Goal: Task Accomplishment & Management: Complete application form

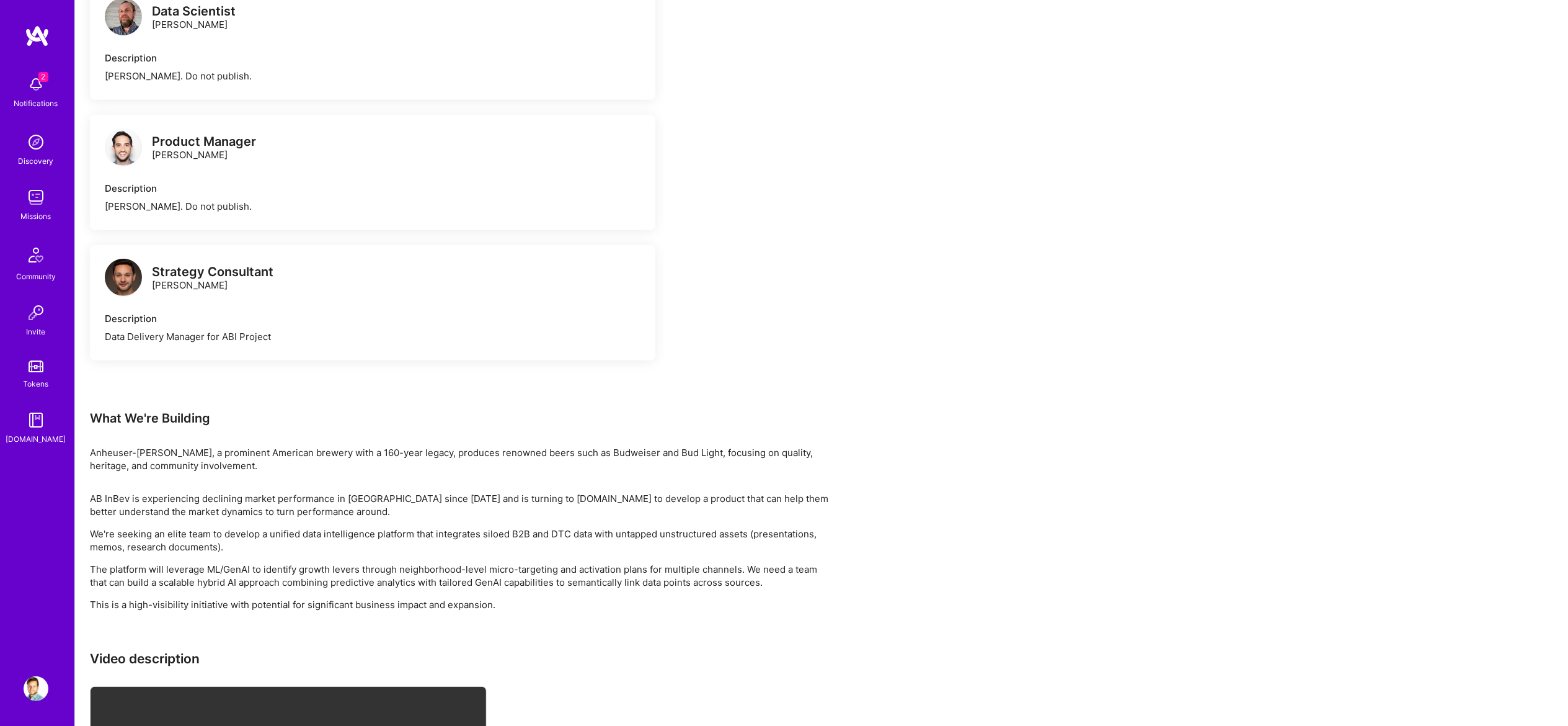
scroll to position [992, 0]
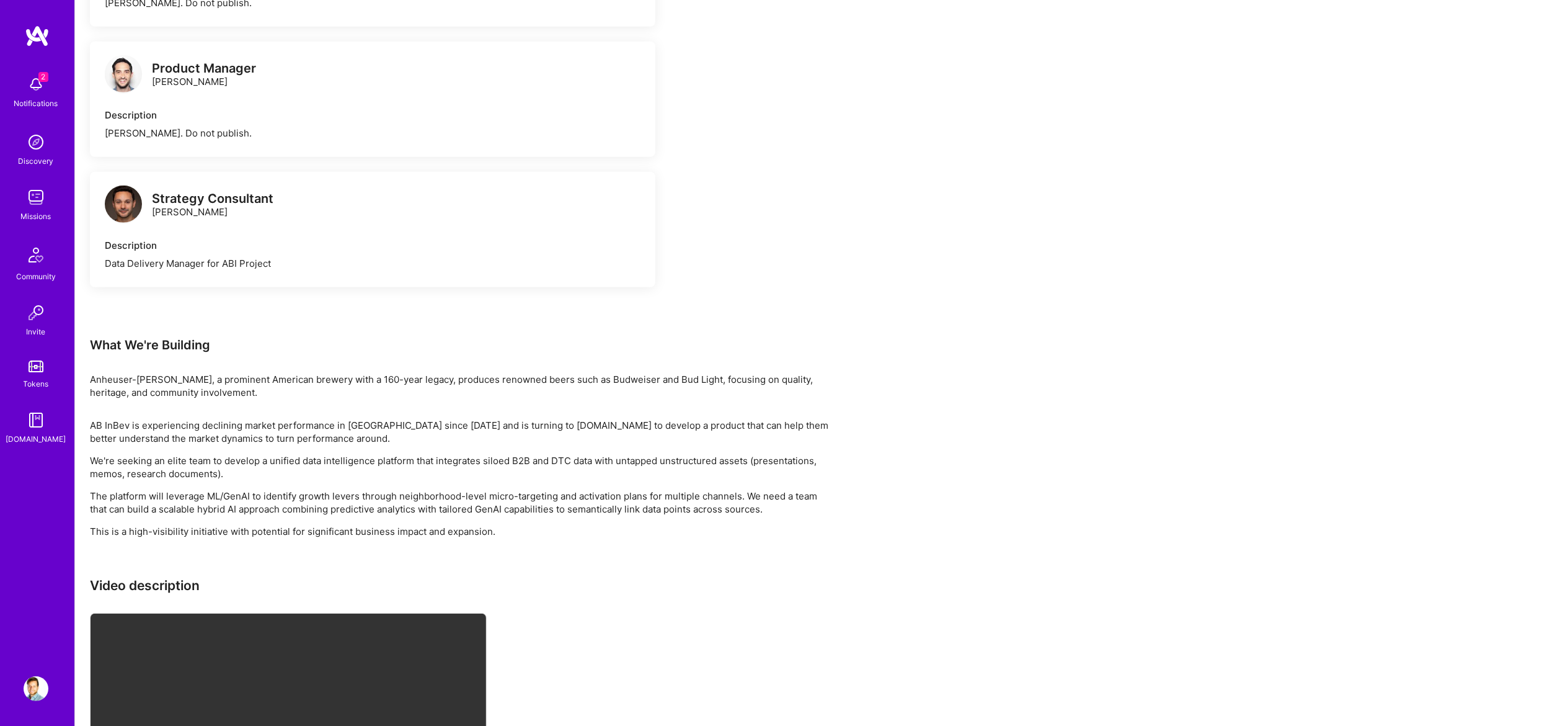
click at [134, 337] on div "What We're Building" at bounding box center [462, 345] width 744 height 16
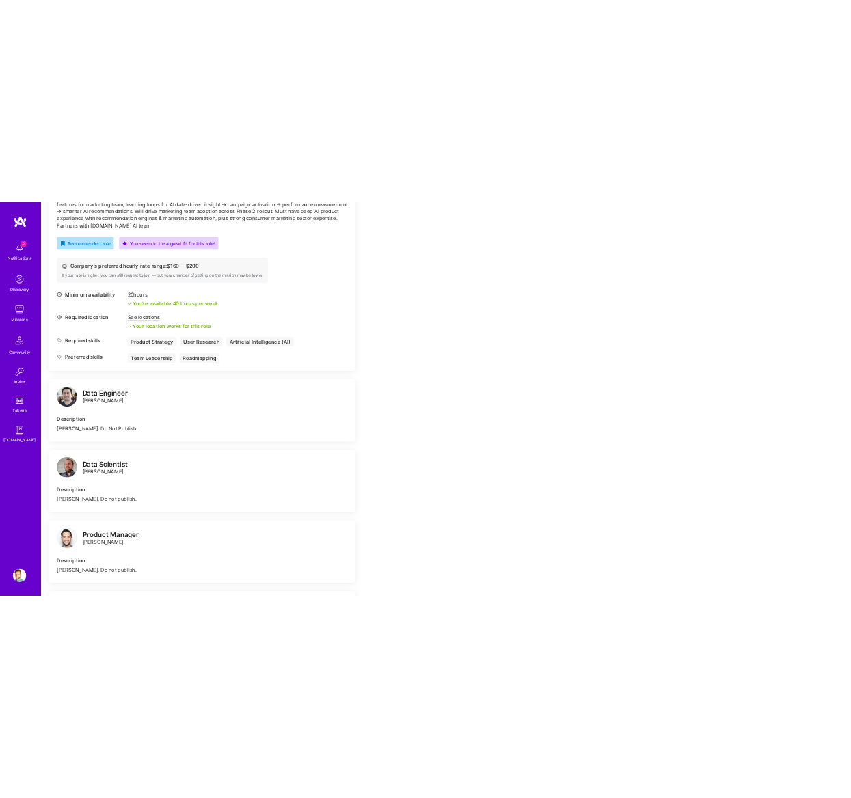
scroll to position [0, 0]
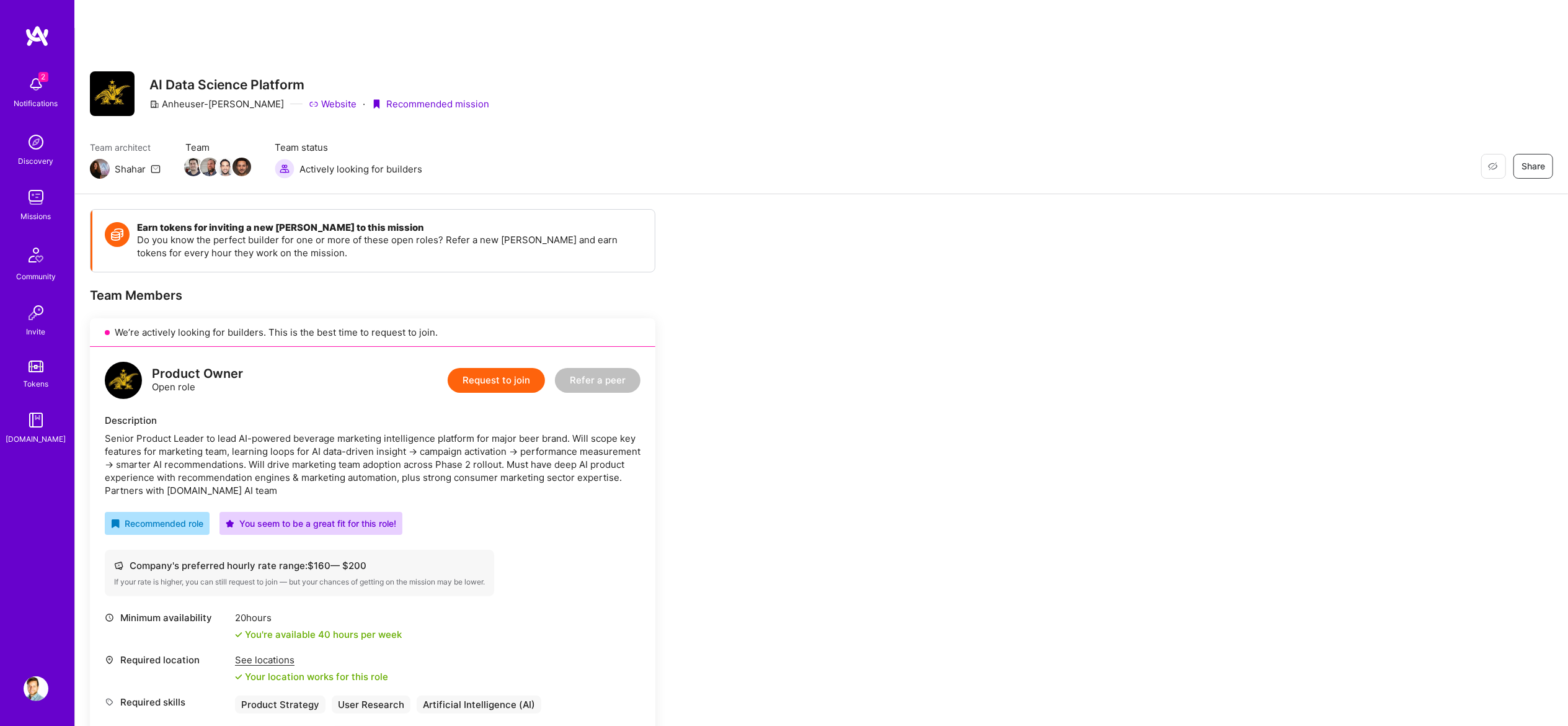
click at [246, 77] on h3 "AI Data Science Platform" at bounding box center [319, 84] width 340 height 15
copy h3 "AI Data Science Platform"
click at [191, 446] on div "Senior Product Leader to lead AI-powered beverage marketing intelligence platfo…" at bounding box center [372, 465] width 535 height 65
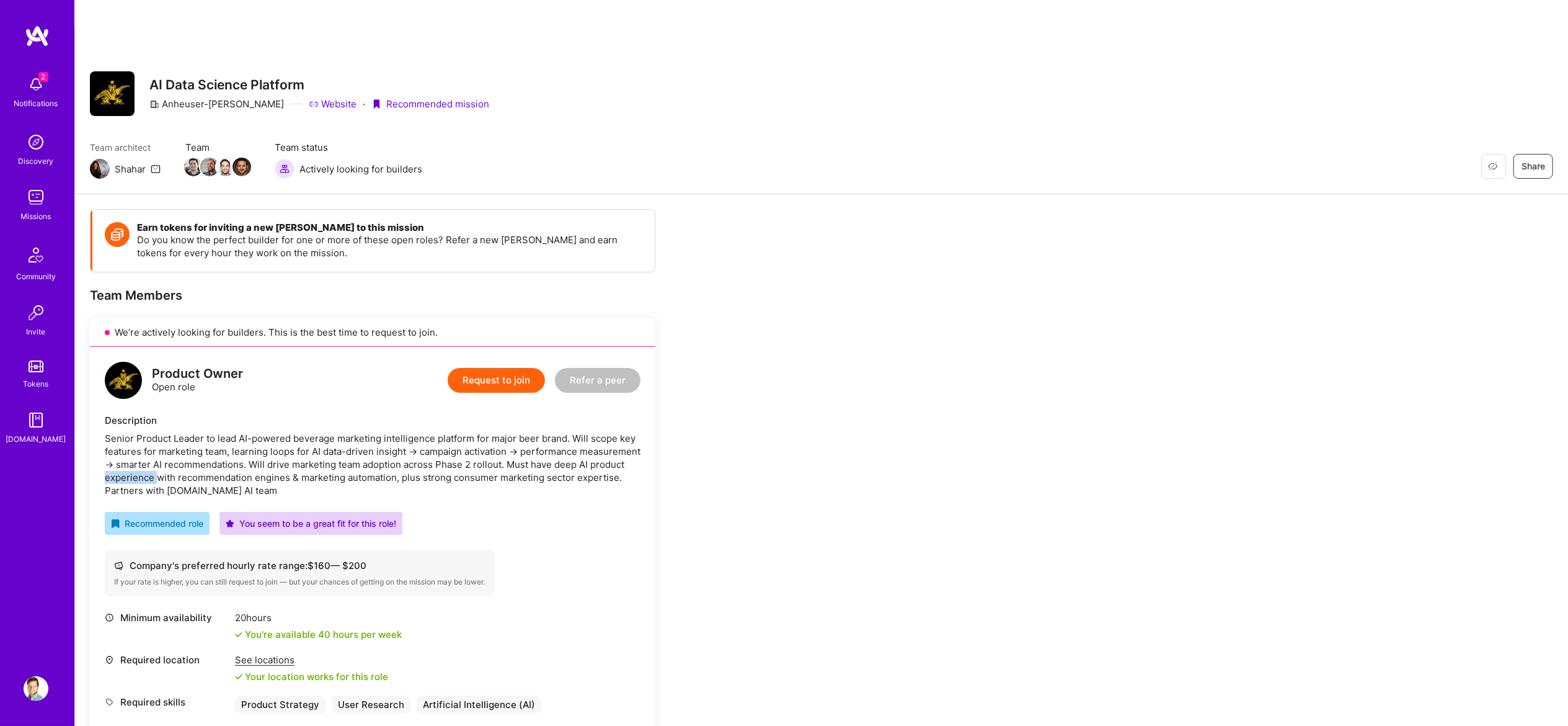
click at [191, 446] on div "Senior Product Leader to lead AI-powered beverage marketing intelligence platfo…" at bounding box center [372, 465] width 535 height 65
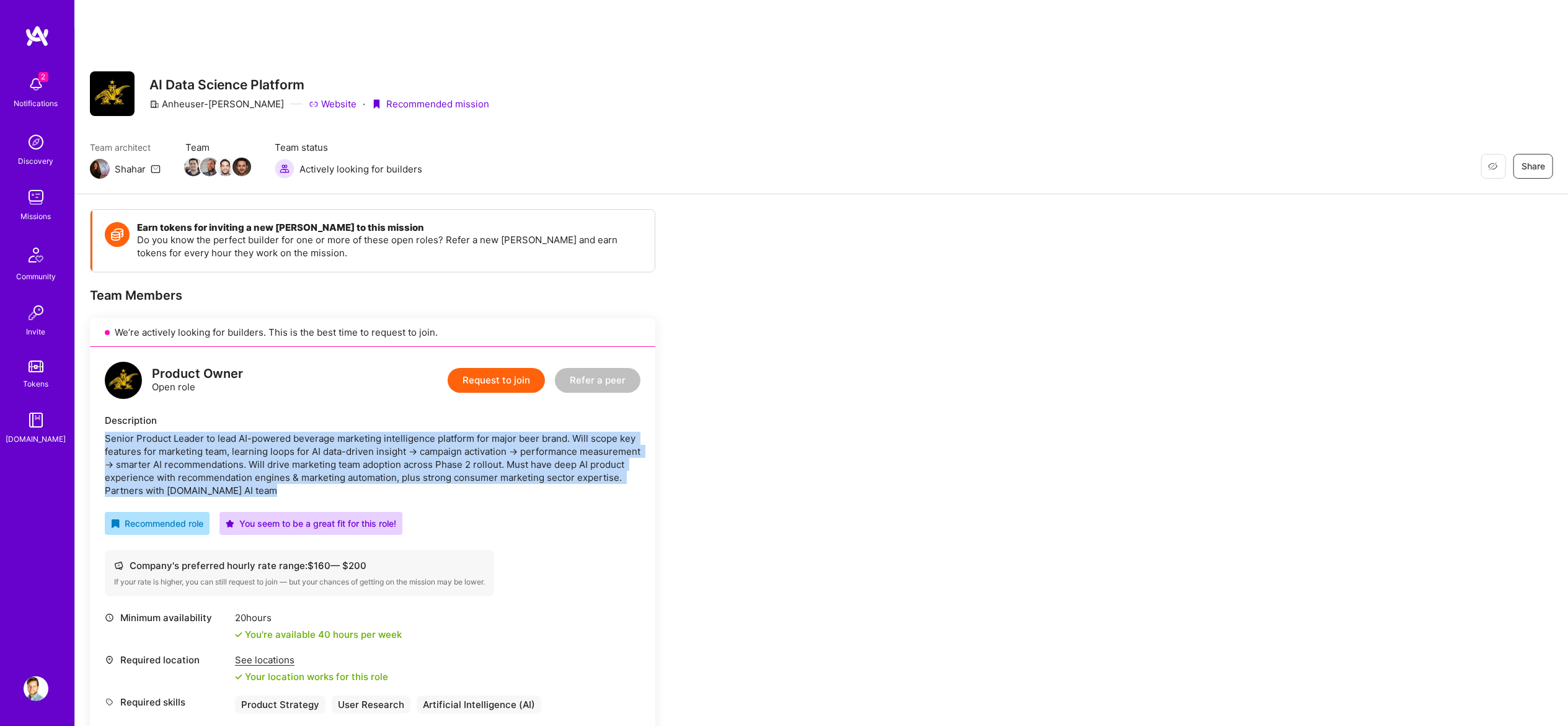
click at [191, 446] on div "Senior Product Leader to lead AI-powered beverage marketing intelligence platfo…" at bounding box center [372, 465] width 535 height 65
click at [309, 454] on div "Senior Product Leader to lead AI-powered beverage marketing intelligence platfo…" at bounding box center [372, 465] width 535 height 65
drag, startPoint x: 301, startPoint y: 466, endPoint x: 89, endPoint y: 385, distance: 226.9
copy div "Description Senior Product Leader to lead AI-powered beverage marketing intelli…"
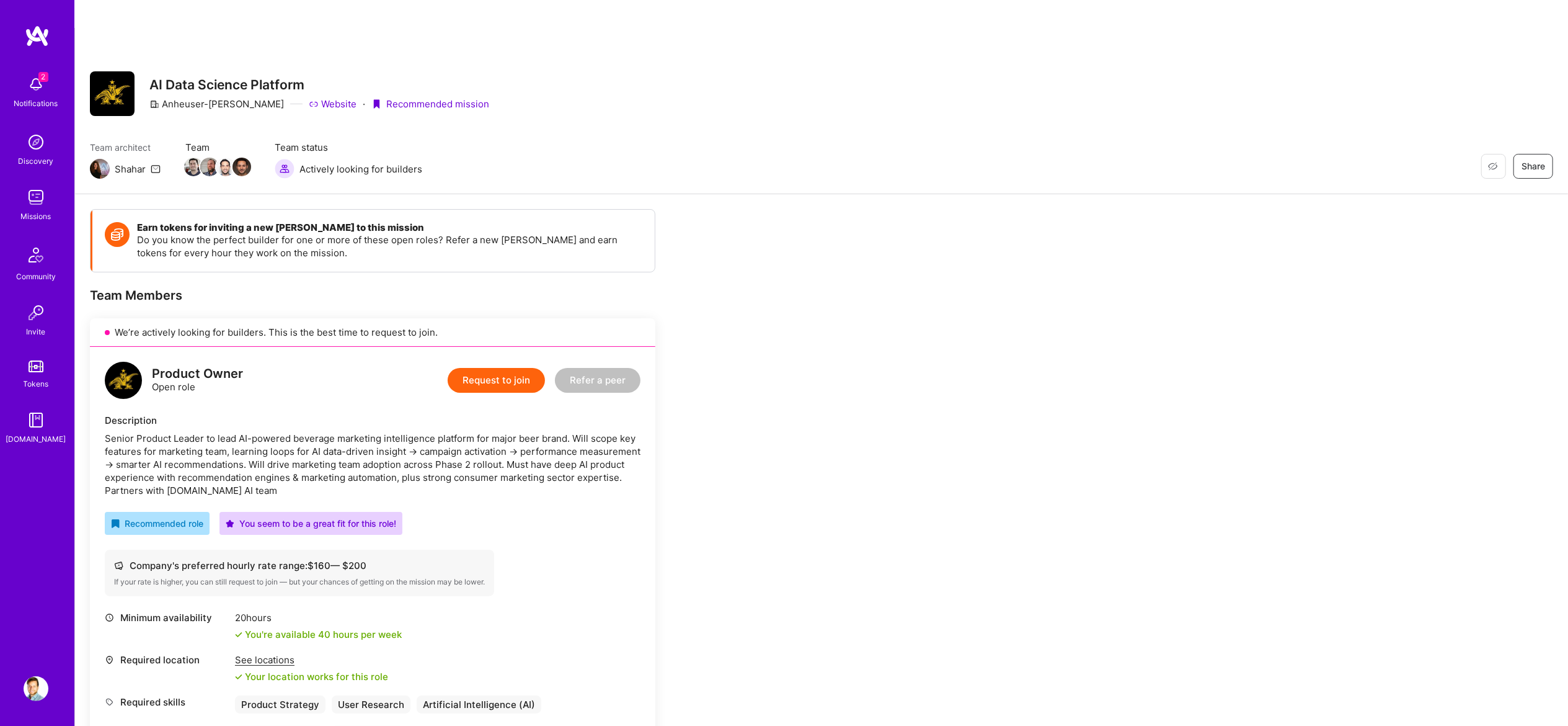
click at [482, 449] on div "Senior Product Leader to lead AI-powered beverage marketing intelligence platfo…" at bounding box center [372, 465] width 535 height 65
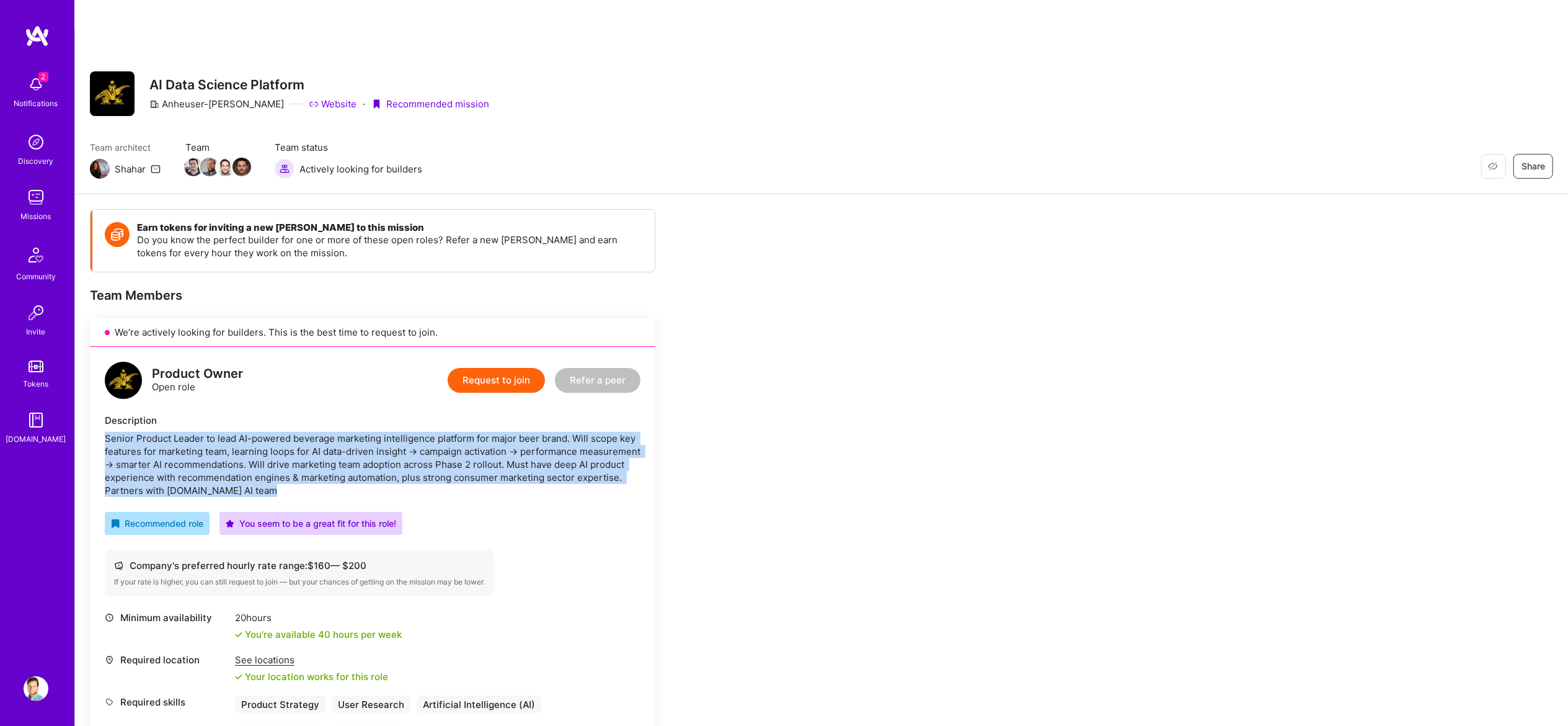
click at [482, 449] on div "Senior Product Leader to lead AI-powered beverage marketing intelligence platfo…" at bounding box center [372, 465] width 535 height 65
copy div "Senior Product Leader to lead AI-powered beverage marketing intelligence platfo…"
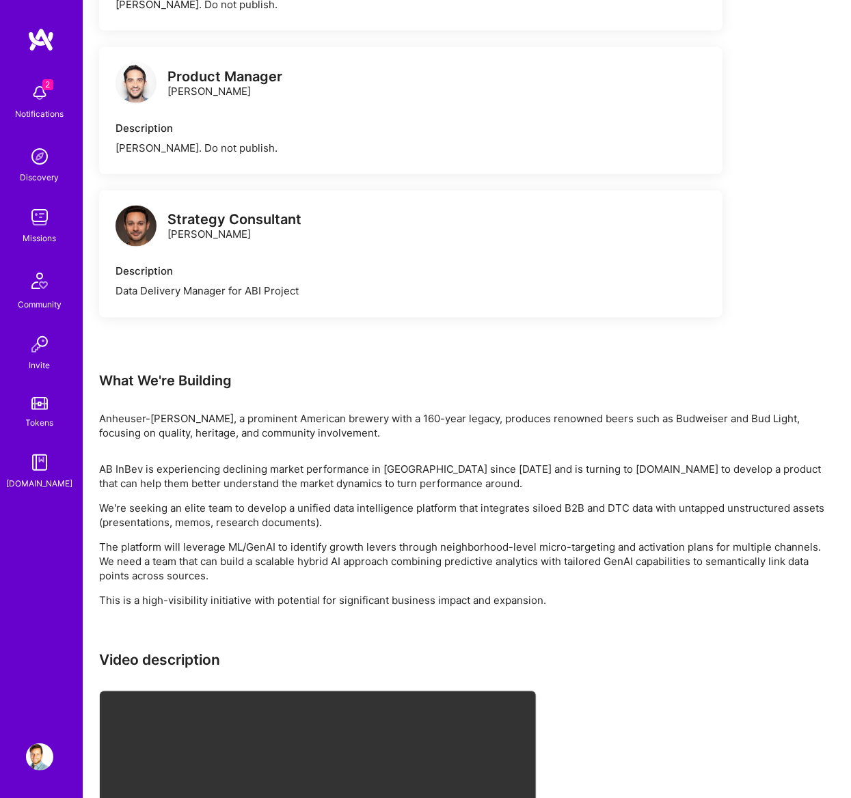
scroll to position [1093, 0]
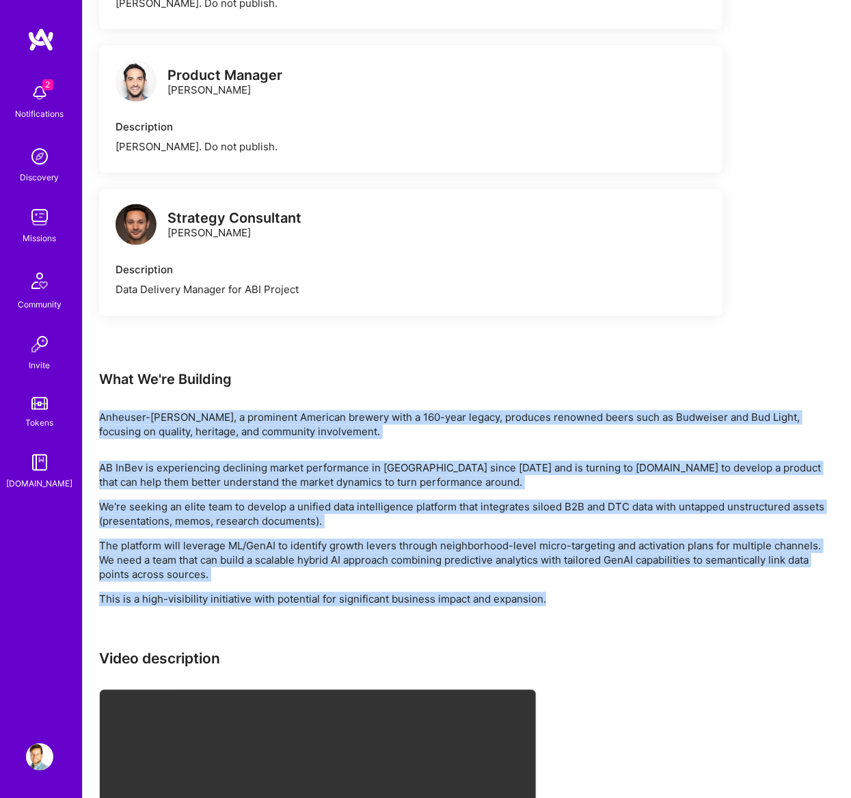
drag, startPoint x: 574, startPoint y: 570, endPoint x: 99, endPoint y: 385, distance: 509.6
click at [99, 385] on div "Earn tokens for inviting a new A.Teamer to this mission Do you know the perfect…" at bounding box center [466, 37] width 735 height 1801
copy div "Anheuser-Busch, a prominent American brewery with a 160-year legacy, produces r…"
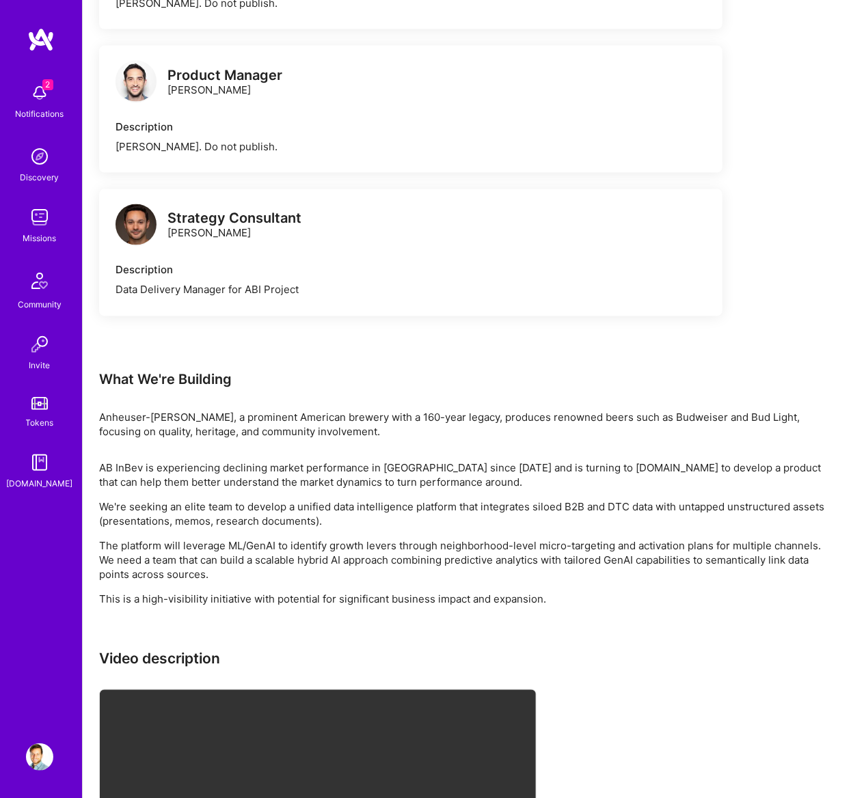
click at [569, 270] on div "Strategy Consultant Adam Yoran Description Data Delivery Manager for ABI Project" at bounding box center [410, 252] width 623 height 127
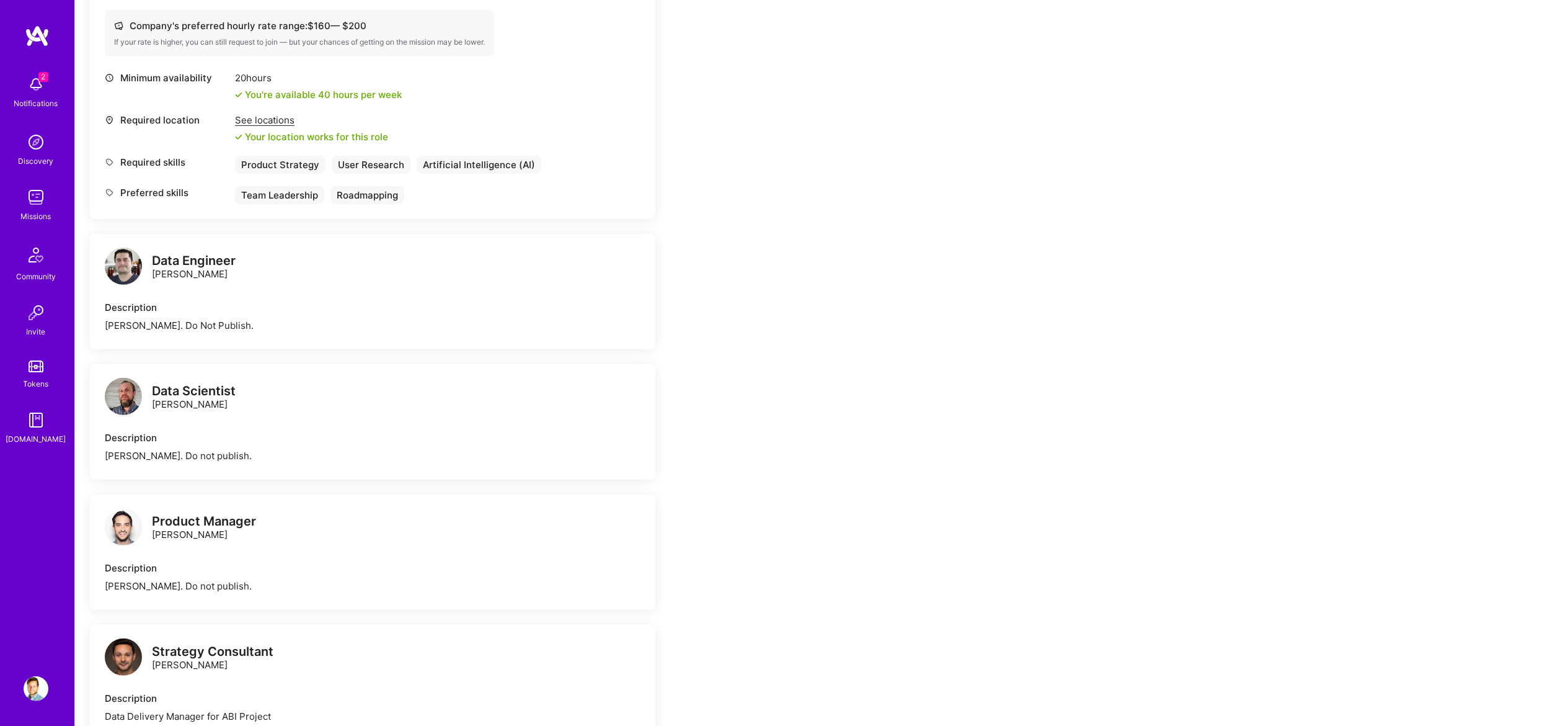
scroll to position [487, 0]
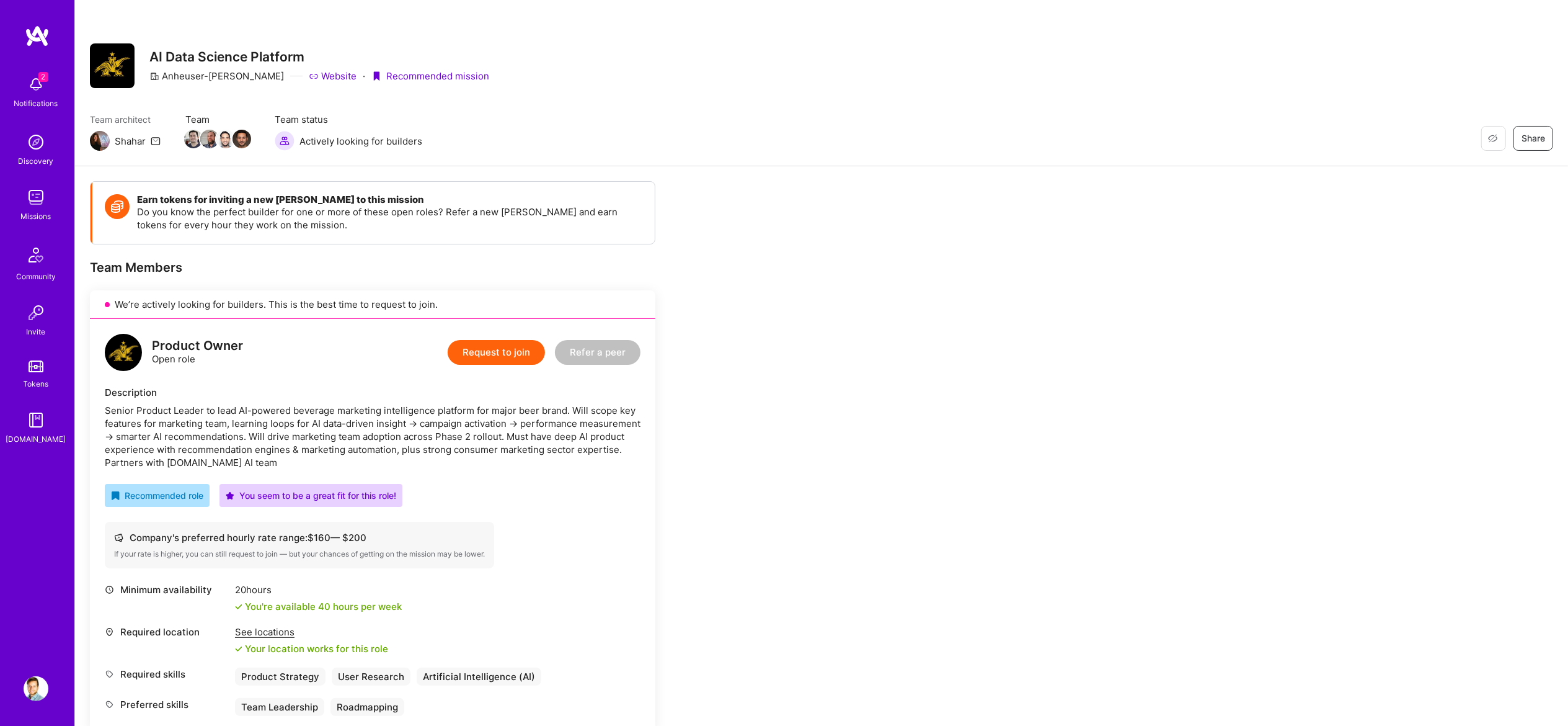
click at [489, 359] on button "Request to join" at bounding box center [495, 352] width 97 height 25
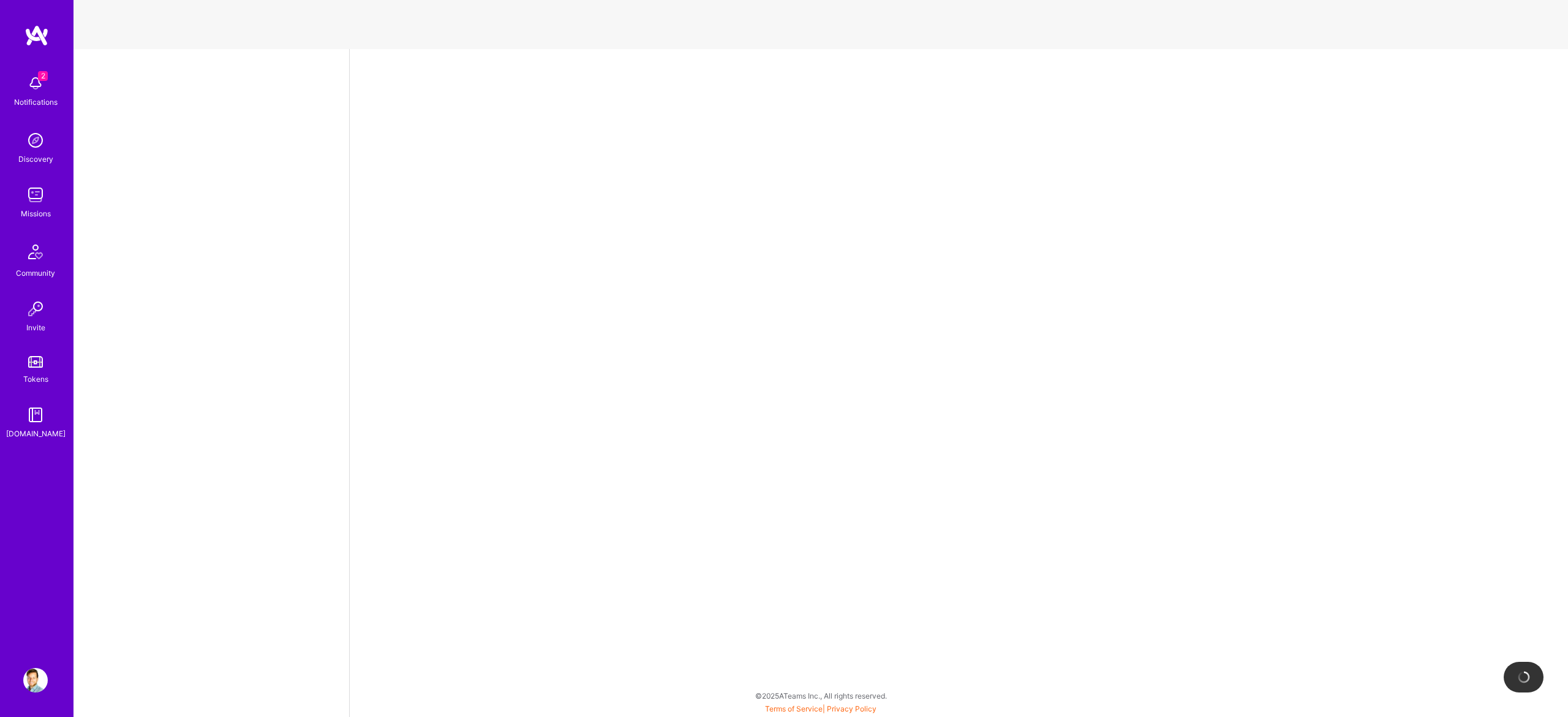
select select "CA"
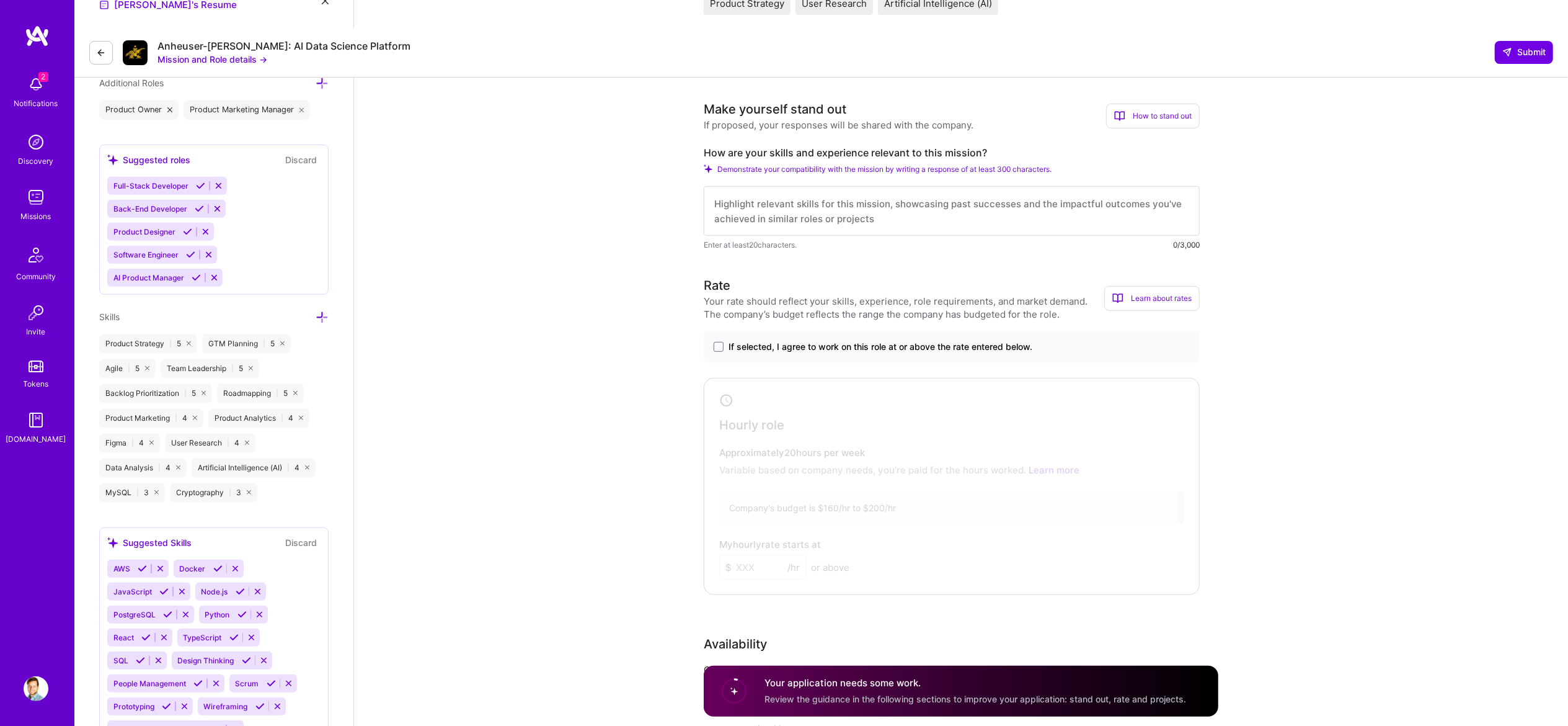
scroll to position [496, 0]
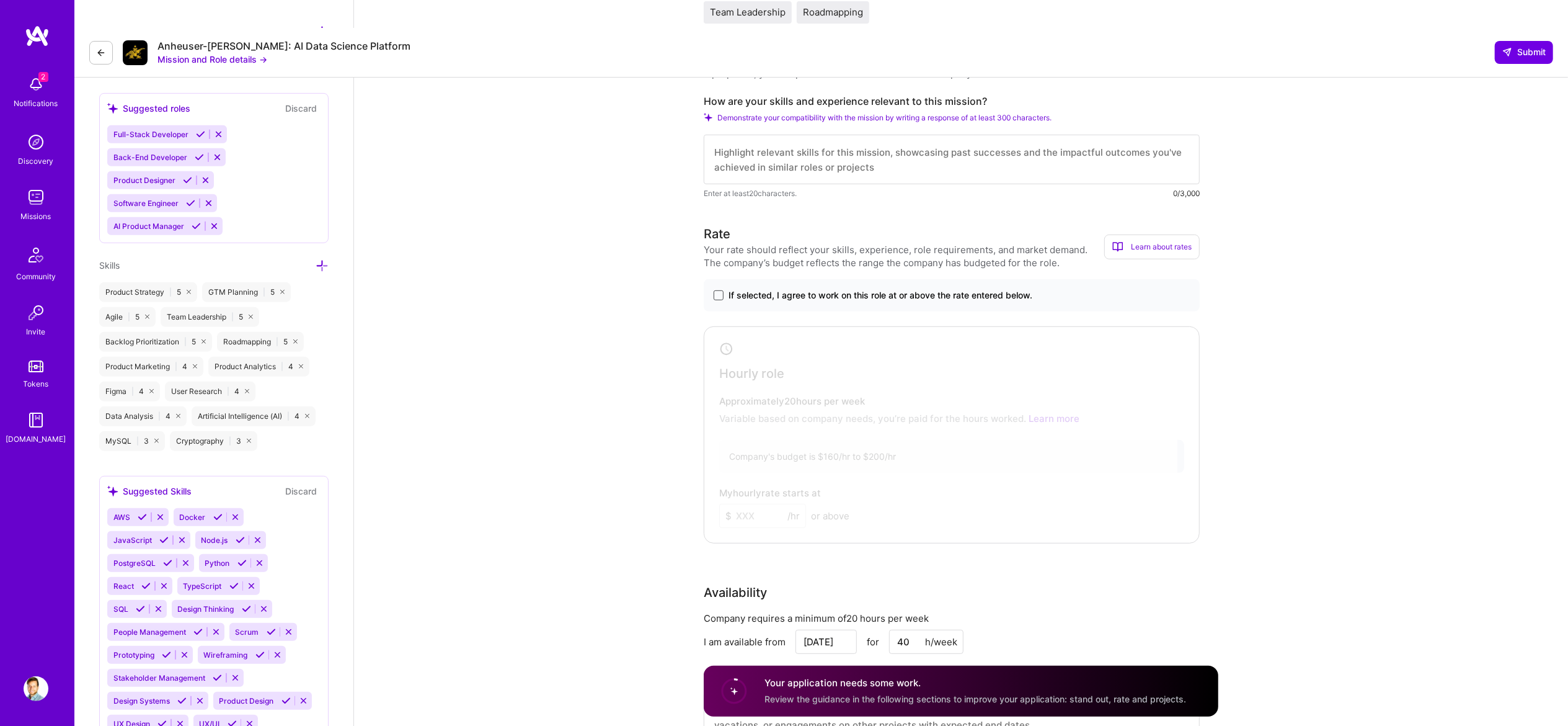
click at [718, 290] on span at bounding box center [719, 295] width 10 height 10
click at [0, 0] on input "If selected, I agree to work on this role at or above the rate entered below." at bounding box center [0, 0] width 0 height 0
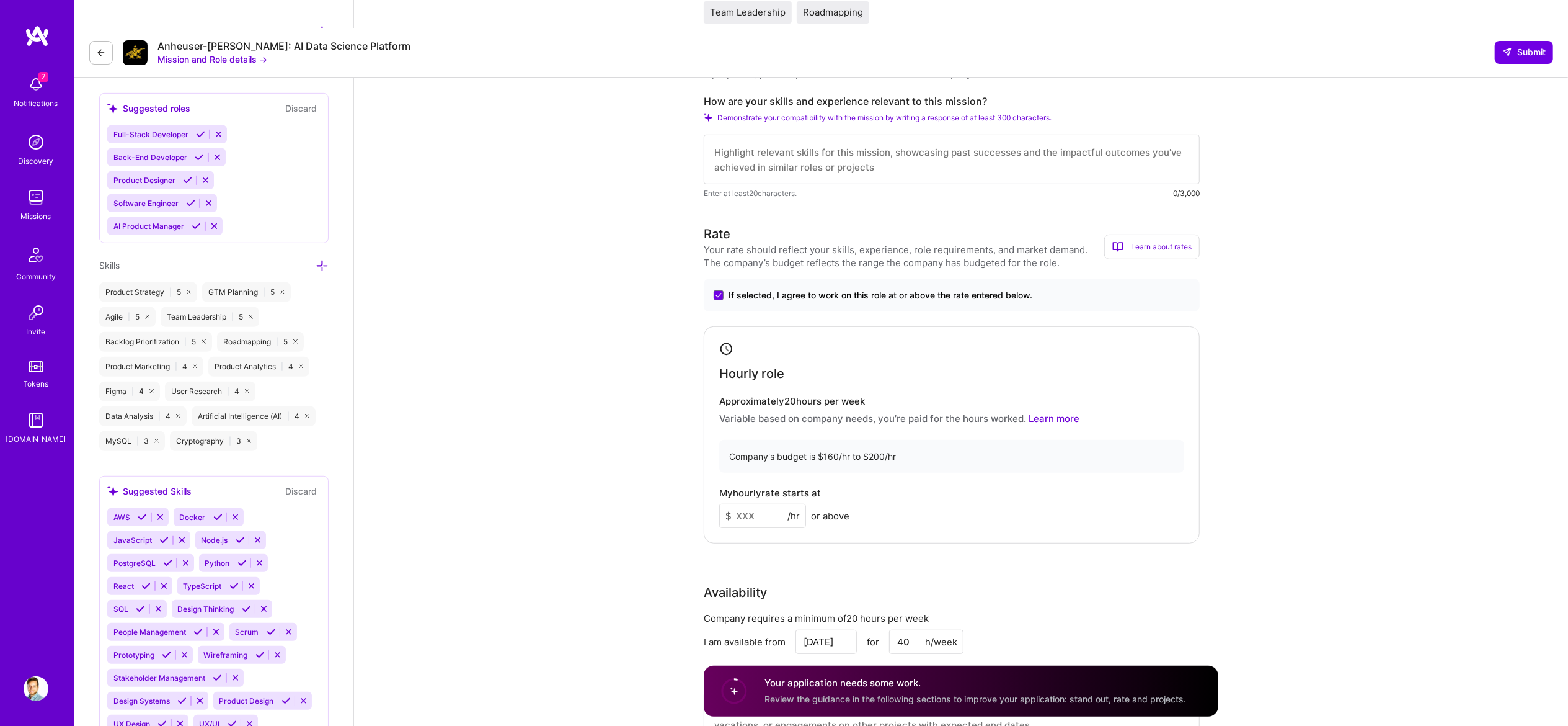
click at [753, 504] on input at bounding box center [763, 515] width 87 height 25
type input "165"
click at [917, 493] on div "My hourly rate starts at $ 165 /hr or above" at bounding box center [952, 507] width 466 height 40
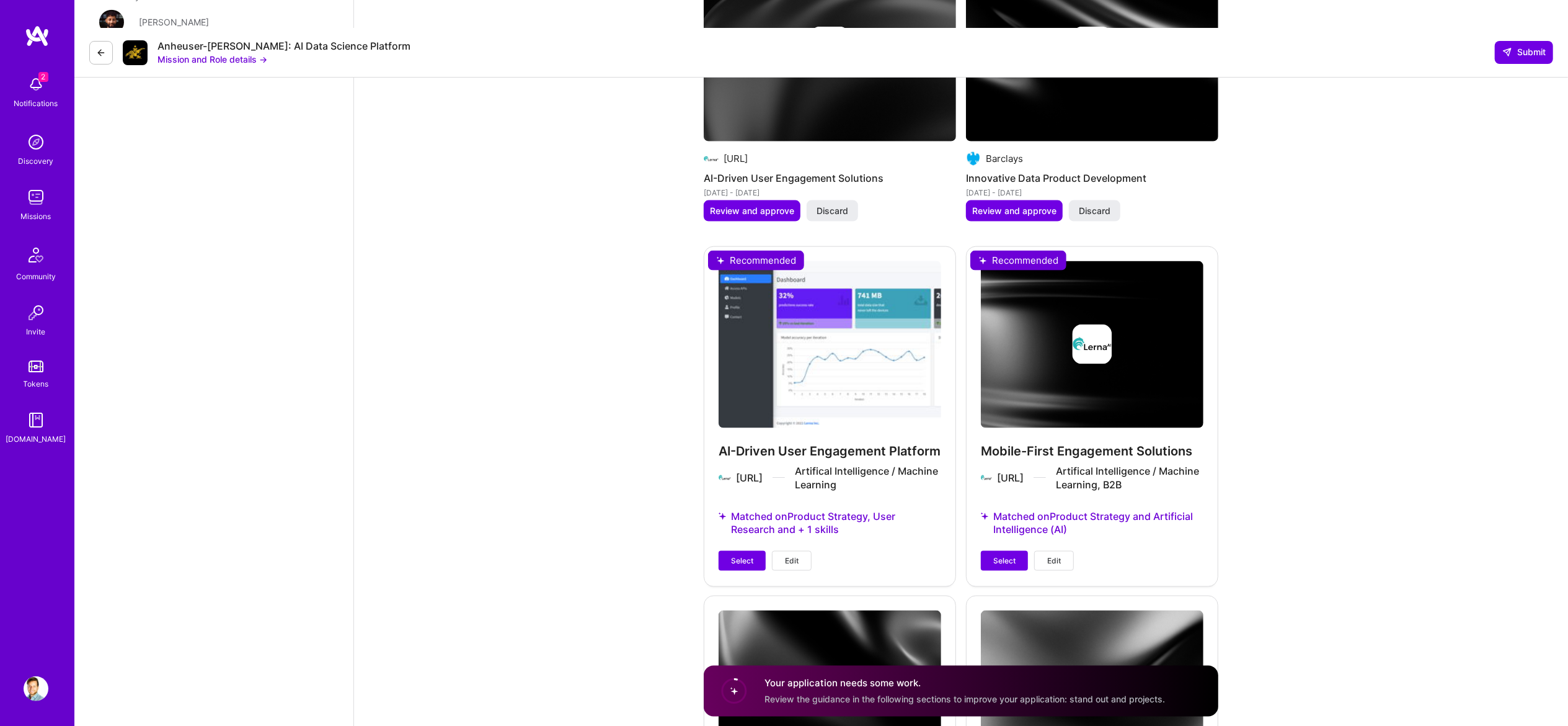
scroll to position [1613, 0]
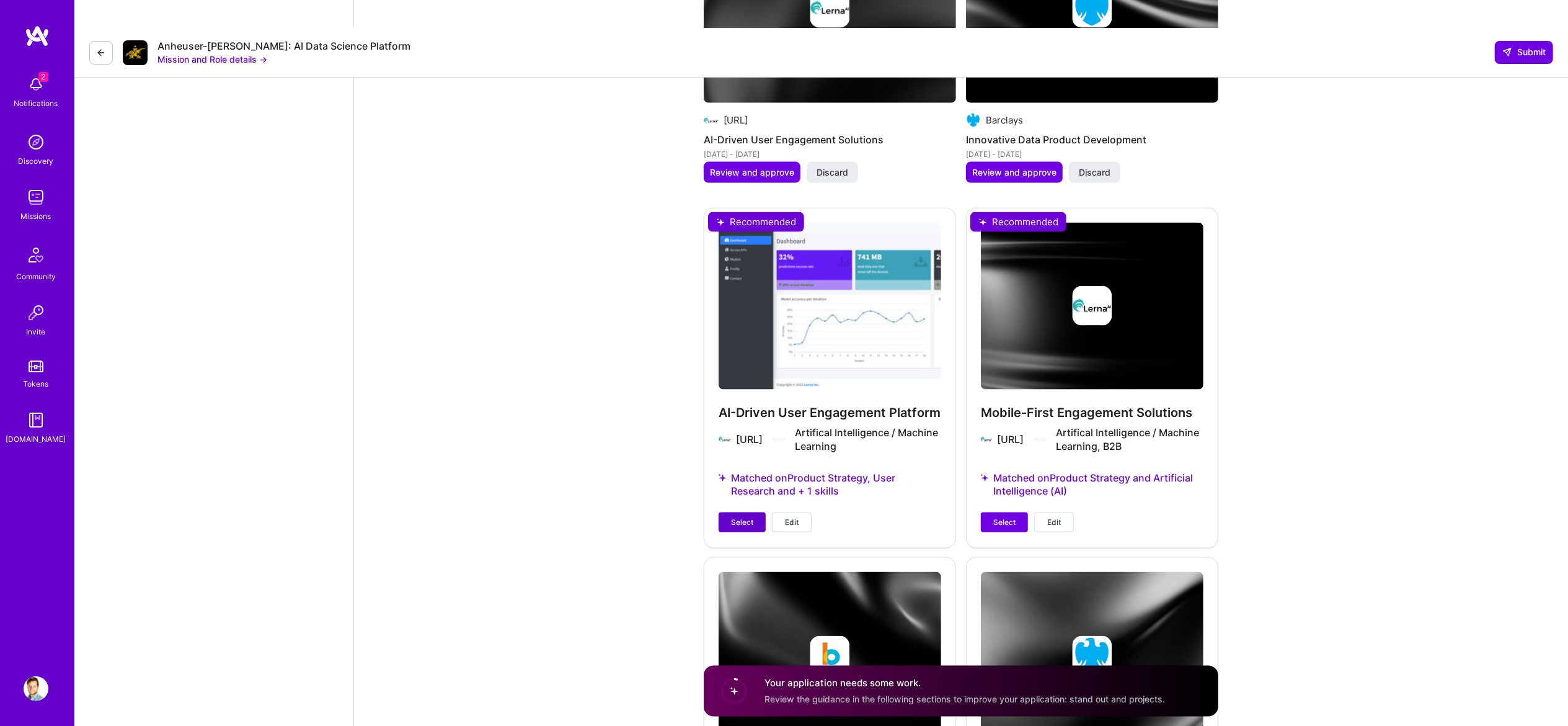
click at [738, 516] on span "Select" at bounding box center [742, 522] width 23 height 11
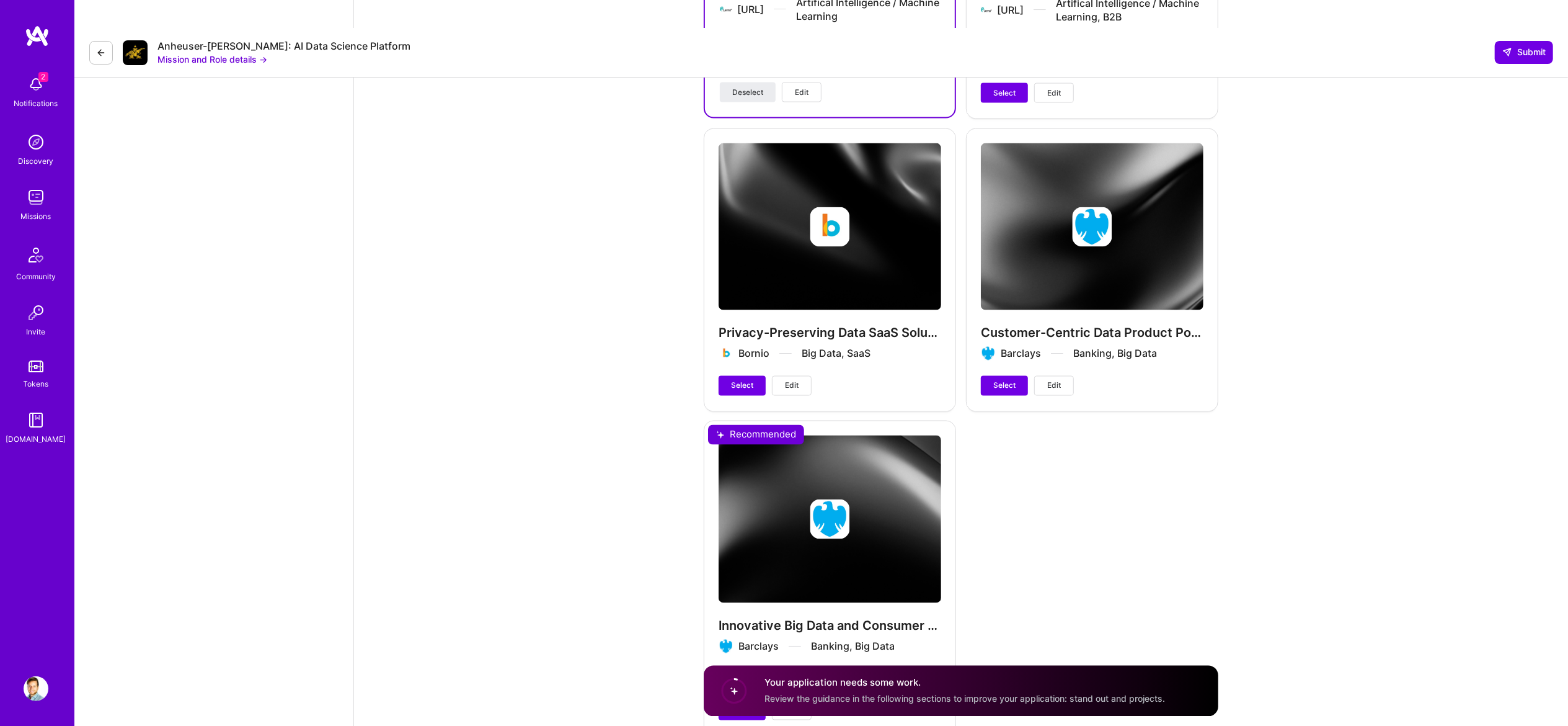
scroll to position [1976, 0]
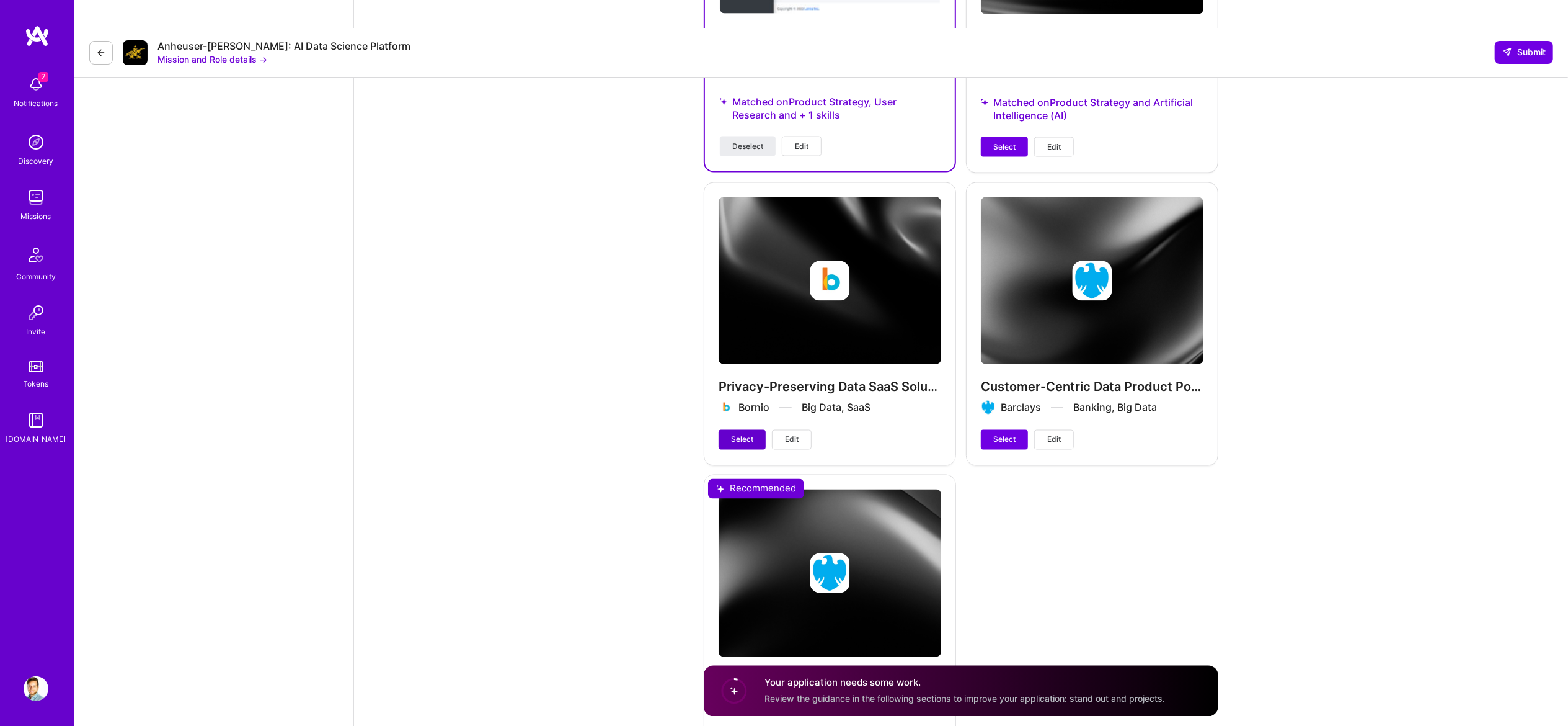
click at [736, 434] on span "Select" at bounding box center [742, 439] width 23 height 11
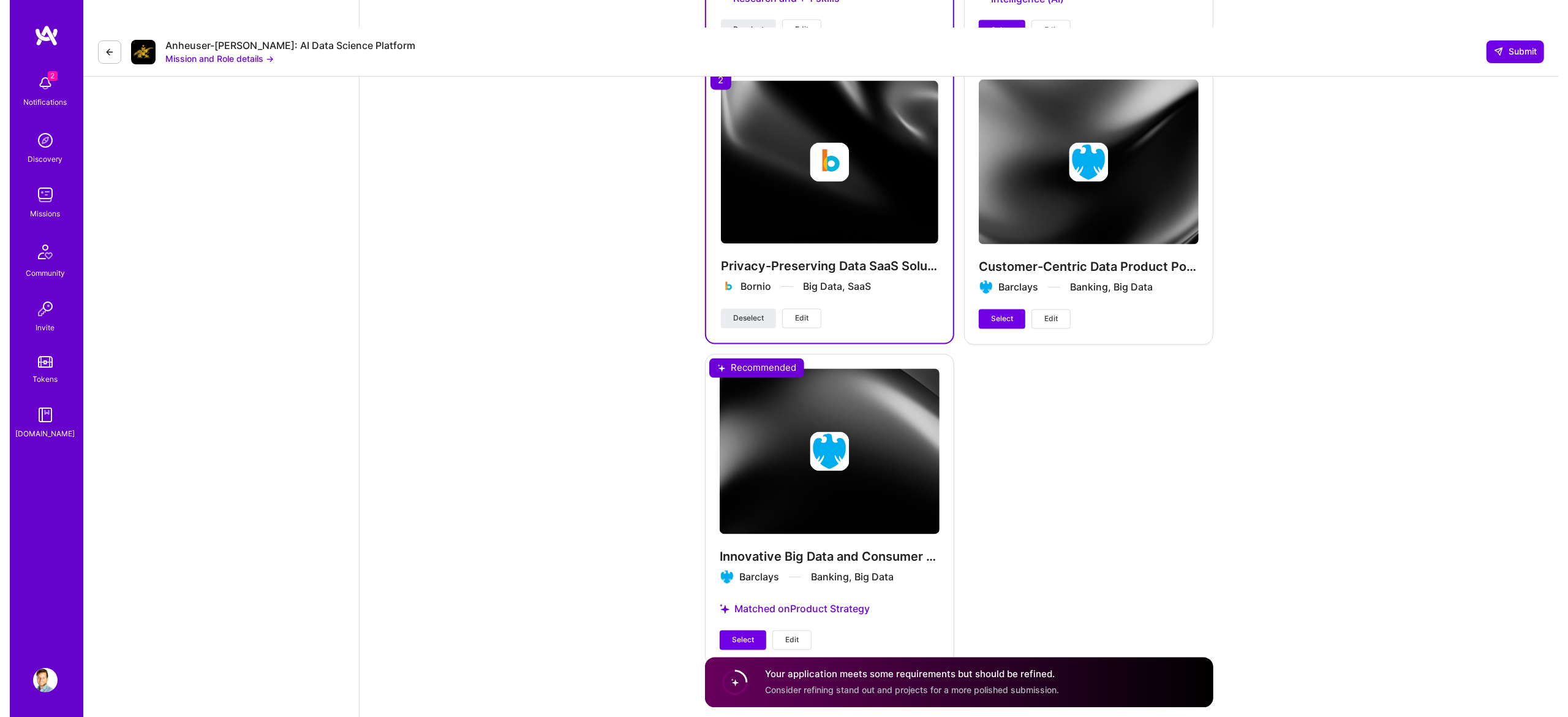
scroll to position [2075, 0]
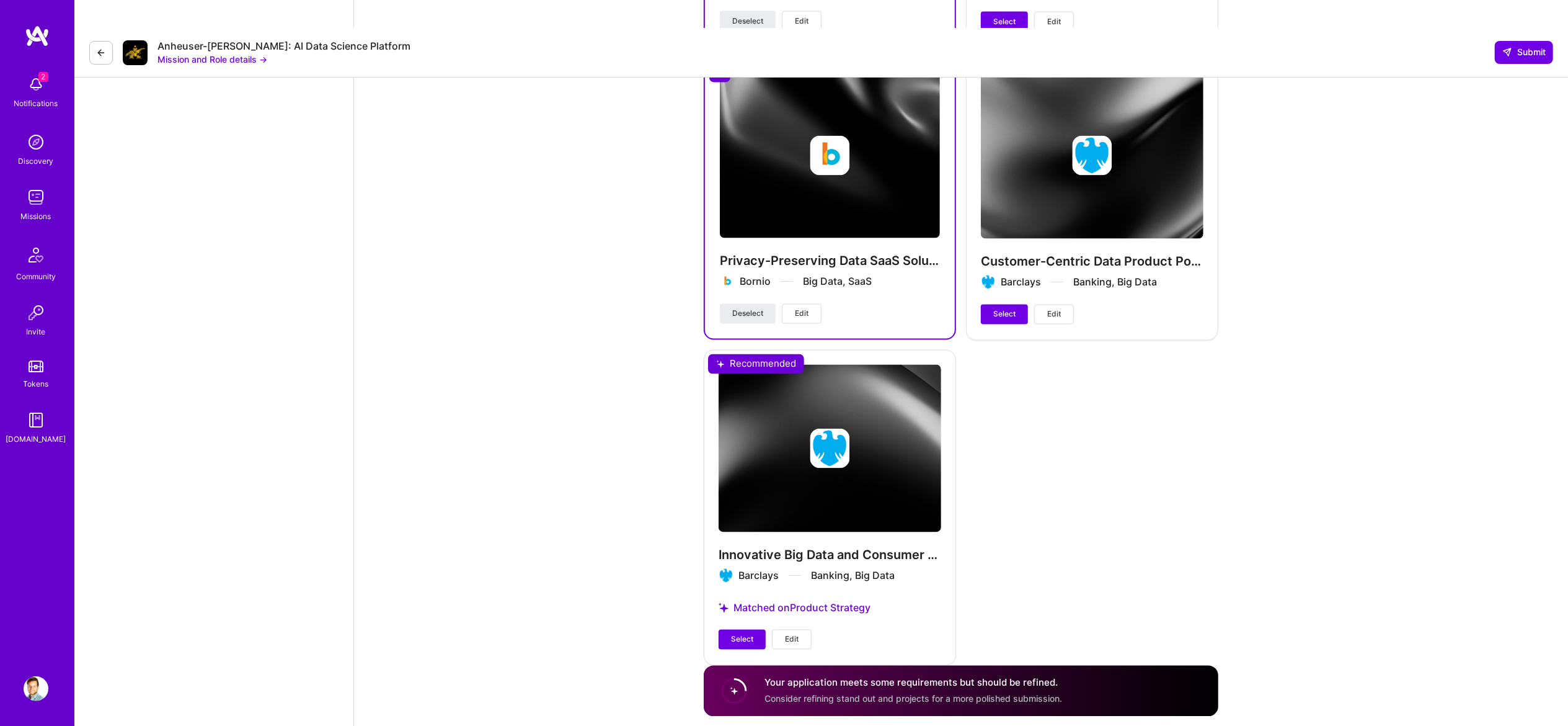
click at [874, 407] on div "Innovative Big Data and Consumer Products Barclays Banking, Big Data Matched on…" at bounding box center [830, 506] width 252 height 314
click at [848, 427] on div "Innovative Big Data and Consumer Products Barclays Banking, Big Data Matched on…" at bounding box center [830, 506] width 252 height 314
click at [782, 630] on button "Edit" at bounding box center [792, 640] width 40 height 20
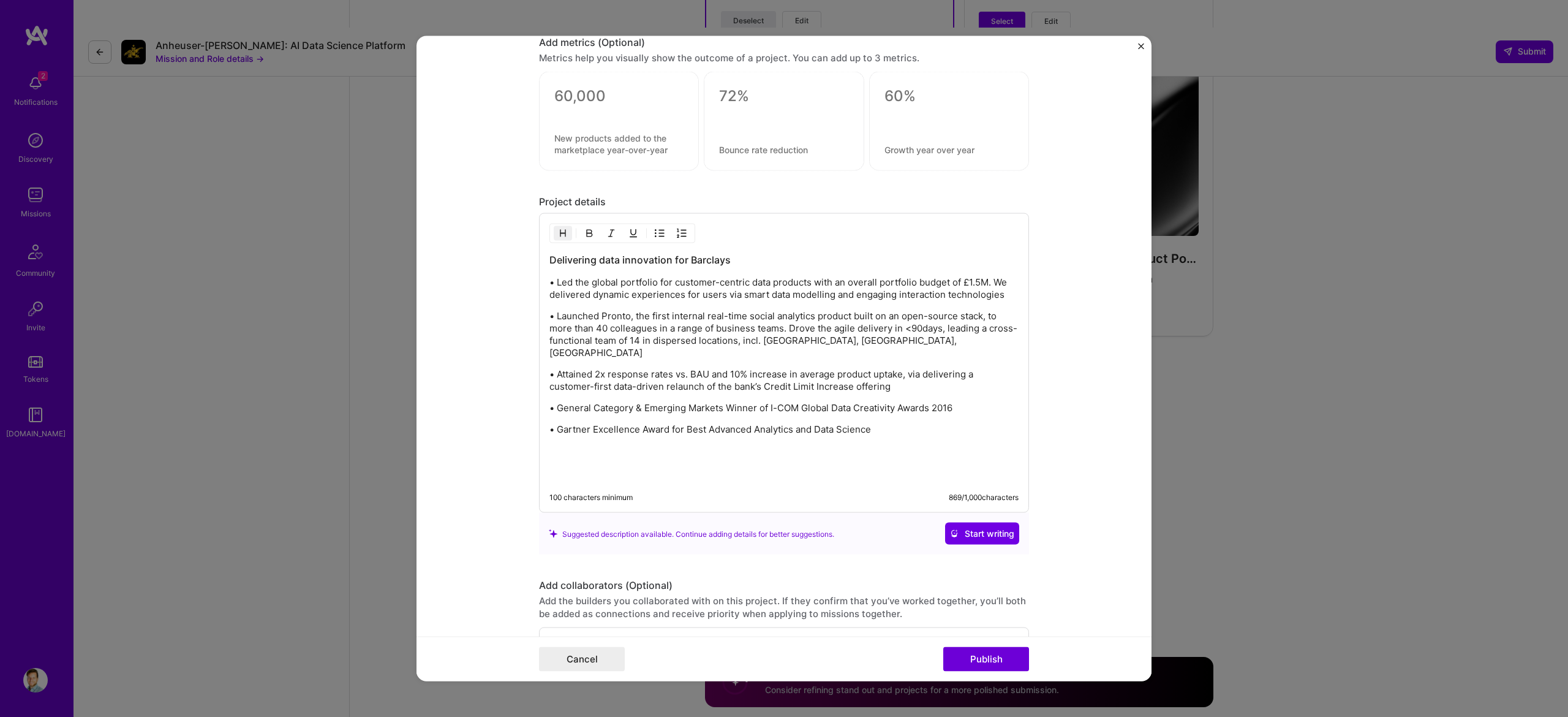
scroll to position [1038, 0]
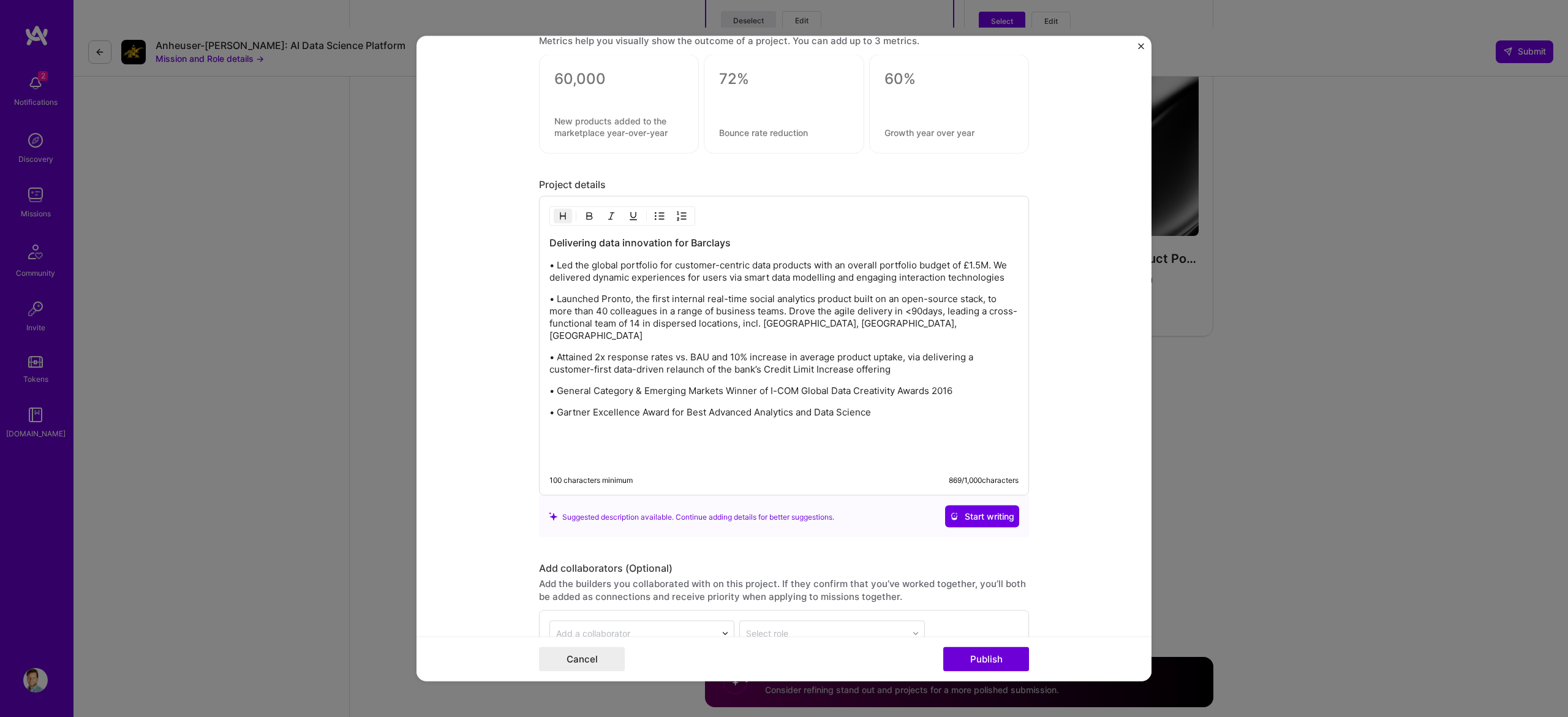
click at [1289, 137] on div "Project title Innovative Big Data and Consumer Products Company Barclays Projec…" at bounding box center [784, 358] width 1568 height 717
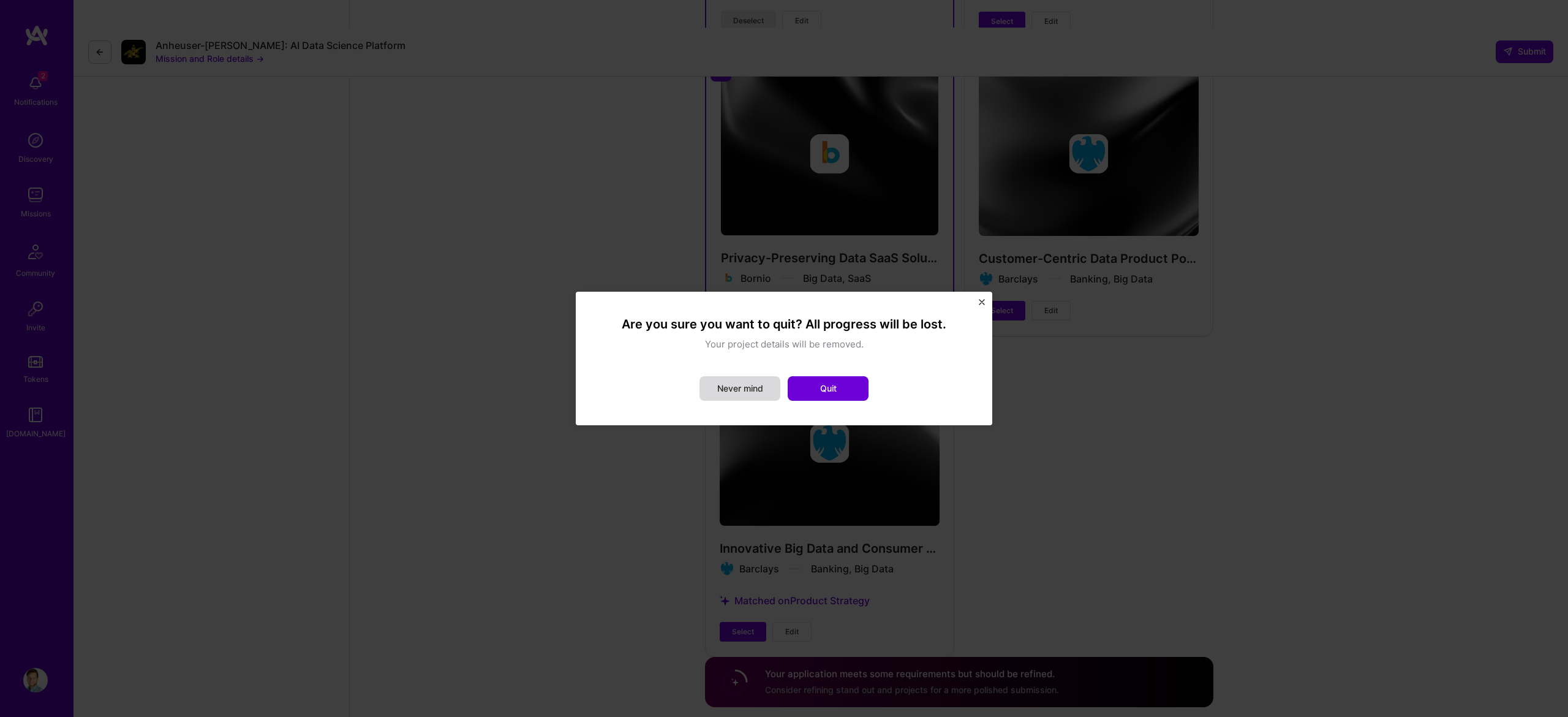
click at [732, 392] on button "Never mind" at bounding box center [739, 388] width 81 height 24
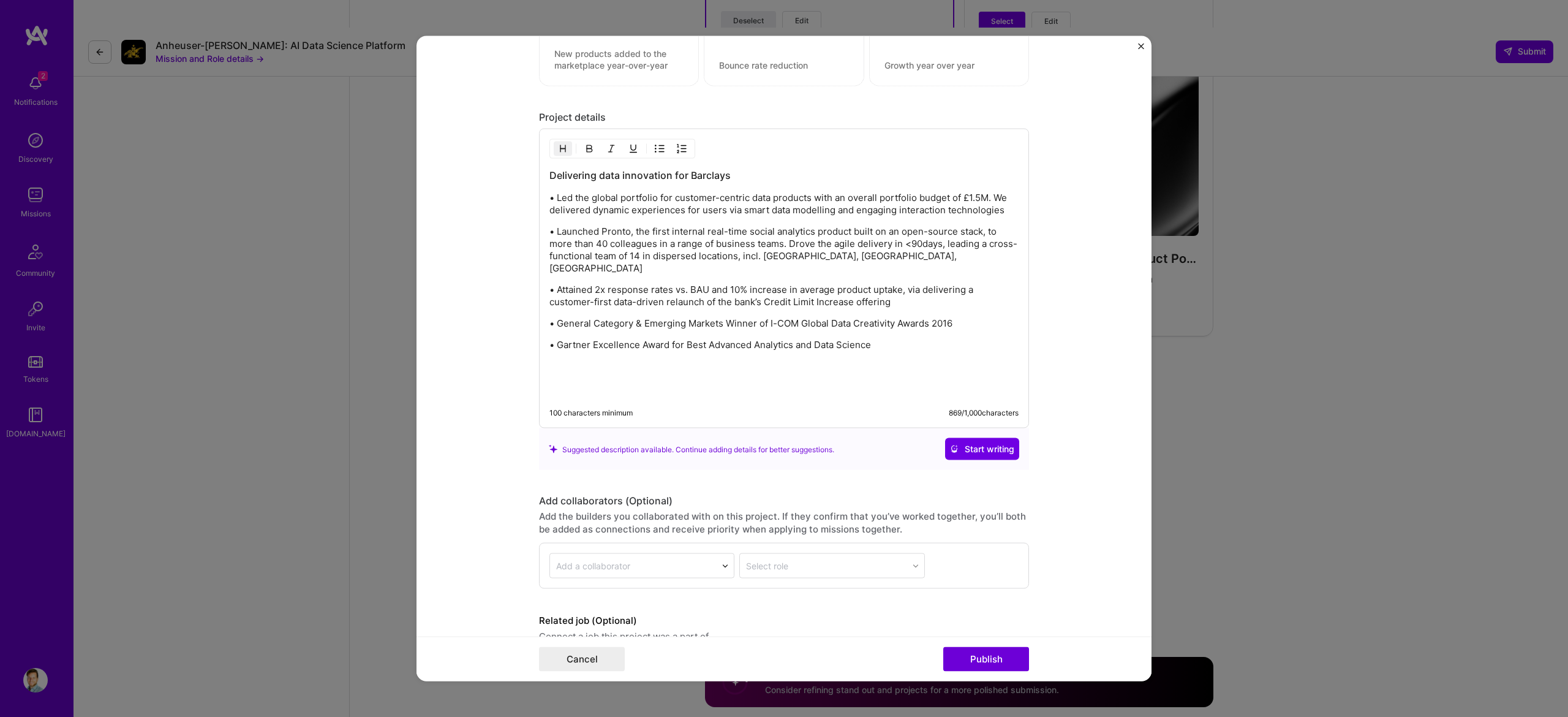
scroll to position [1160, 0]
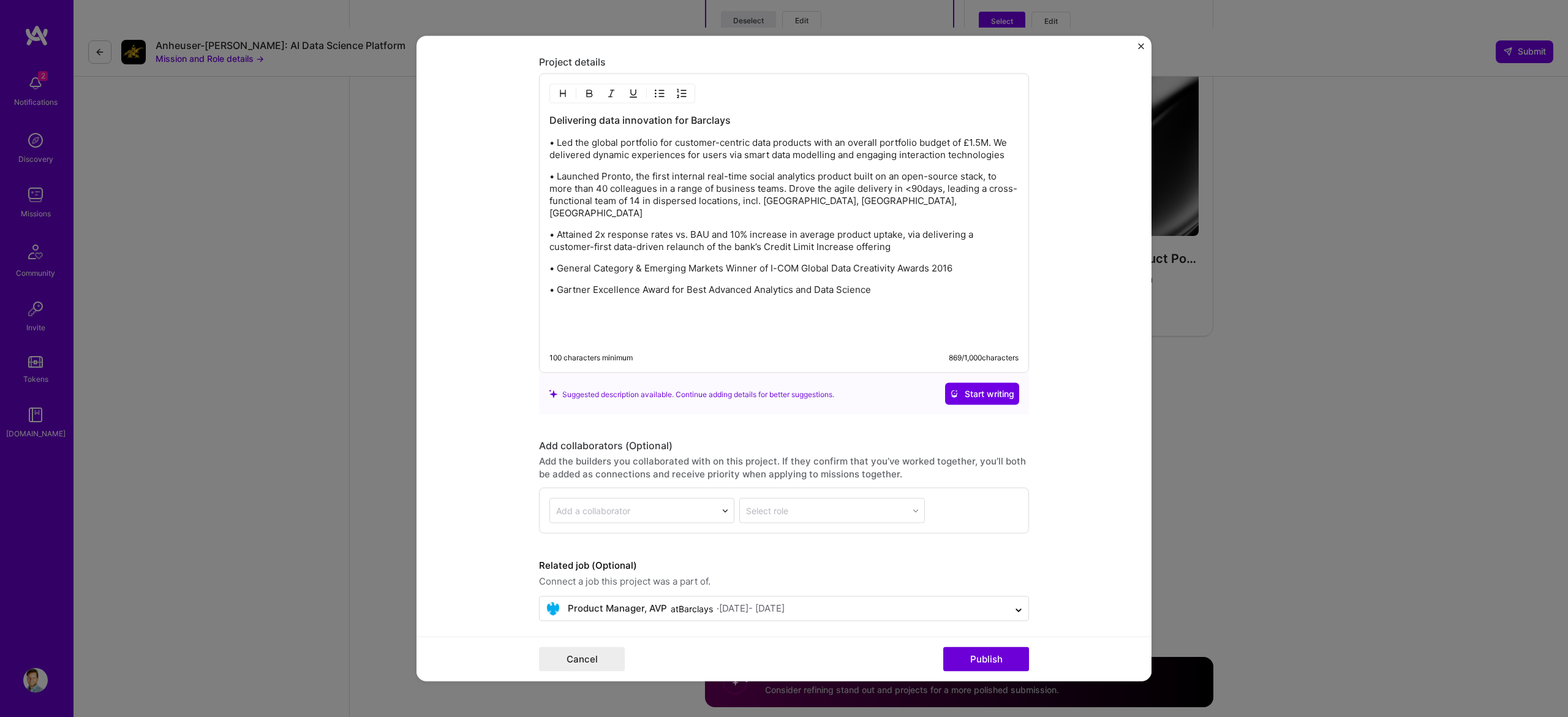
click at [672, 151] on p "• Led the global portfolio for customer-centric data products with an overall p…" at bounding box center [783, 148] width 469 height 24
click at [814, 148] on p "• Led the global portfolio for customer-centric data products with an overall p…" at bounding box center [783, 148] width 469 height 24
click at [1007, 161] on p "• Led the global portfolio for customer-centric data products with an overall p…" at bounding box center [783, 148] width 469 height 24
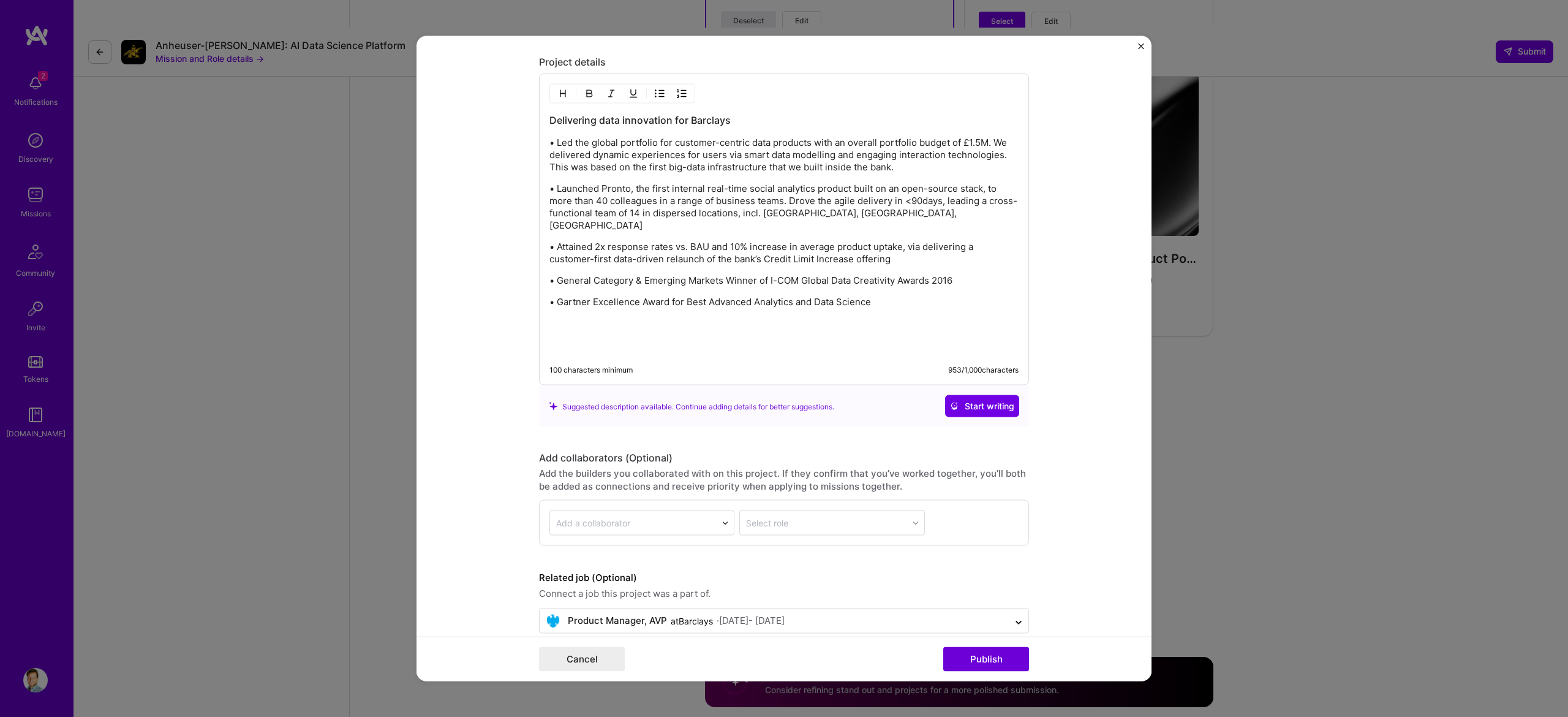
click at [765, 178] on div "Delivering data innovation for Barclays • Led the global portfolio for customer…" at bounding box center [783, 233] width 469 height 240
click at [764, 177] on div "Delivering data innovation for Barclays • Led the global portfolio for customer…" at bounding box center [783, 233] width 469 height 240
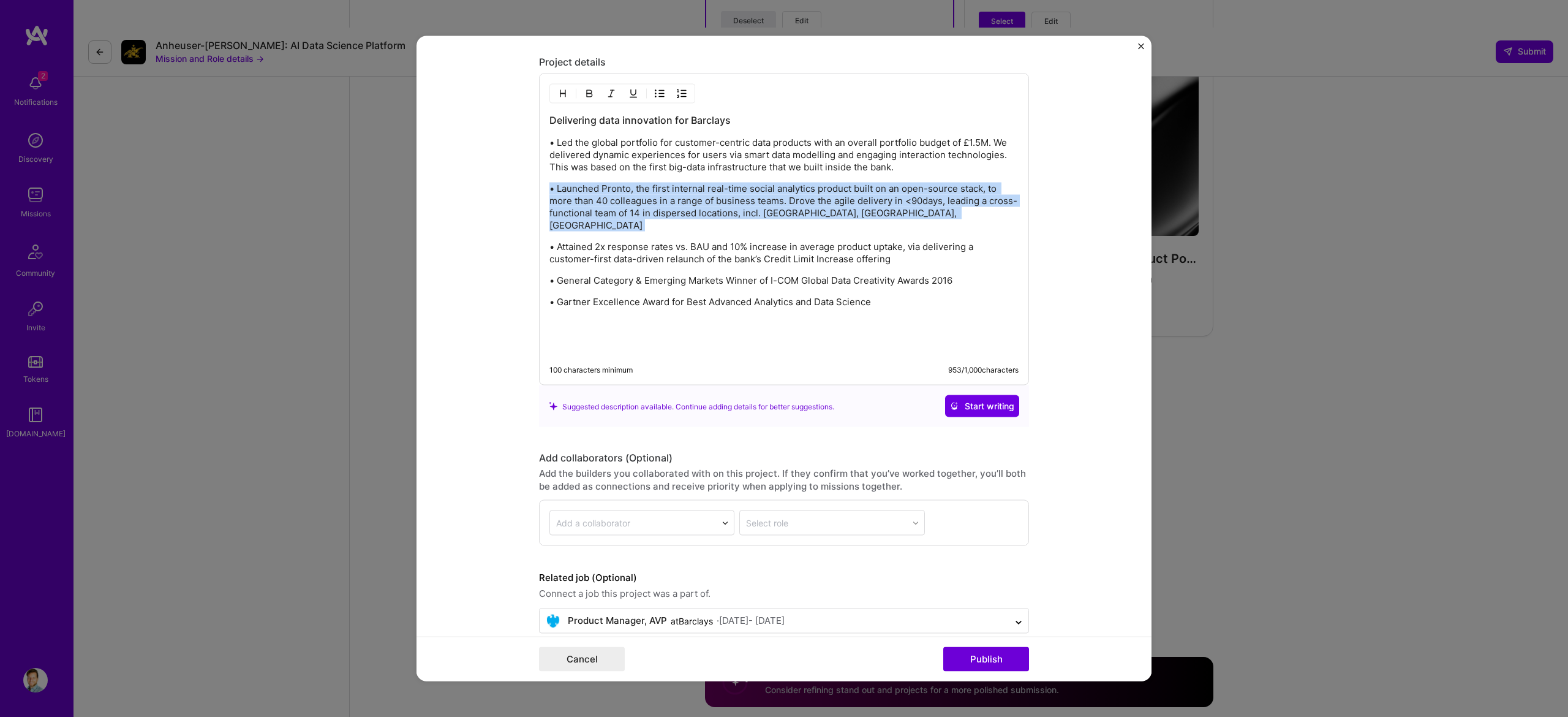
click at [764, 177] on div "Delivering data innovation for Barclays • Led the global portfolio for customer…" at bounding box center [783, 233] width 469 height 240
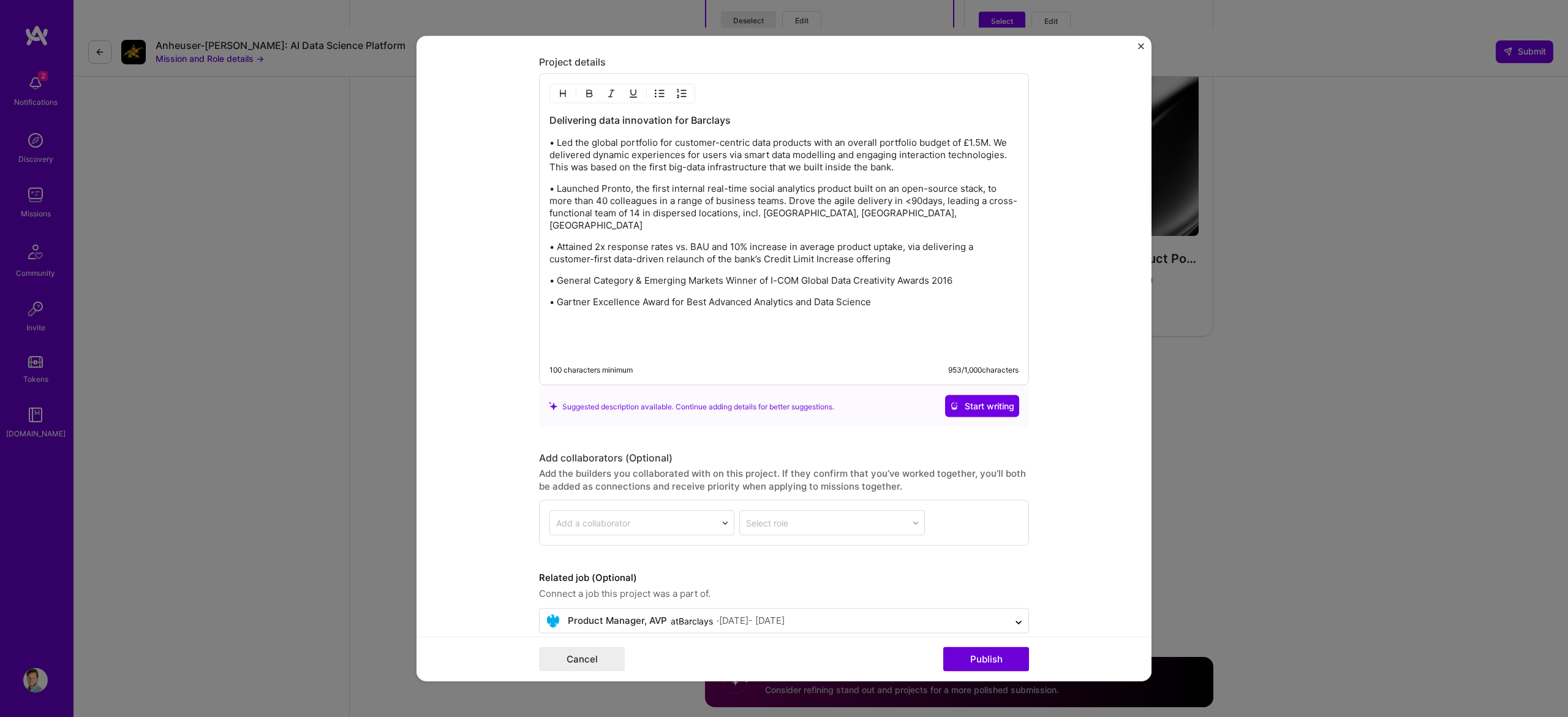
click at [755, 171] on p "• Led the global portfolio for customer-centric data products with an overall p…" at bounding box center [783, 154] width 469 height 37
click at [761, 168] on p "• Led the global portfolio for customer-centric data products with an overall p…" at bounding box center [783, 154] width 469 height 37
click at [698, 168] on p "• Led the global portfolio for customer-centric data products with an overall p…" at bounding box center [783, 154] width 469 height 37
click at [594, 171] on p "• Led the global portfolio for customer-centric data products with an overall p…" at bounding box center [783, 154] width 469 height 37
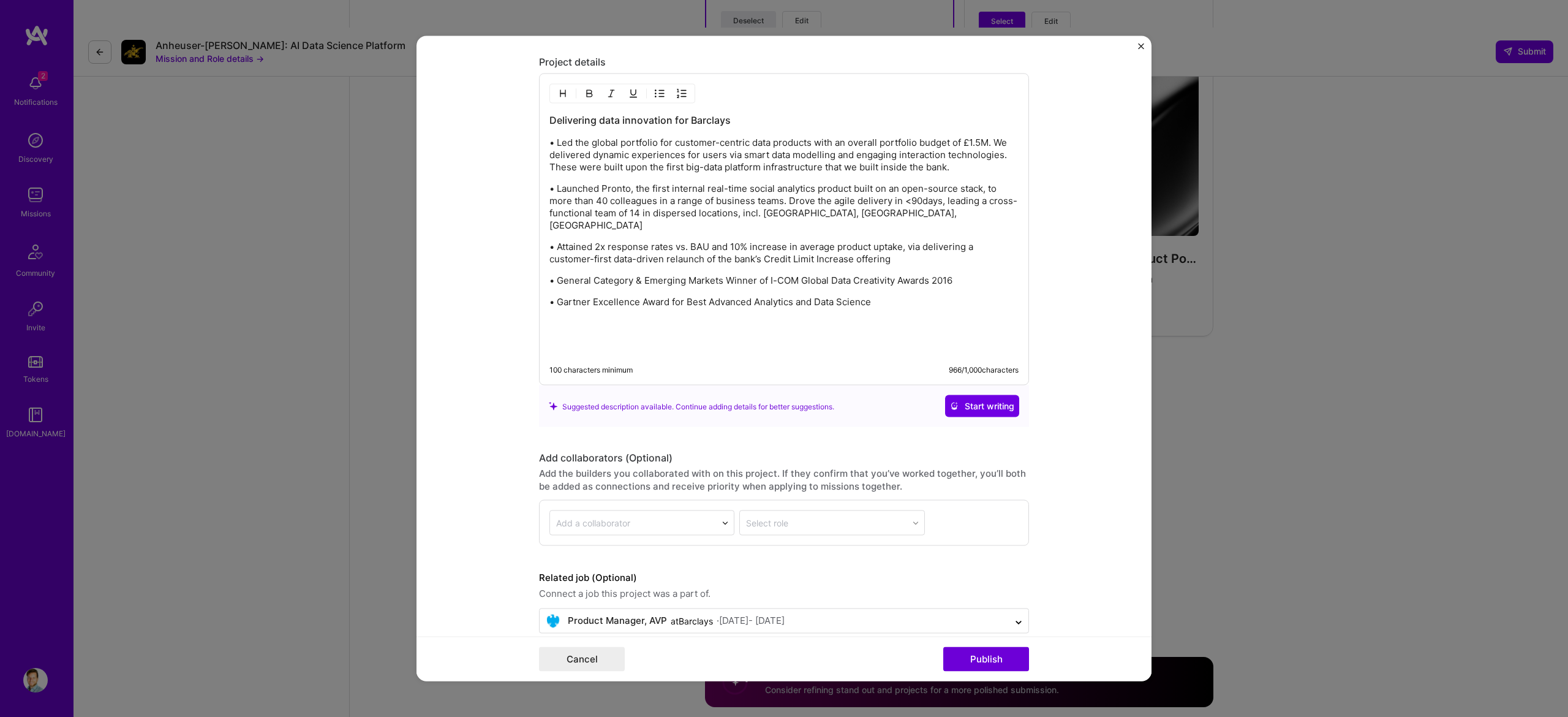
click at [856, 173] on p "• Led the global portfolio for customer-centric data products with an overall p…" at bounding box center [783, 154] width 469 height 37
click at [868, 171] on p "• Led the global portfolio for customer-centric data products with an overall p…" at bounding box center [783, 154] width 469 height 37
click at [605, 171] on p "• Led the global portfolio for customer-centric data products with an overall p…" at bounding box center [783, 154] width 469 height 37
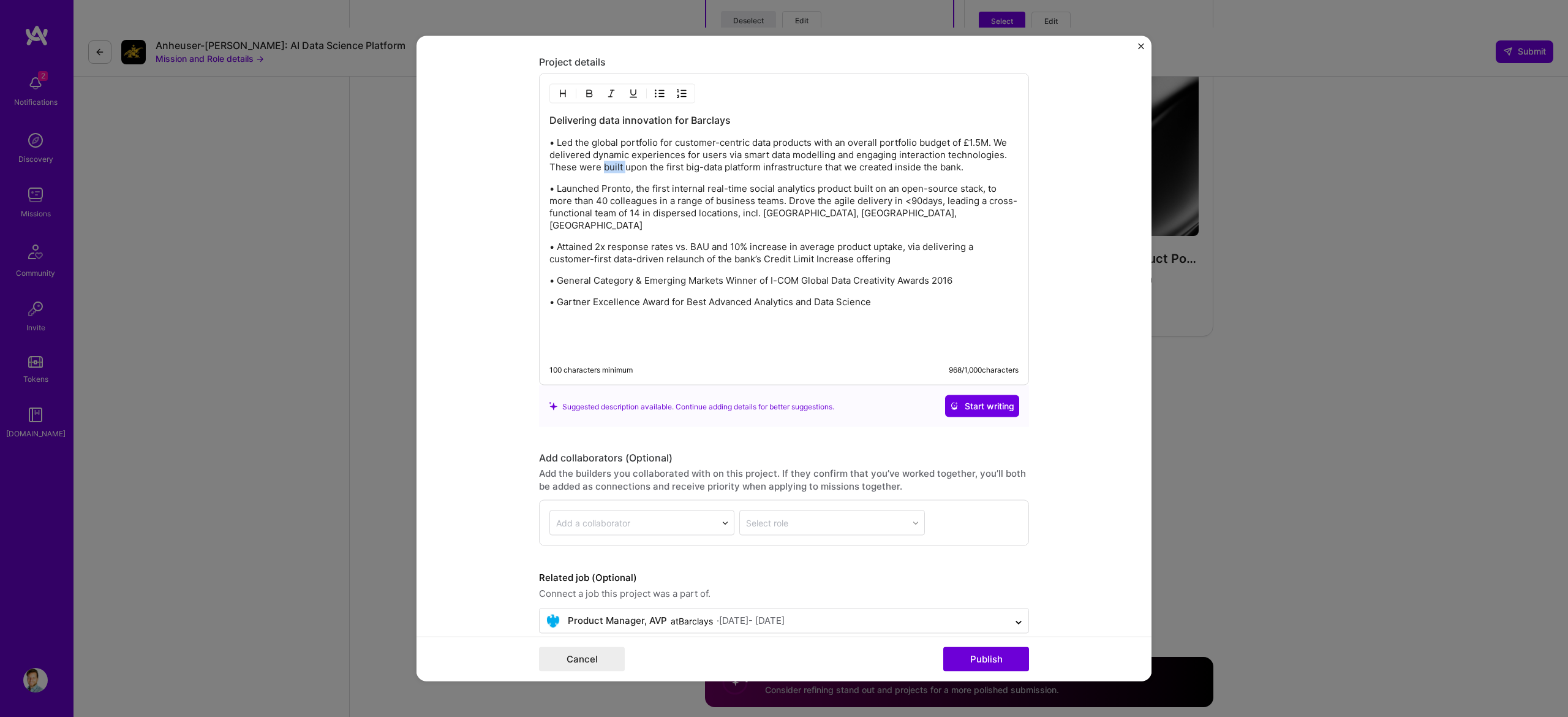
click at [605, 171] on p "• Led the global portfolio for customer-centric data products with an overall p…" at bounding box center [783, 154] width 469 height 37
click at [722, 173] on p "• Led the global portfolio for customer-centric data products with an overall p…" at bounding box center [783, 154] width 469 height 37
click at [833, 173] on p "• Led the global portfolio for customer-centric data products with an overall p…" at bounding box center [783, 154] width 469 height 37
click at [877, 173] on p "• Led the global portfolio for customer-centric data products with an overall p…" at bounding box center [783, 154] width 469 height 37
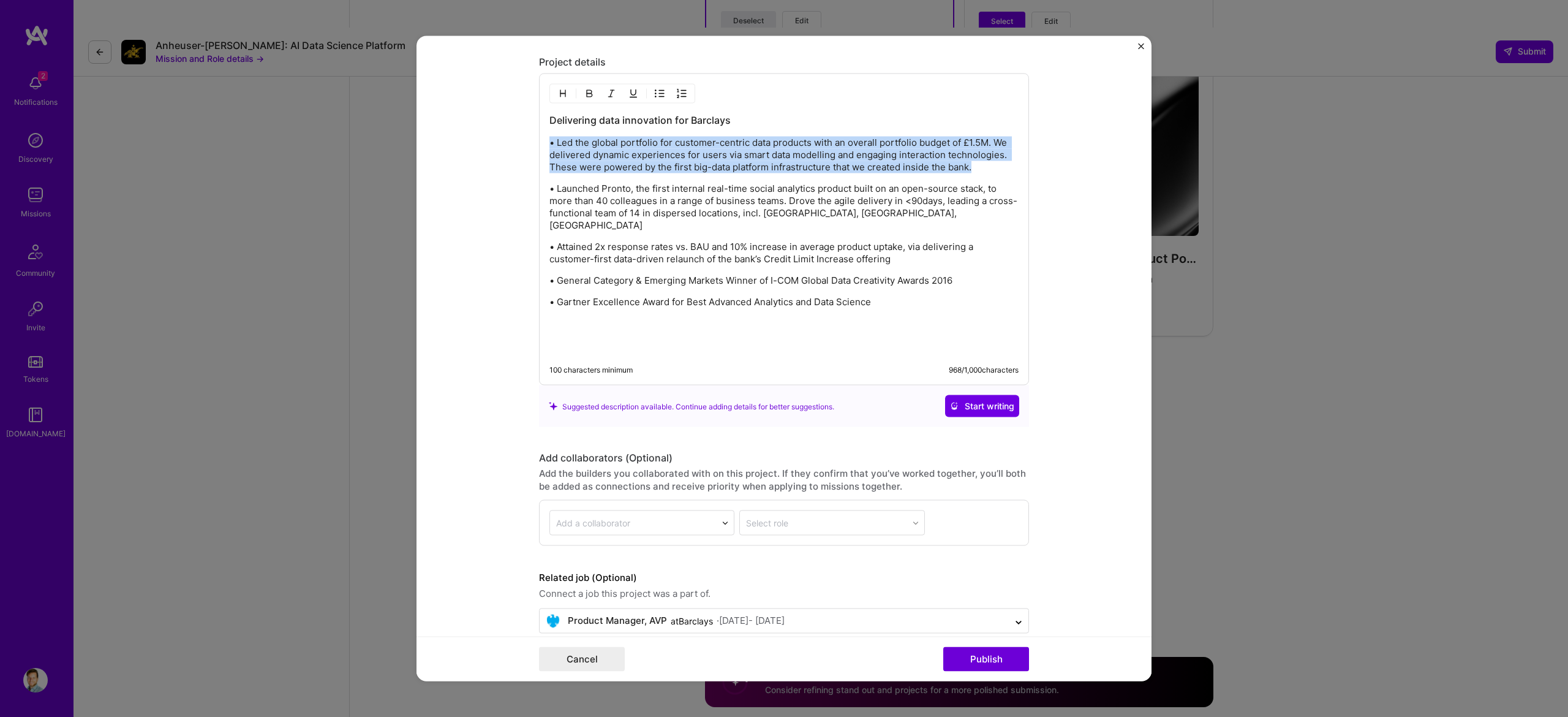
click at [877, 173] on p "• Led the global portfolio for customer-centric data products with an overall p…" at bounding box center [783, 154] width 469 height 37
click at [887, 167] on p "• Led the global portfolio for customer-centric data products with an overall p…" at bounding box center [783, 154] width 469 height 37
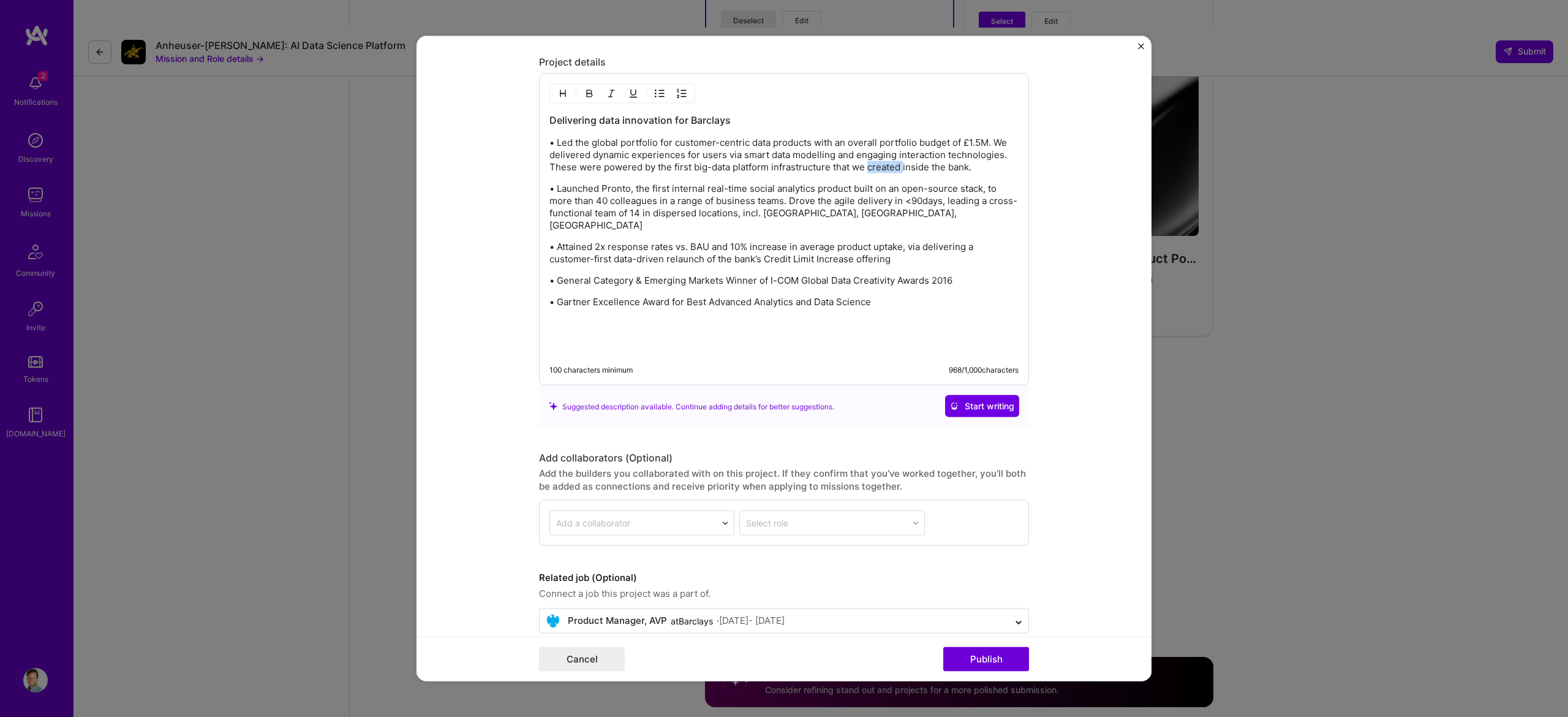
click at [887, 167] on p "• Led the global portfolio for customer-centric data products with an overall p…" at bounding box center [783, 154] width 469 height 37
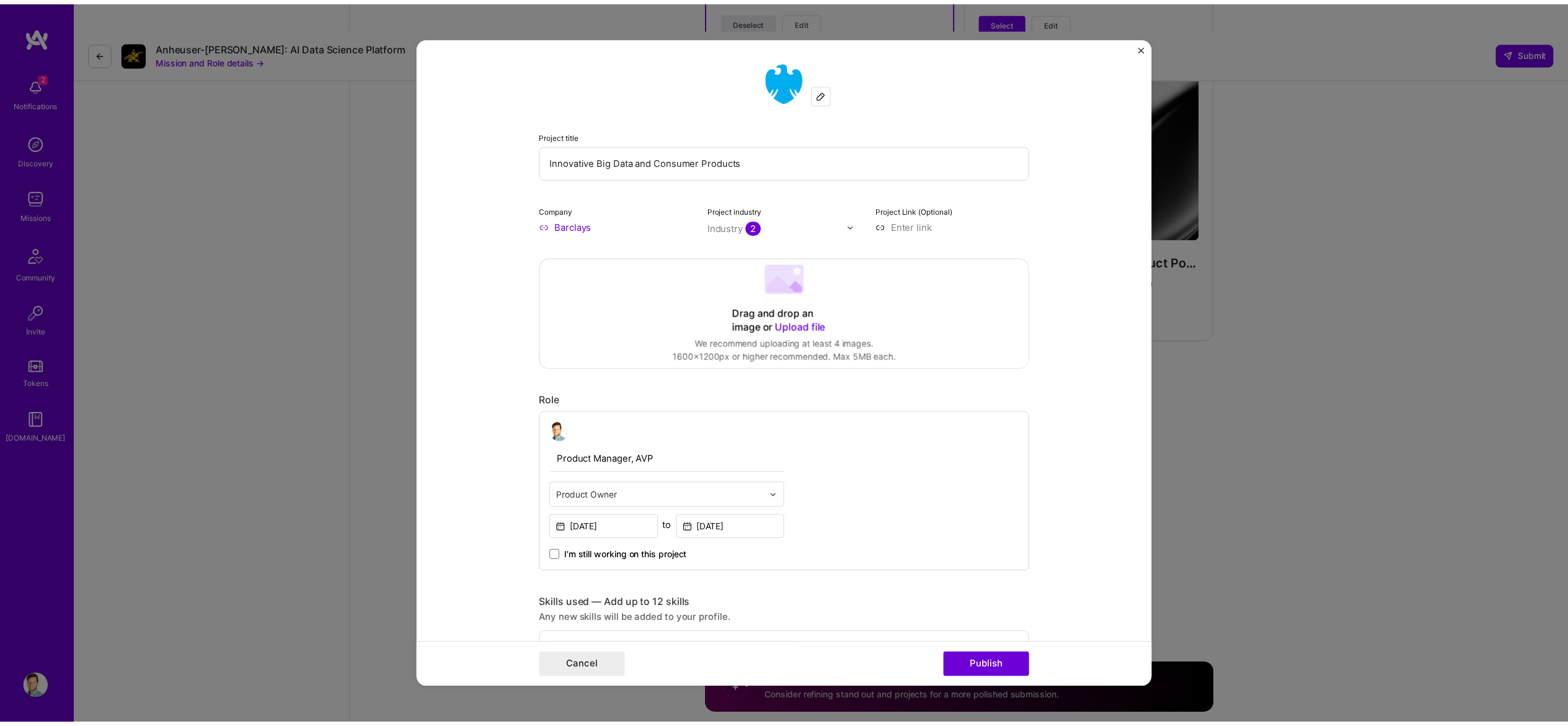
scroll to position [0, 0]
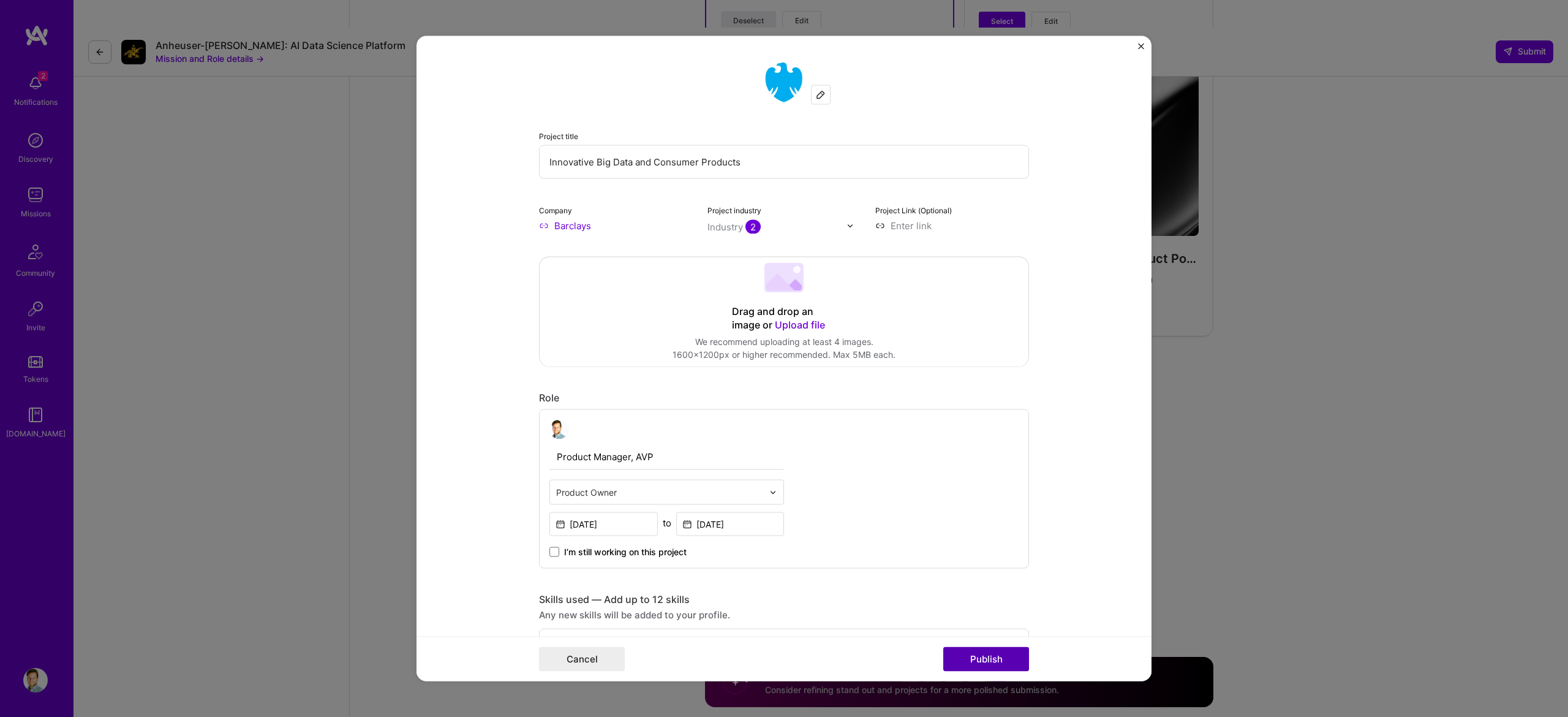
click at [1004, 656] on button "Publish" at bounding box center [986, 659] width 86 height 24
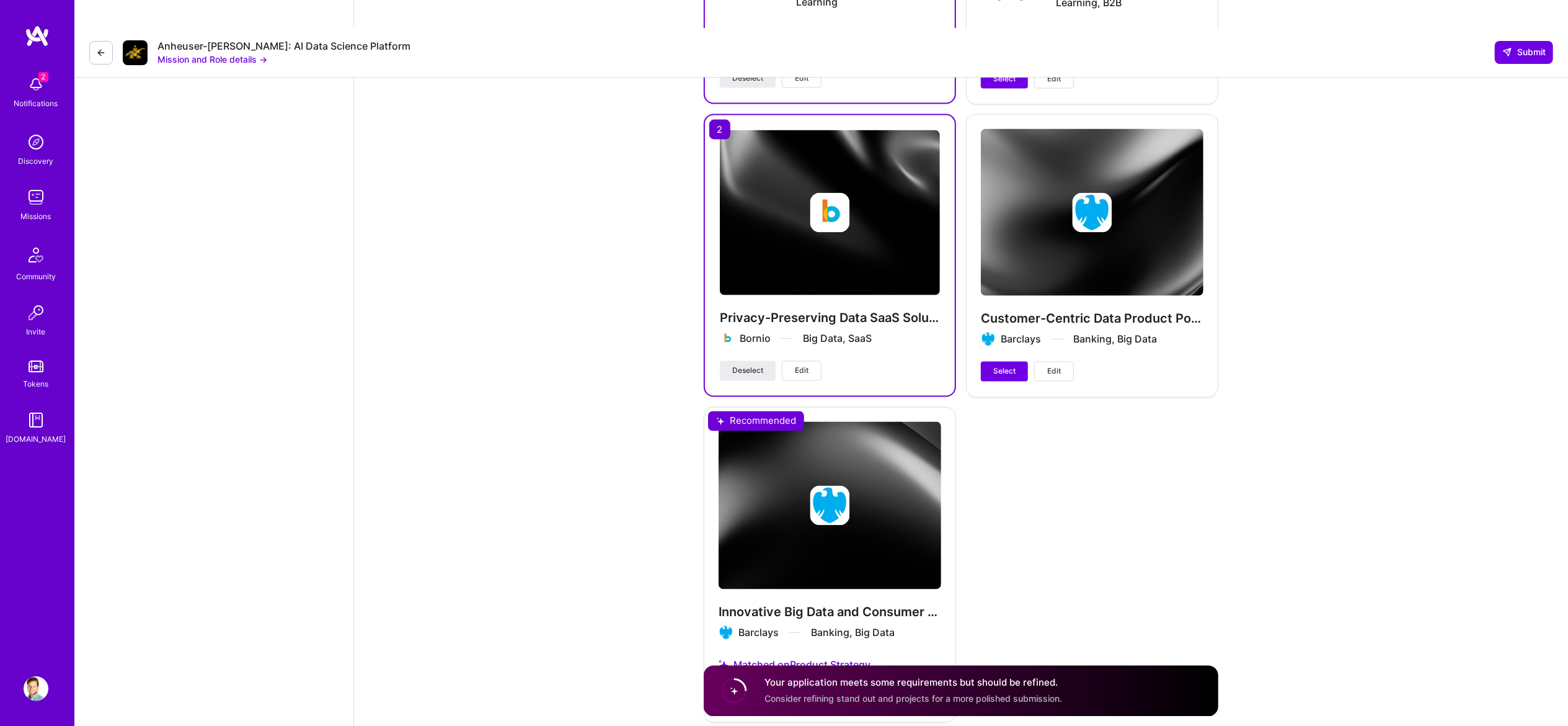
scroll to position [2101, 0]
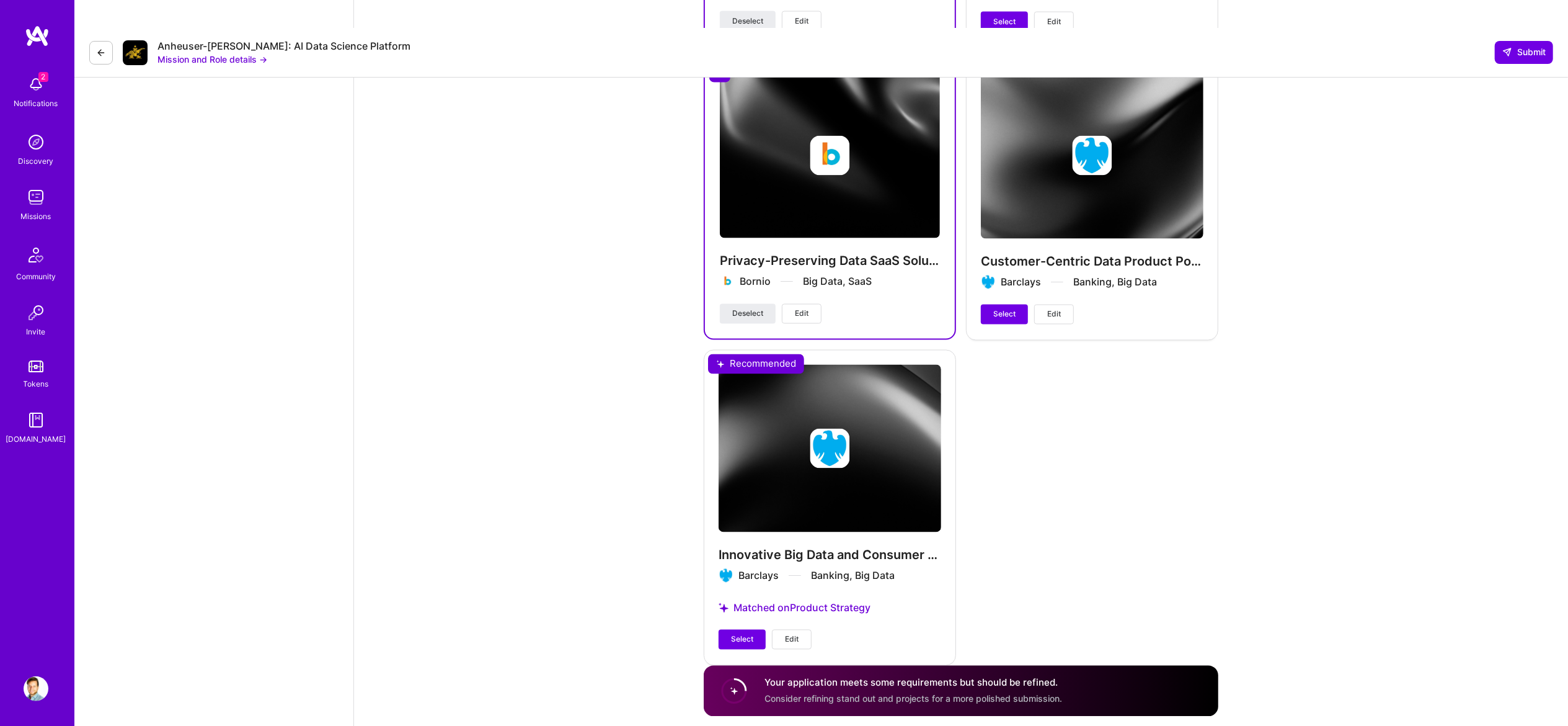
drag, startPoint x: 741, startPoint y: 612, endPoint x: 769, endPoint y: 598, distance: 31.3
click at [741, 633] on span "Select" at bounding box center [742, 639] width 23 height 11
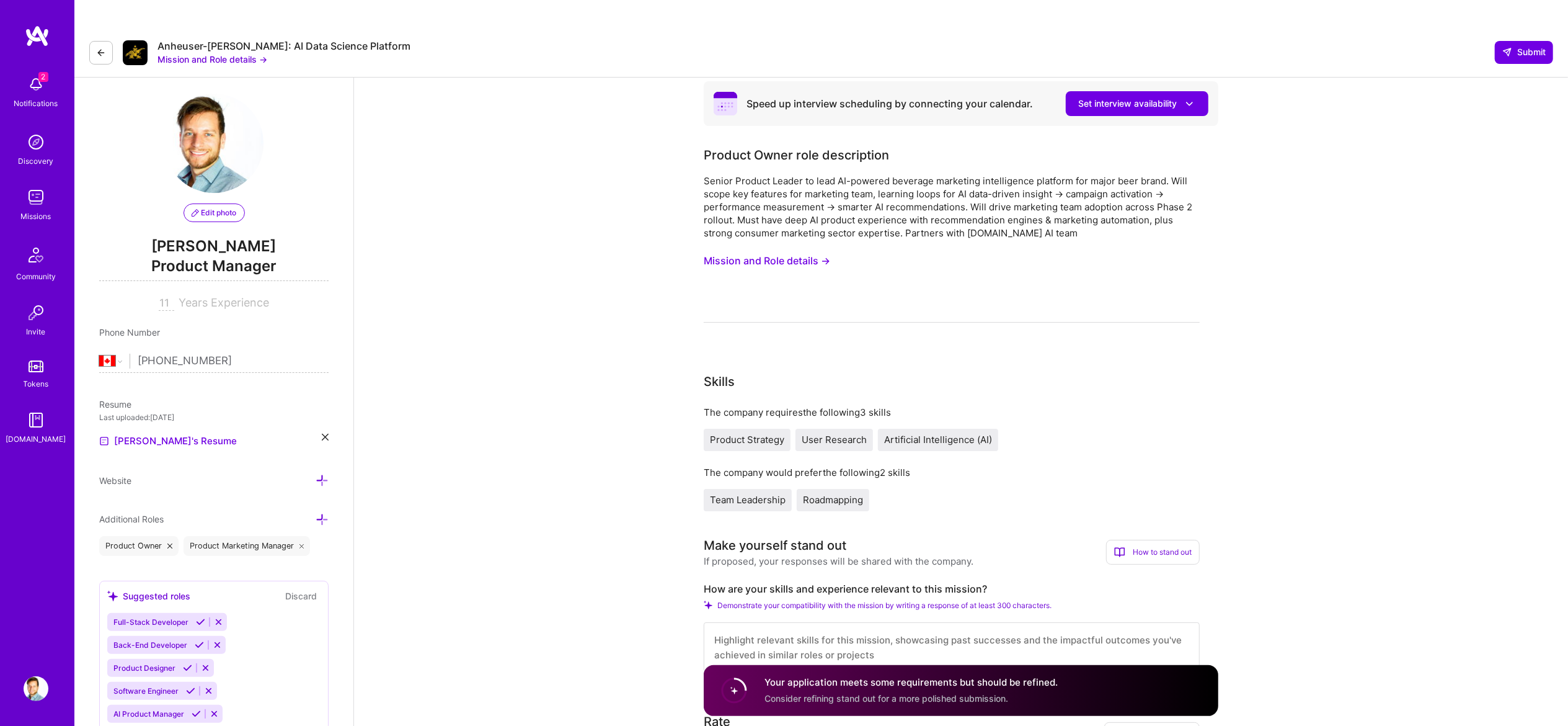
scroll to position [124, 0]
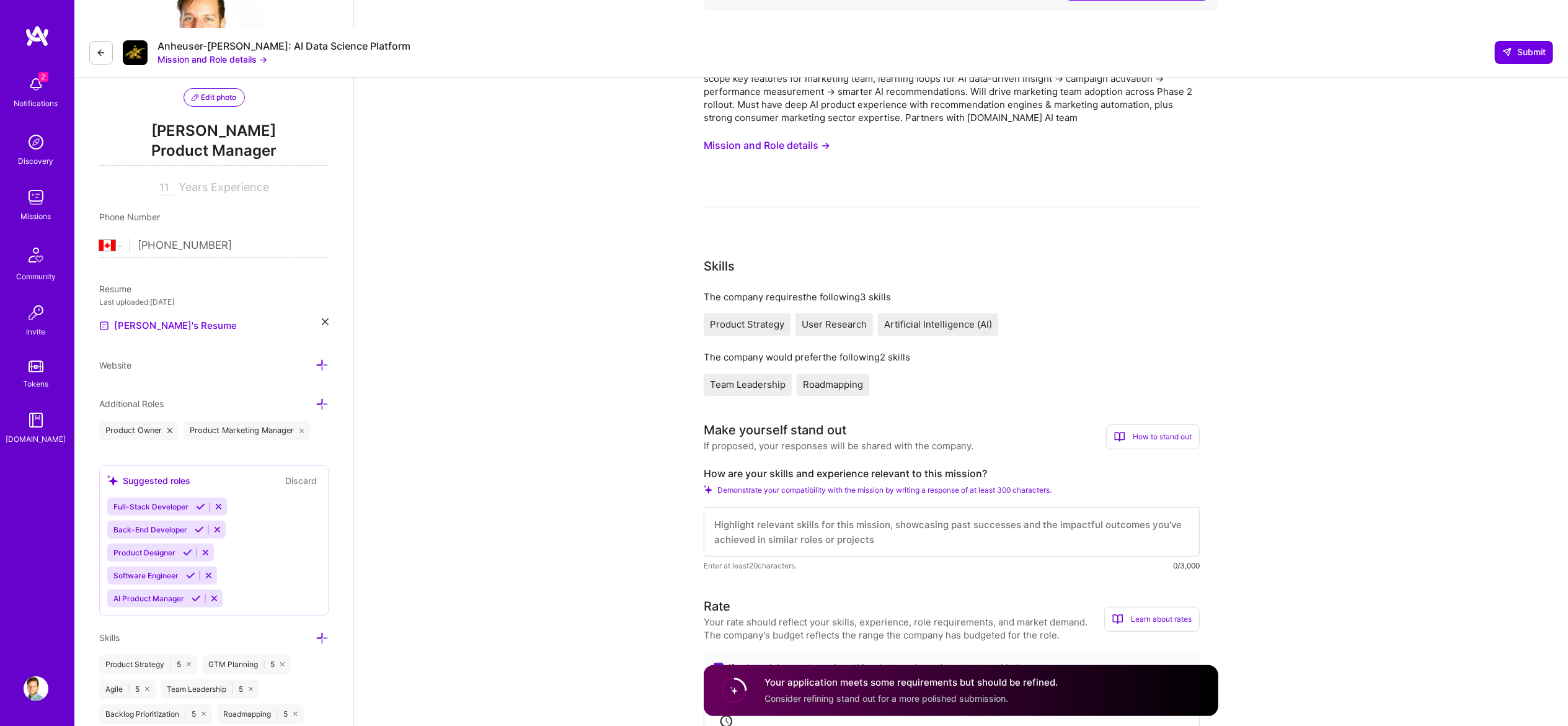
click at [861, 467] on label "How are your skills and experience relevant to this mission?" at bounding box center [952, 474] width 496 height 13
copy label "How are your skills and experience relevant to this mission?"
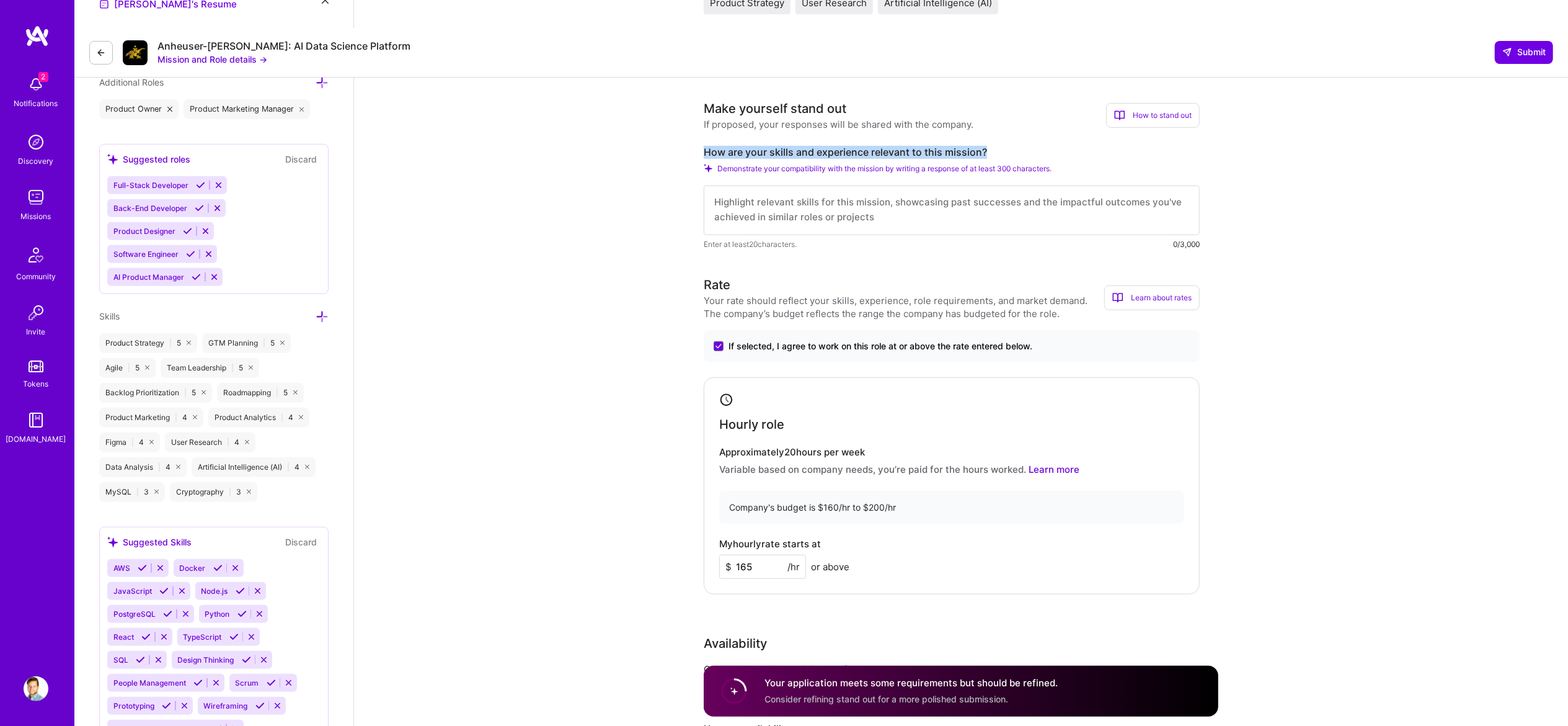
scroll to position [496, 0]
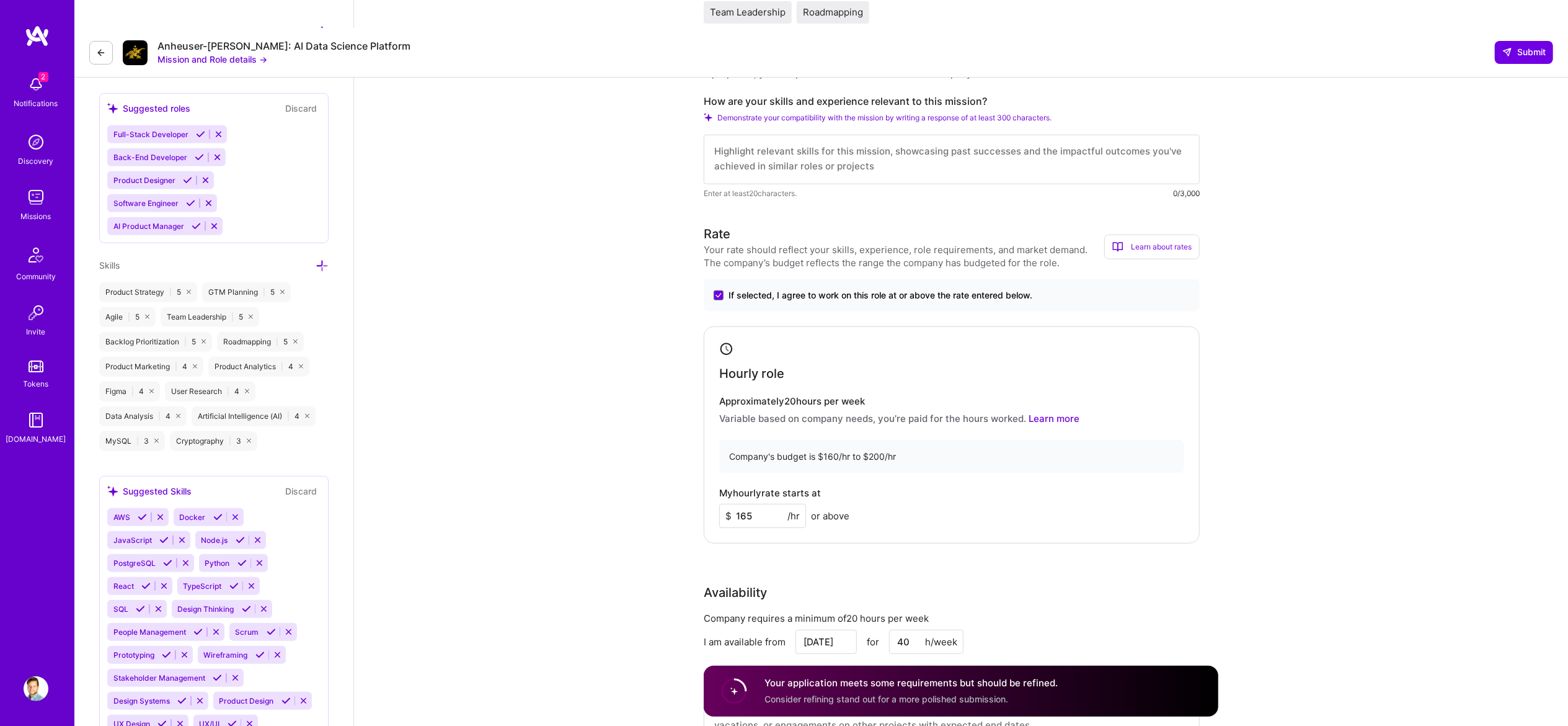
click at [764, 504] on input "165" at bounding box center [763, 515] width 87 height 25
type input "170"
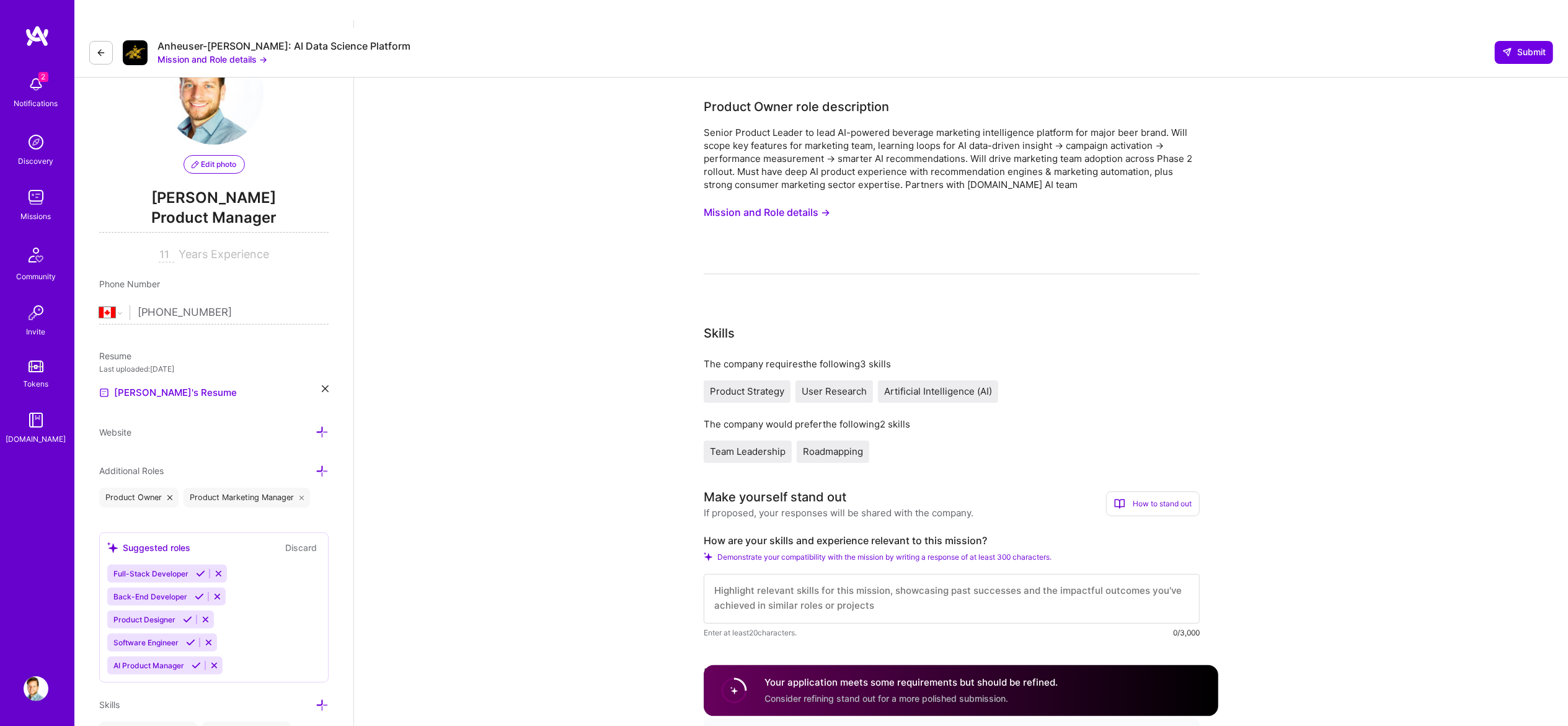
scroll to position [0, 0]
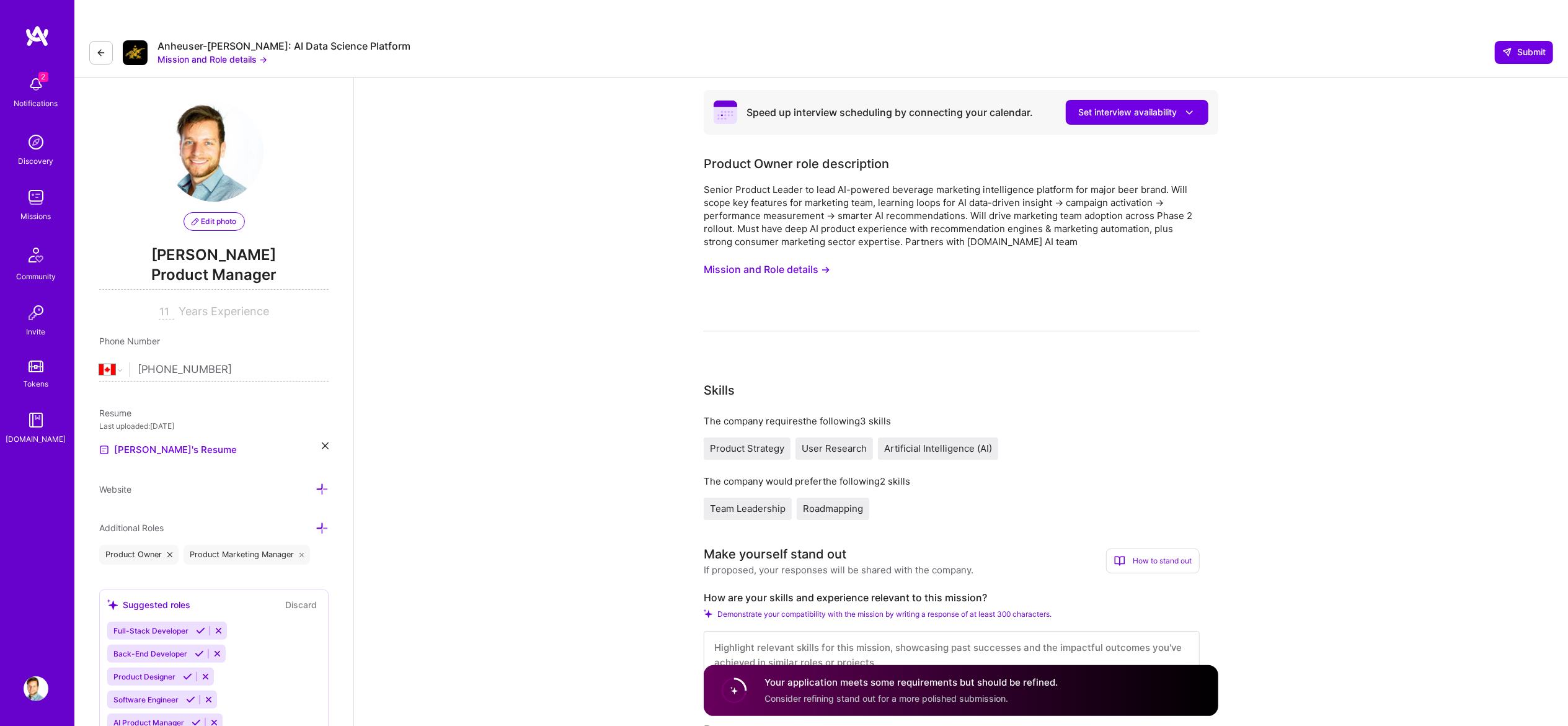
click at [863, 591] on label "How are your skills and experience relevant to this mission?" at bounding box center [952, 597] width 496 height 13
copy label "How are your skills and experience relevant to this mission?"
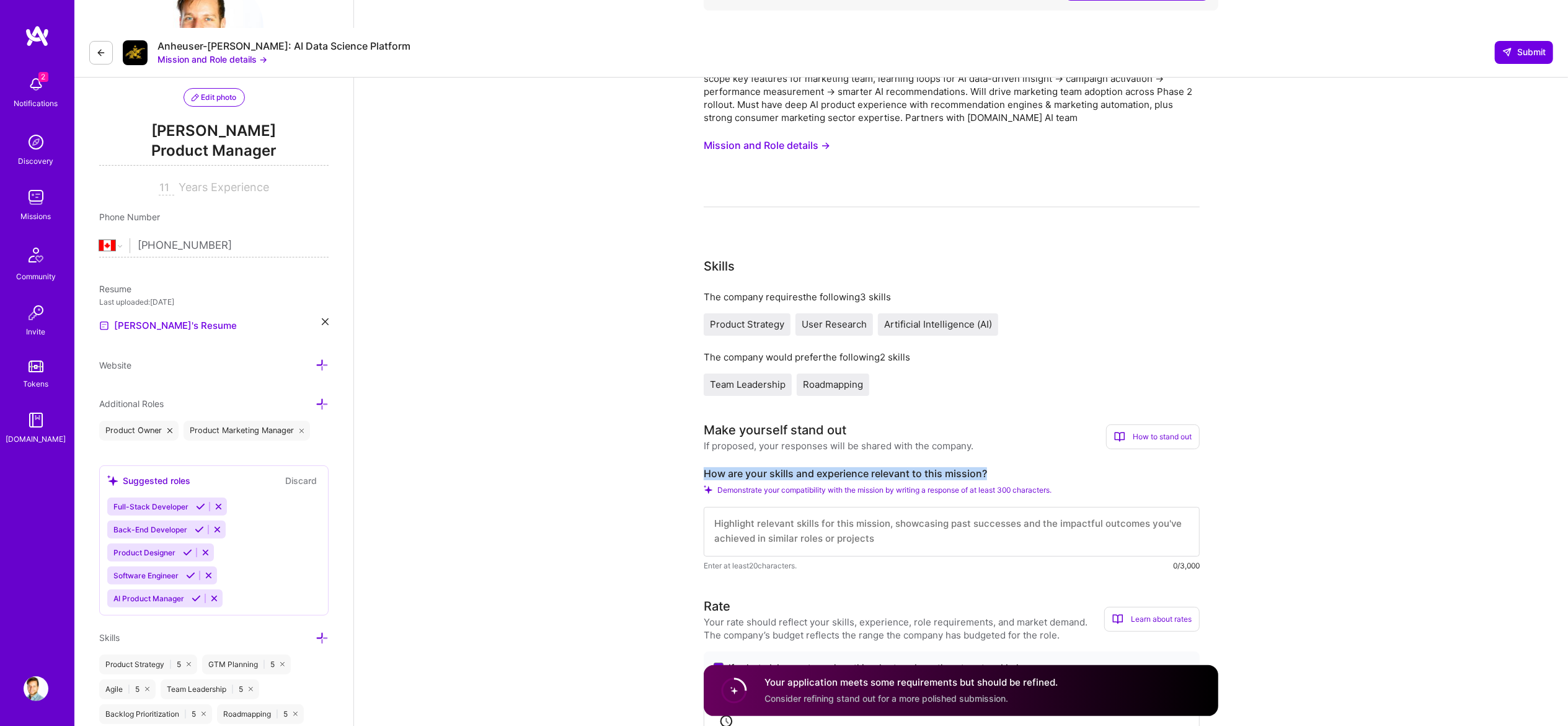
click at [839, 510] on textarea at bounding box center [952, 531] width 496 height 50
paste textarea "Lor Ip Dolors ame Consectetu Adi Elitsedd ei Temp Incidid: UT-Laboree Dolorem A…"
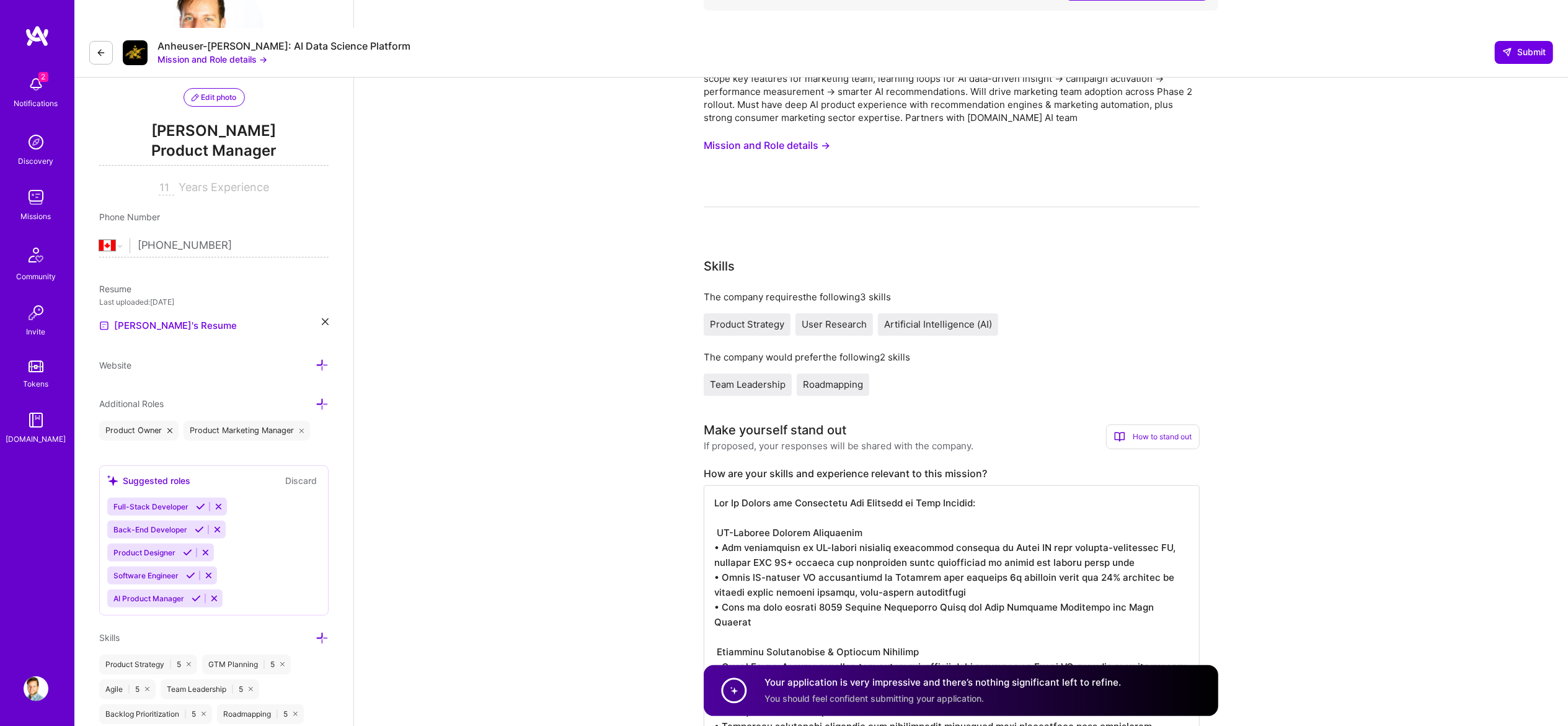
scroll to position [340, 0]
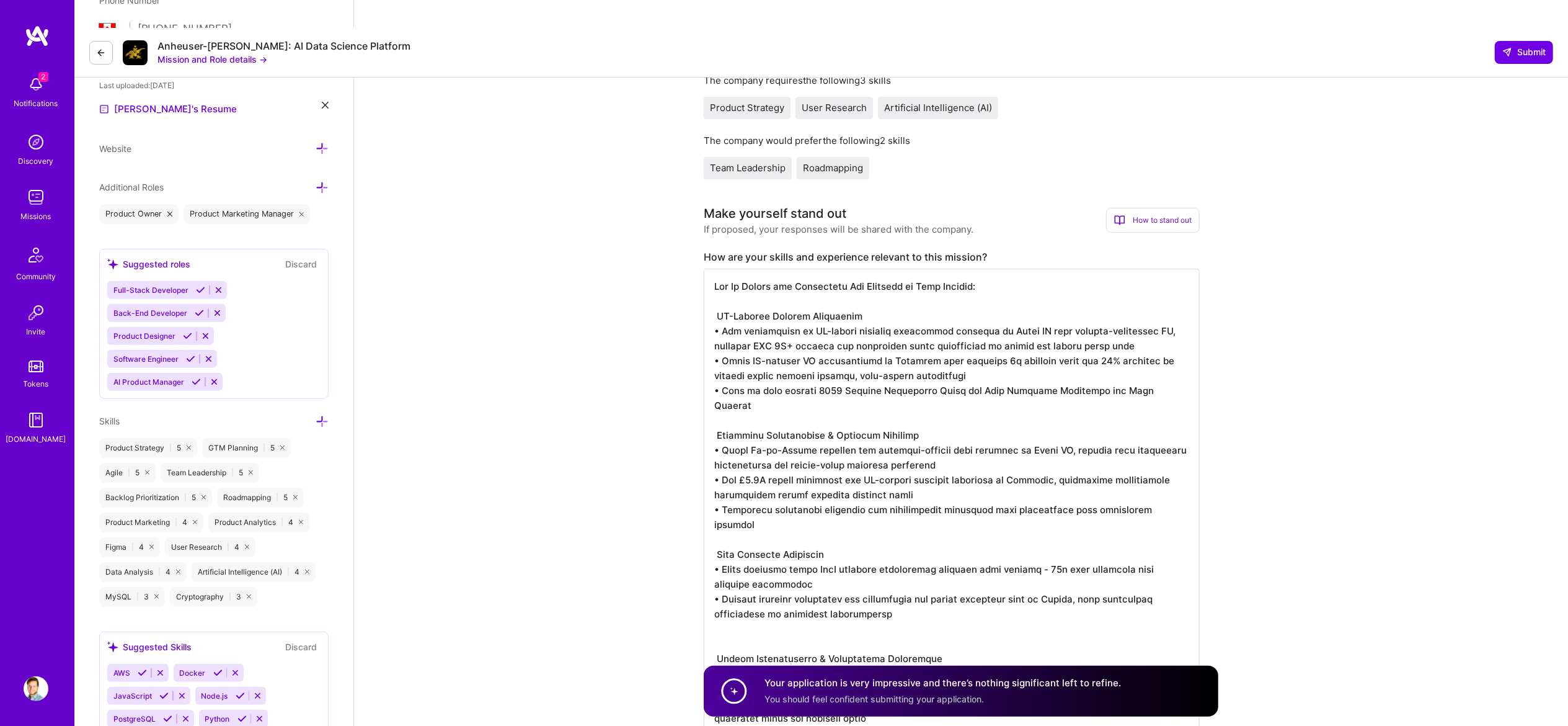
click at [795, 269] on textarea at bounding box center [952, 516] width 496 height 496
click at [710, 395] on textarea at bounding box center [952, 516] width 496 height 496
click at [710, 518] on textarea at bounding box center [952, 516] width 496 height 496
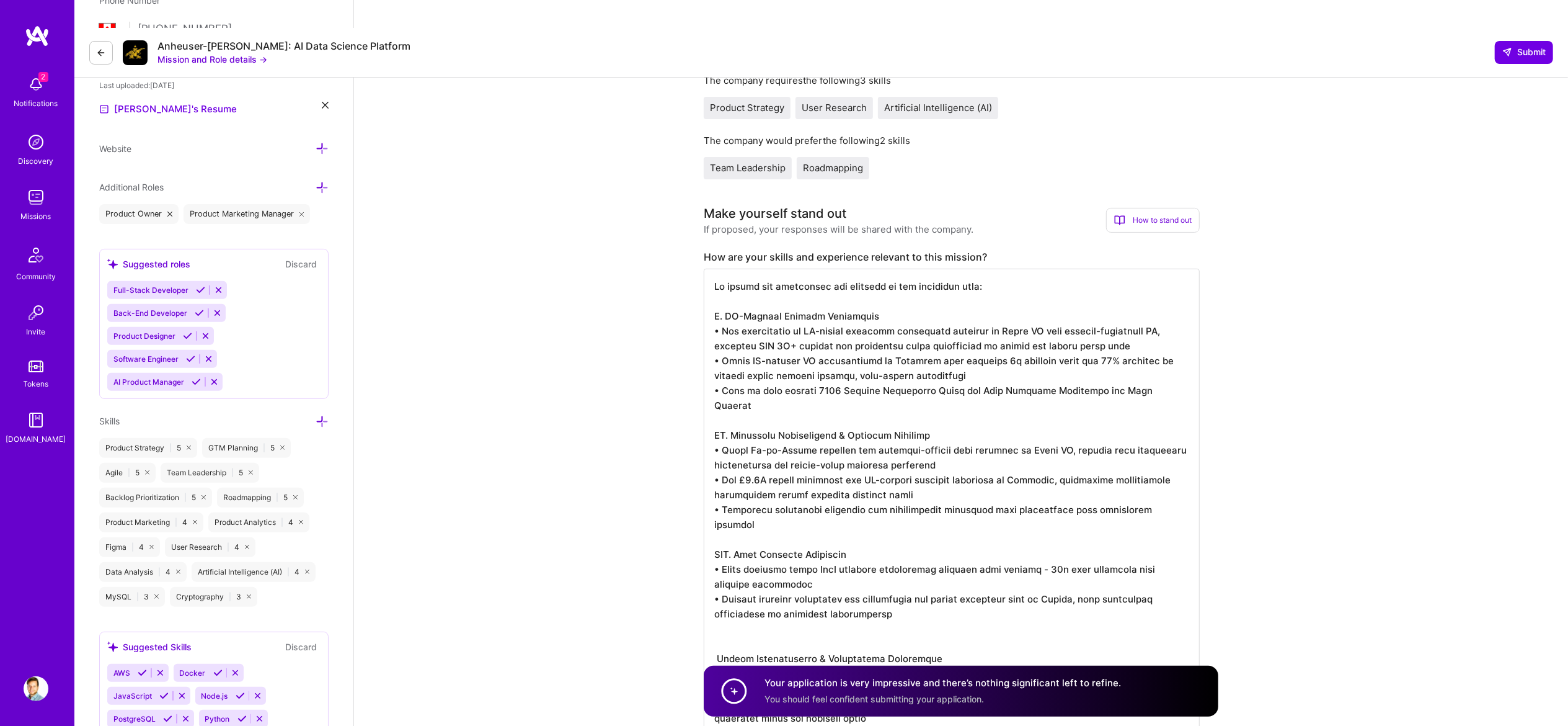
click at [847, 535] on textarea at bounding box center [952, 516] width 496 height 496
drag, startPoint x: 868, startPoint y: 538, endPoint x: 1022, endPoint y: 521, distance: 154.9
click at [1022, 521] on textarea at bounding box center [952, 516] width 496 height 496
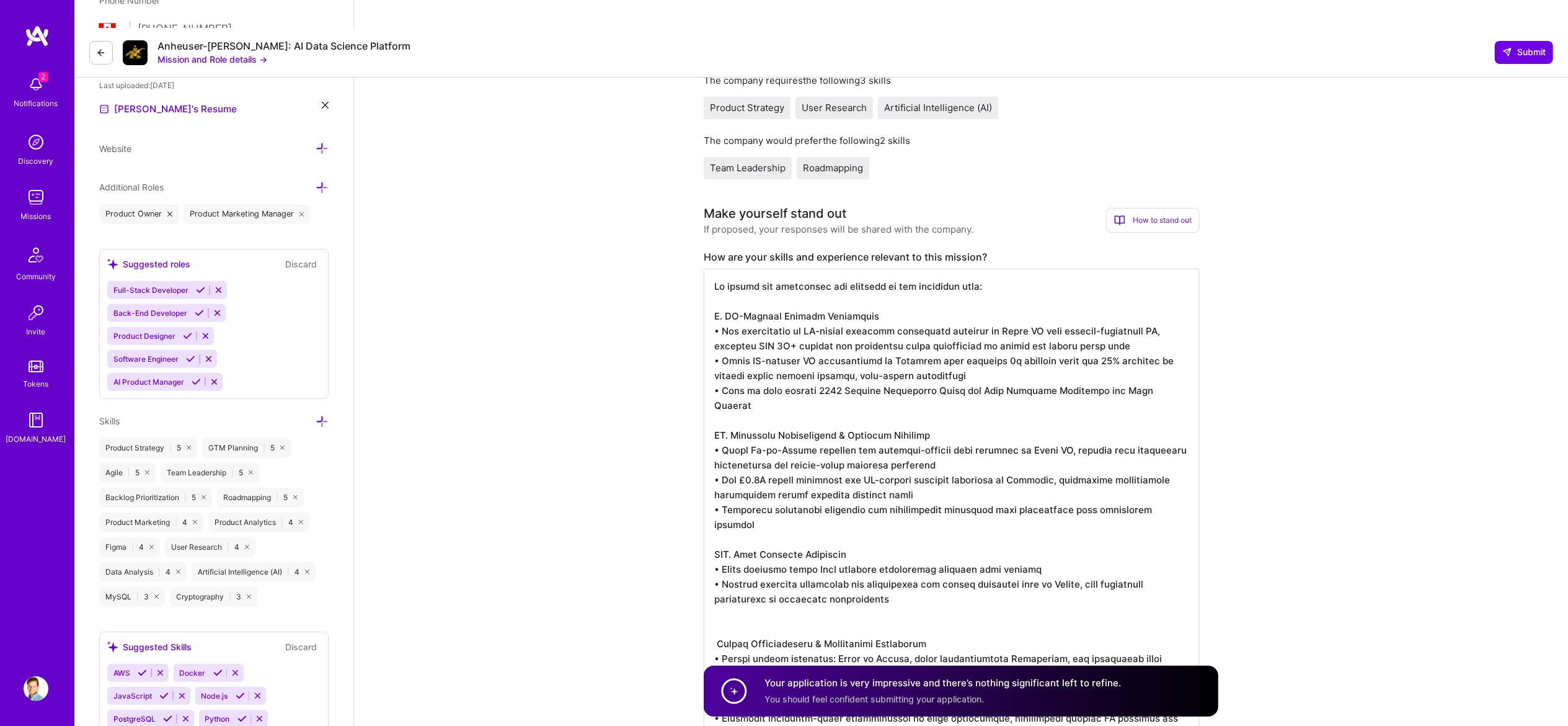
click at [825, 530] on textarea at bounding box center [952, 509] width 496 height 481
click at [728, 525] on textarea at bounding box center [952, 509] width 496 height 481
click at [834, 528] on textarea at bounding box center [952, 509] width 496 height 481
click at [835, 523] on textarea at bounding box center [952, 509] width 496 height 481
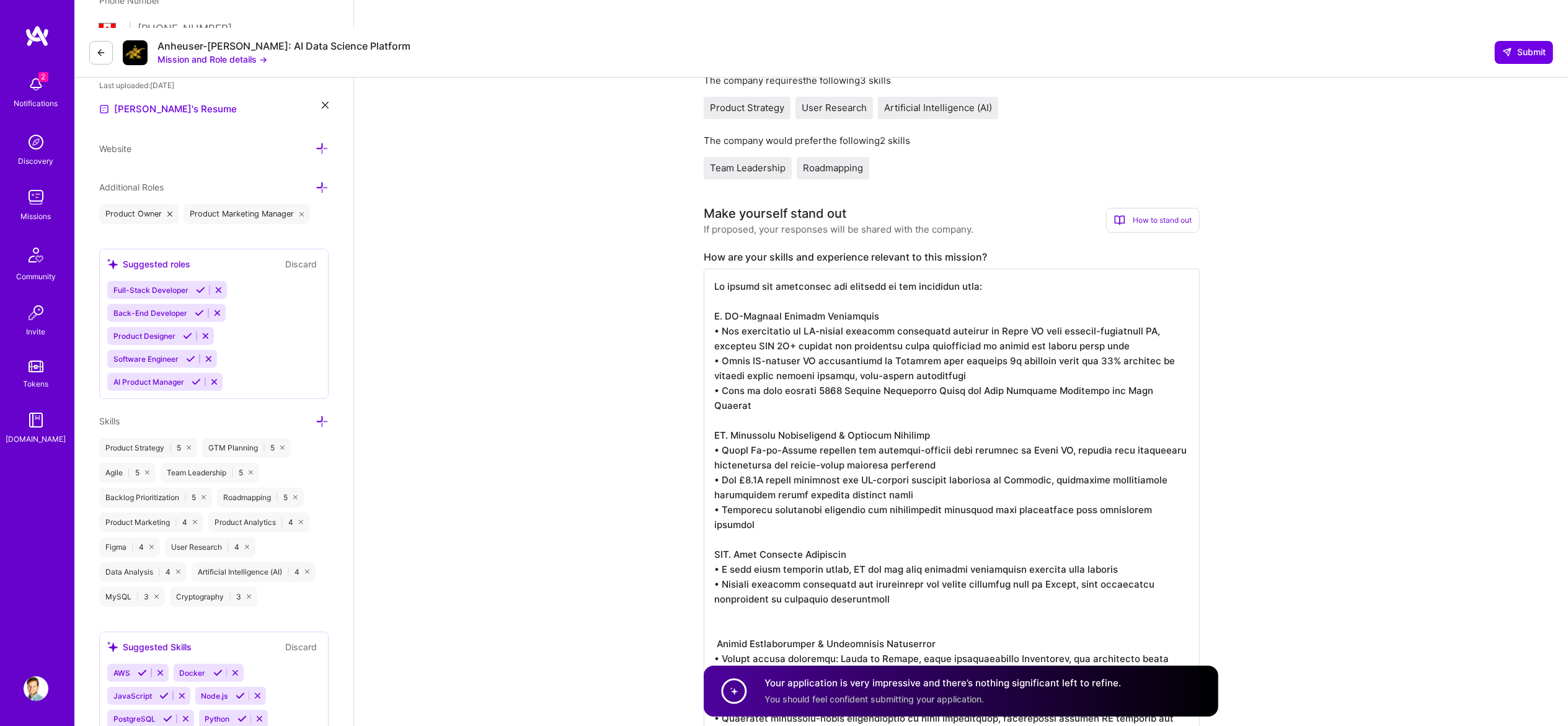
click at [946, 525] on textarea at bounding box center [952, 509] width 496 height 481
click at [1115, 517] on textarea at bounding box center [952, 509] width 496 height 481
click at [1122, 524] on textarea at bounding box center [952, 509] width 496 height 481
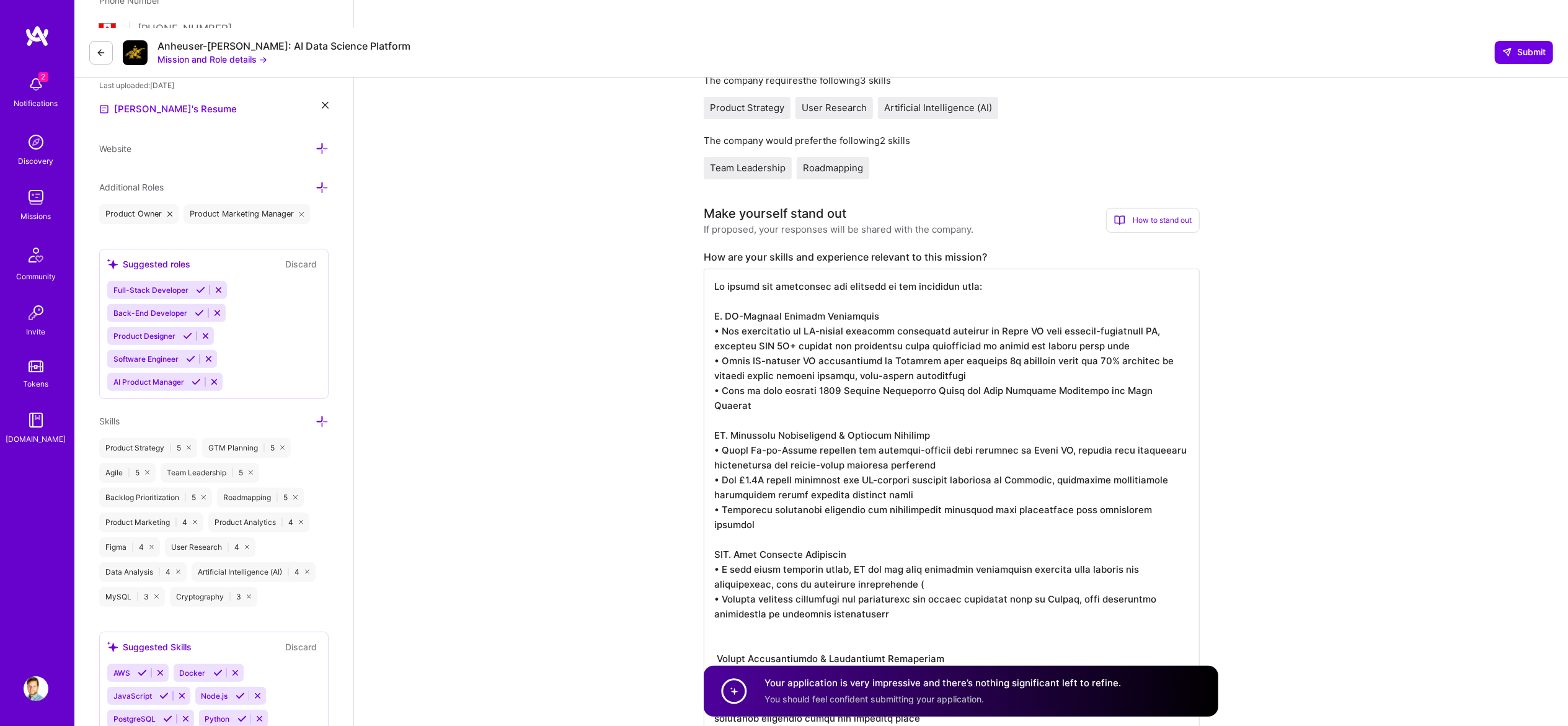
click at [855, 542] on textarea at bounding box center [952, 516] width 496 height 496
click at [941, 538] on textarea at bounding box center [952, 516] width 496 height 496
click at [740, 530] on textarea at bounding box center [952, 516] width 496 height 496
click at [949, 563] on textarea at bounding box center [952, 516] width 496 height 496
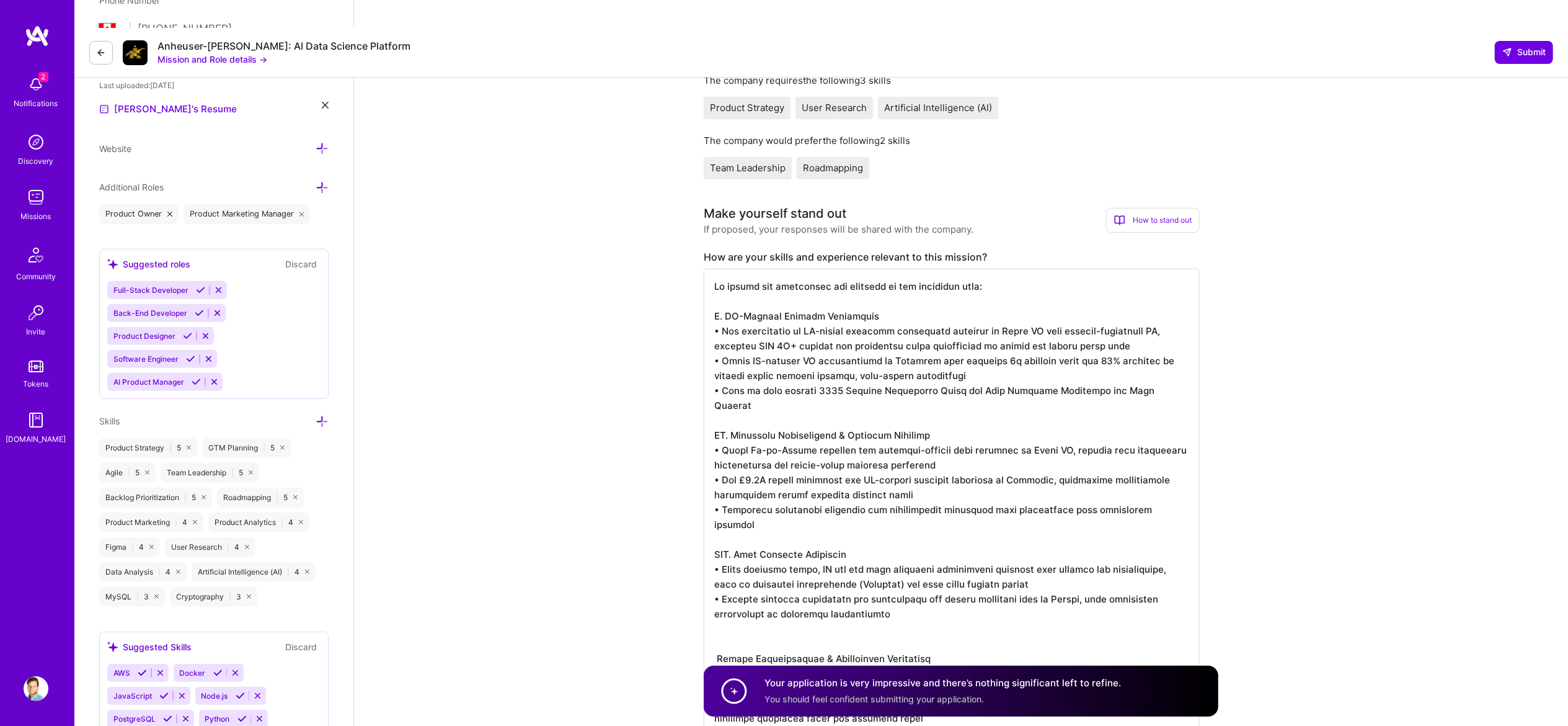
scroll to position [1, 0]
click at [712, 613] on textarea at bounding box center [952, 516] width 496 height 496
click at [884, 470] on textarea at bounding box center [952, 516] width 496 height 496
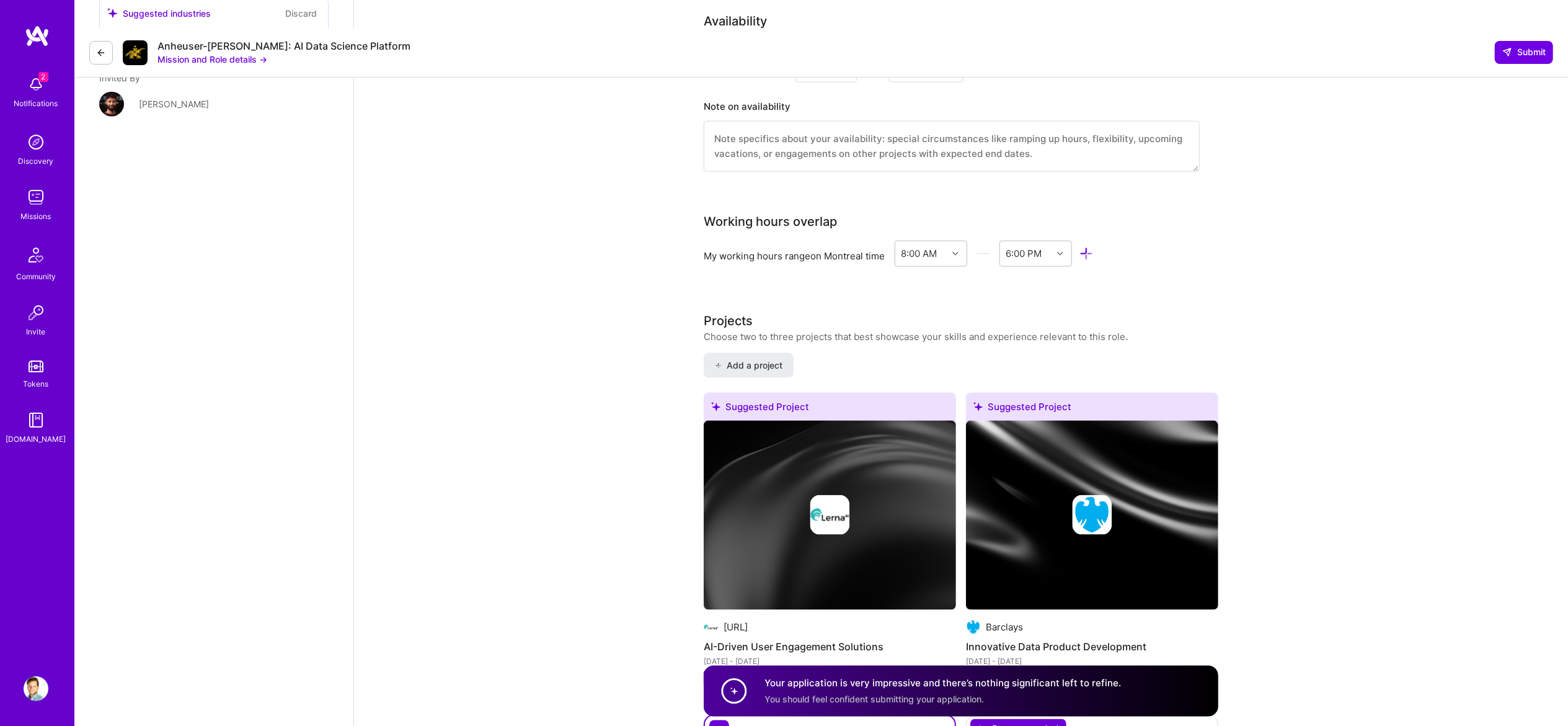
scroll to position [1488, 0]
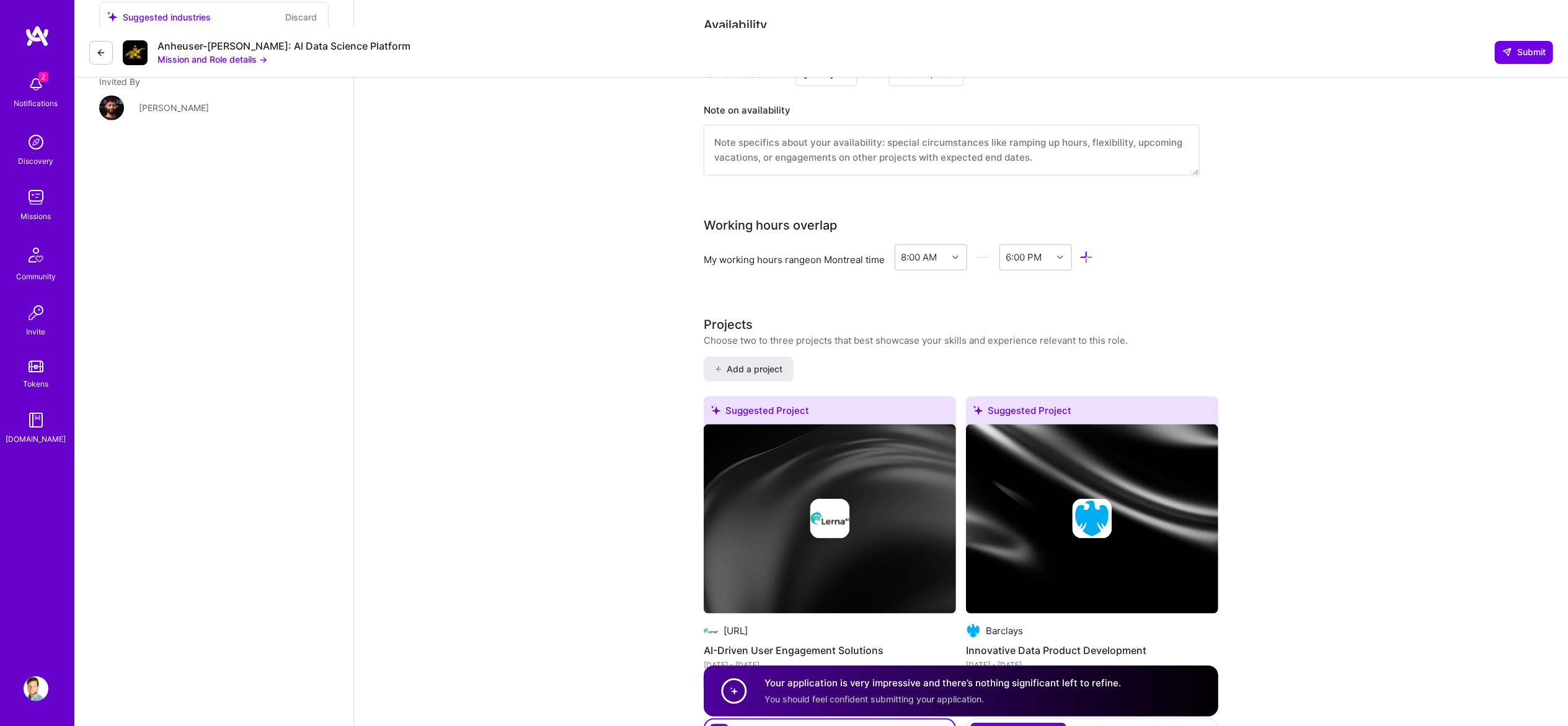
type textarea "Lo ipsumd sit ametconsec adi elitsedd ei tem incididun utla: E. DO-Magnaal Enim…"
click at [518, 267] on div "Speed up interview scheduling by connecting your calendar. Set interview availa…" at bounding box center [961, 176] width 1214 height 3174
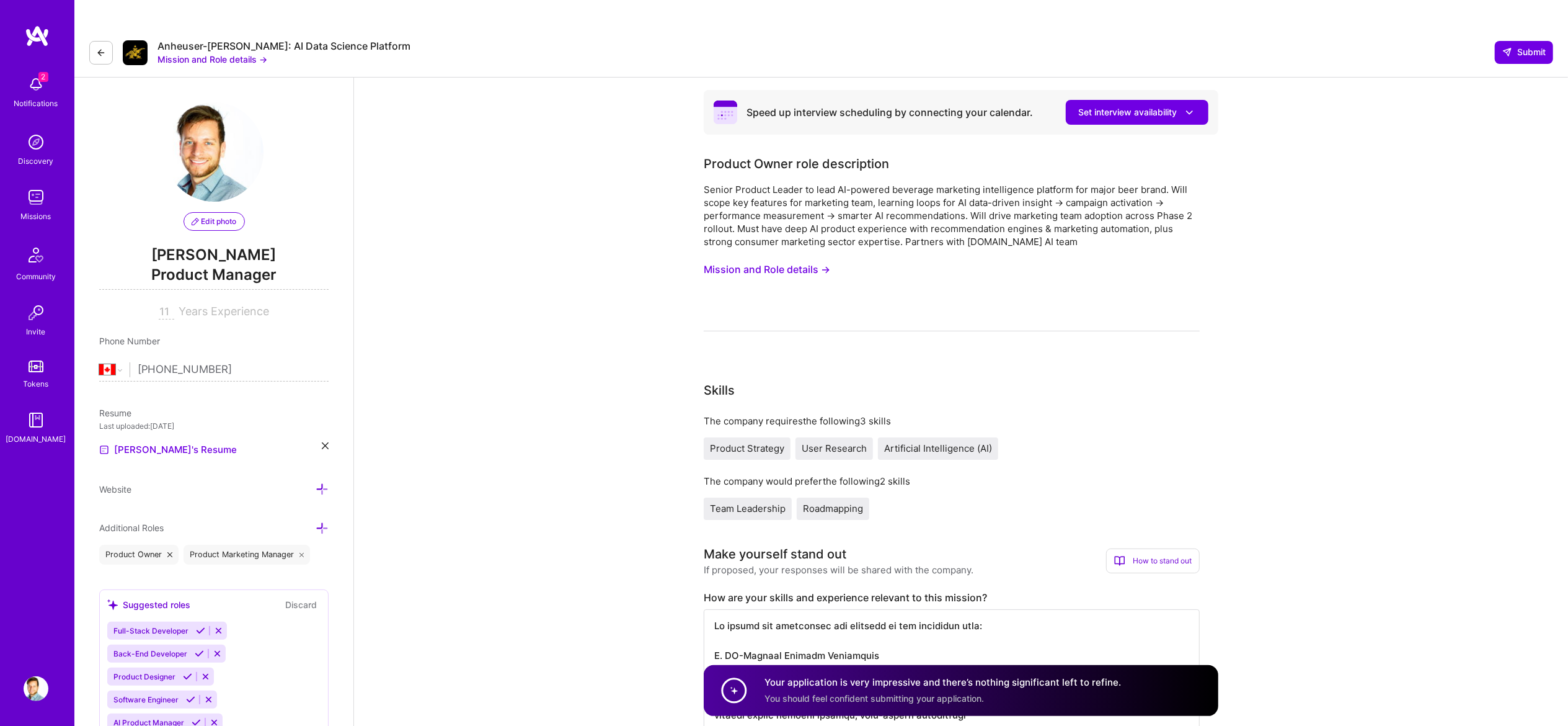
scroll to position [124, 0]
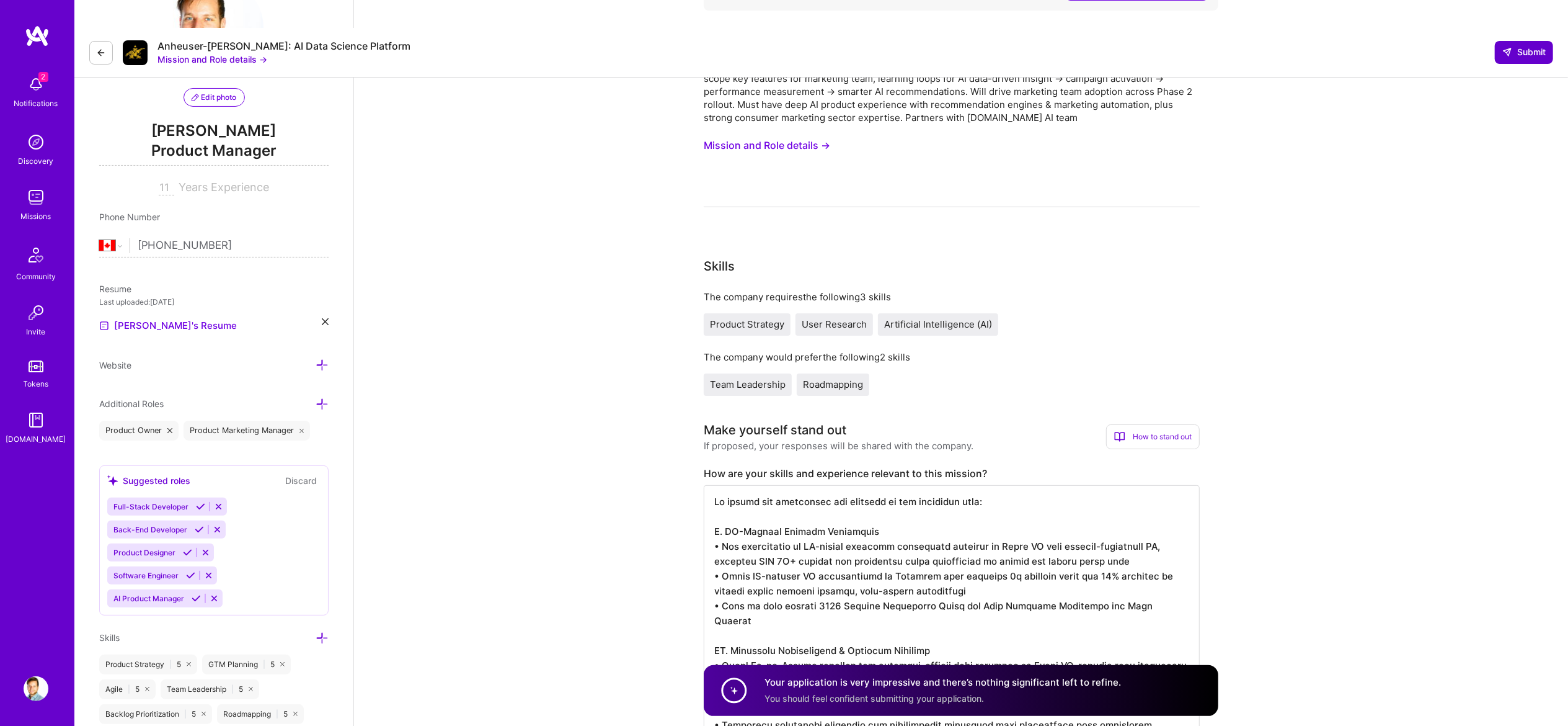
click at [1517, 41] on button "Submit" at bounding box center [1524, 52] width 58 height 23
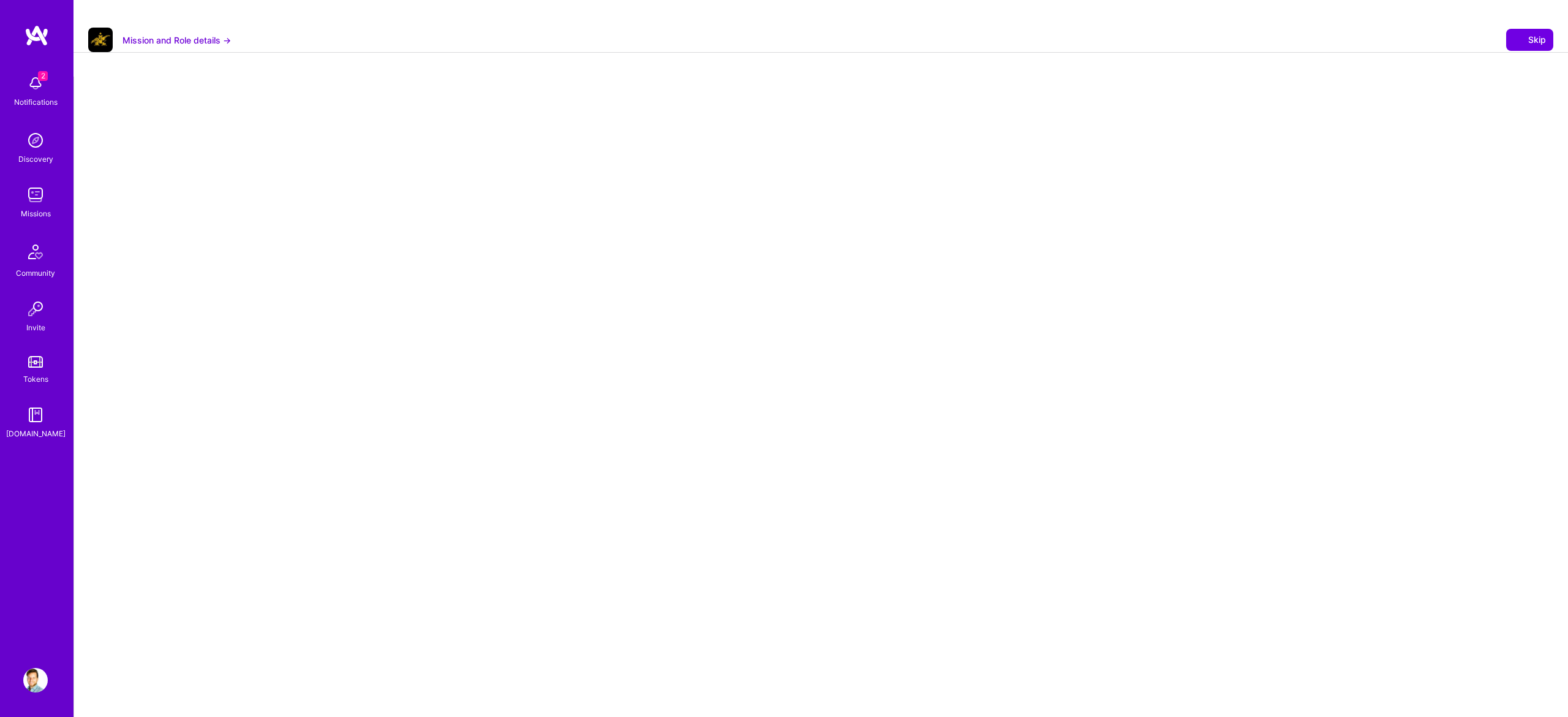
select select "CA"
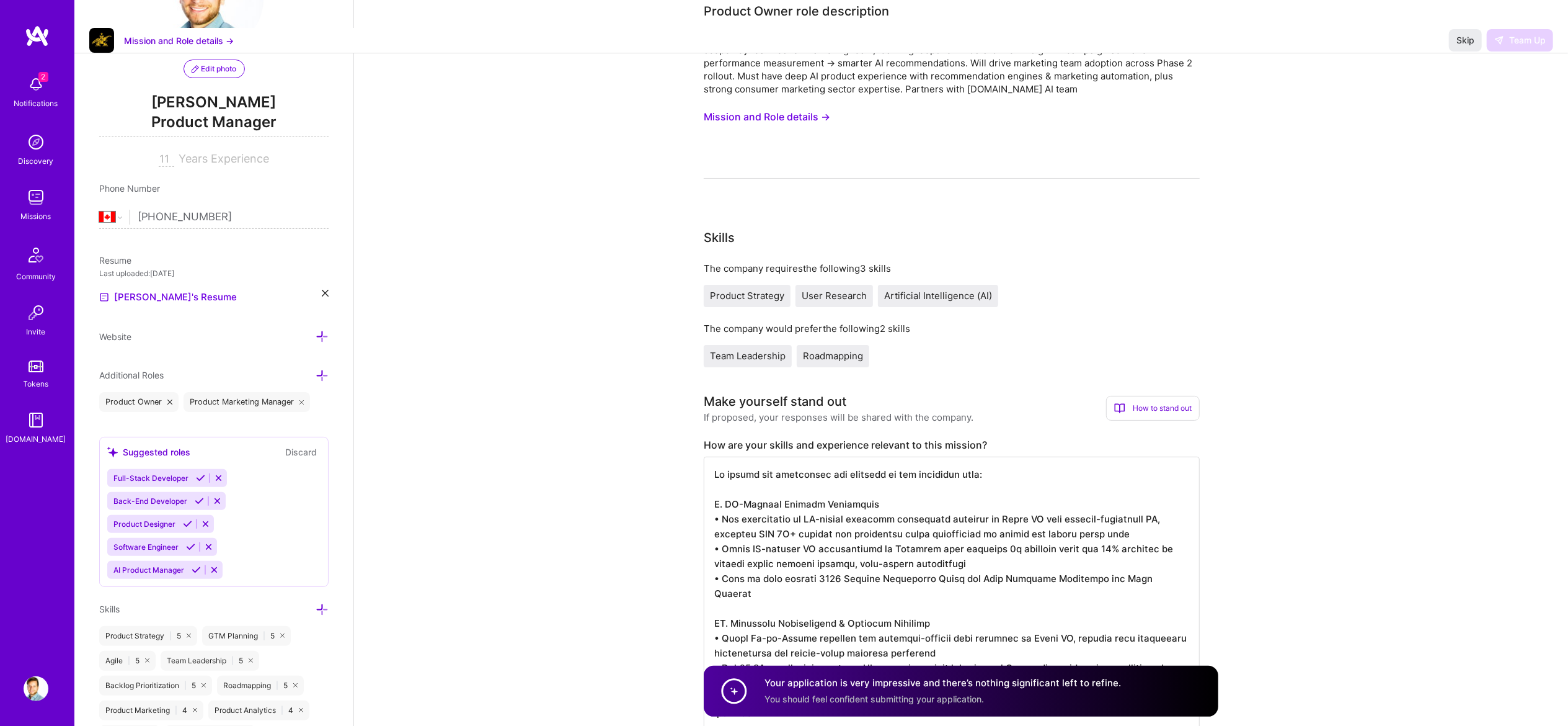
scroll to position [124, 0]
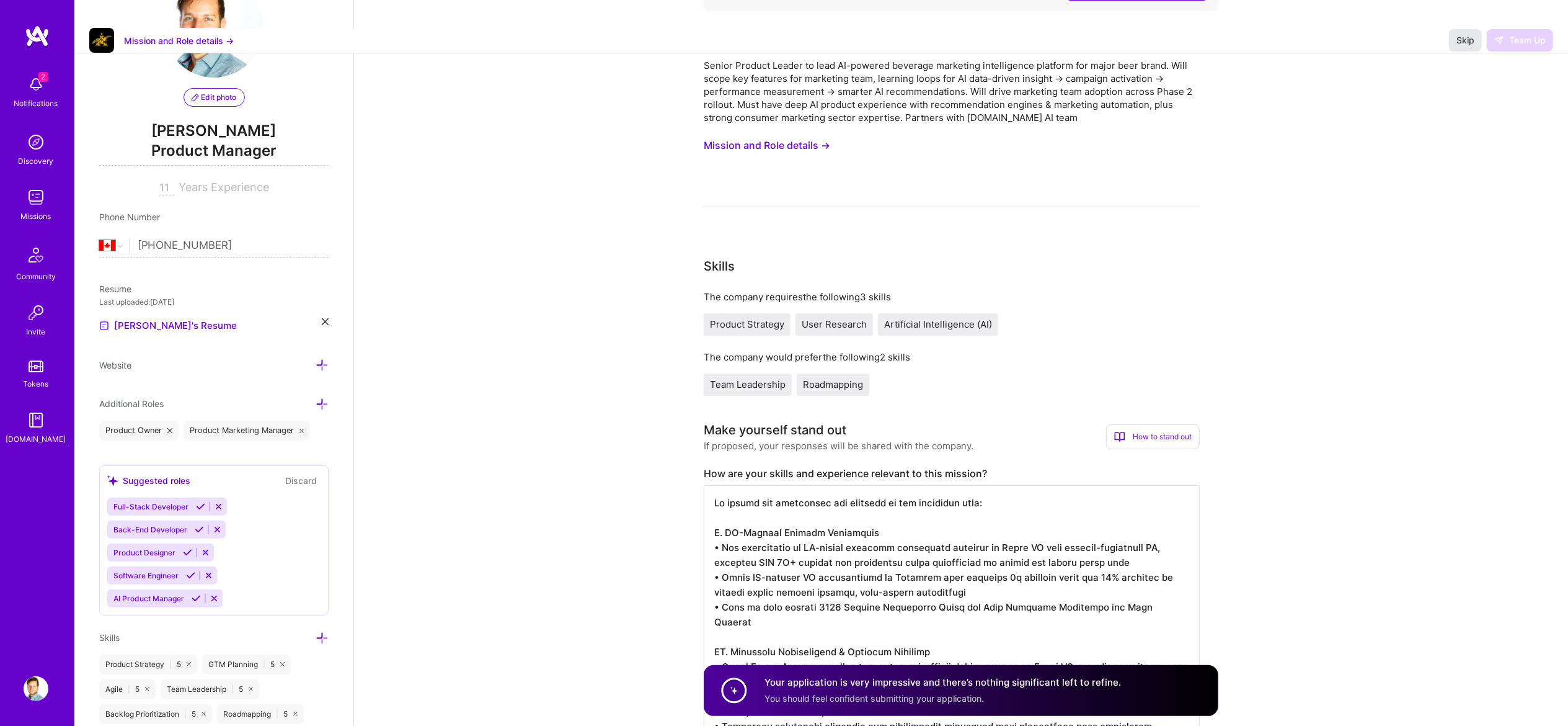
click at [1466, 34] on span "Skip" at bounding box center [1465, 41] width 18 height 13
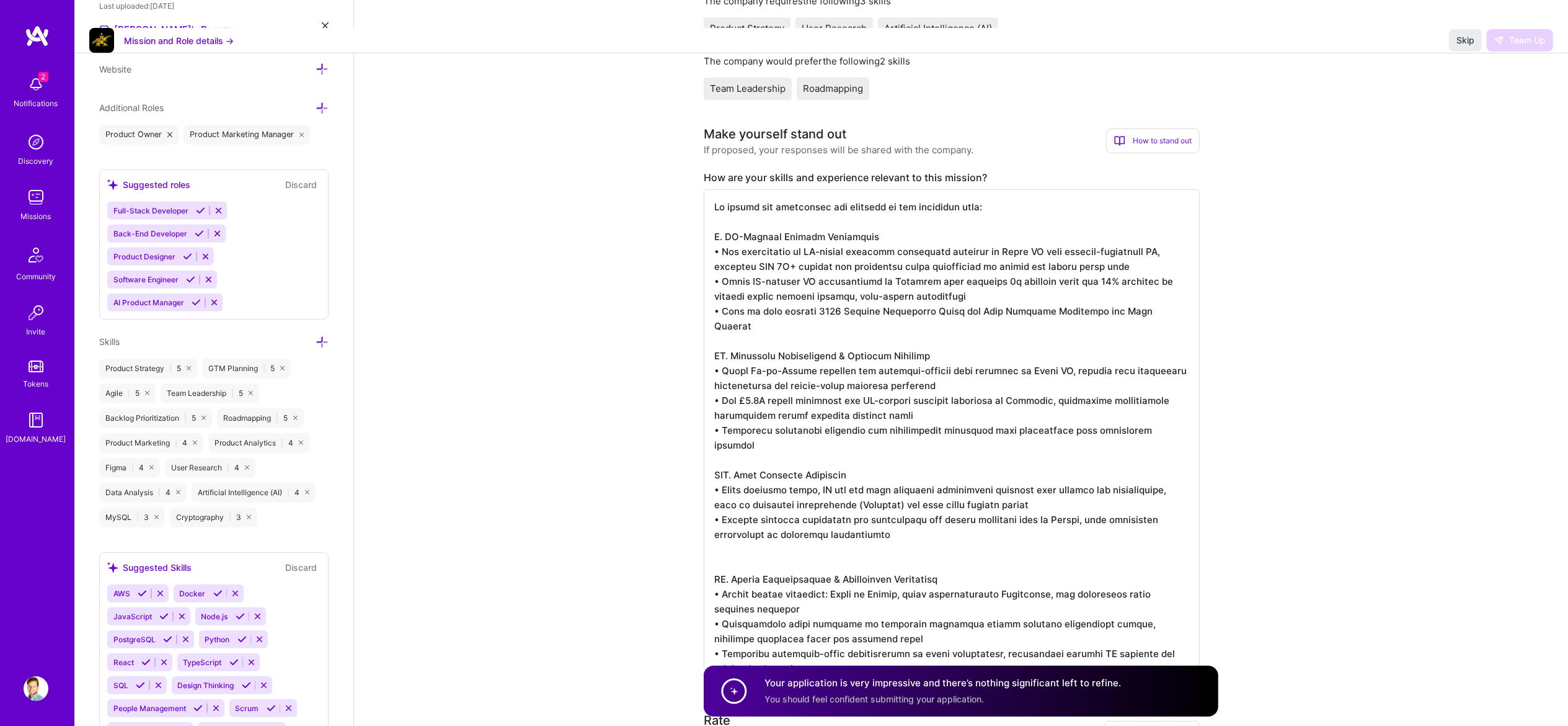
scroll to position [372, 0]
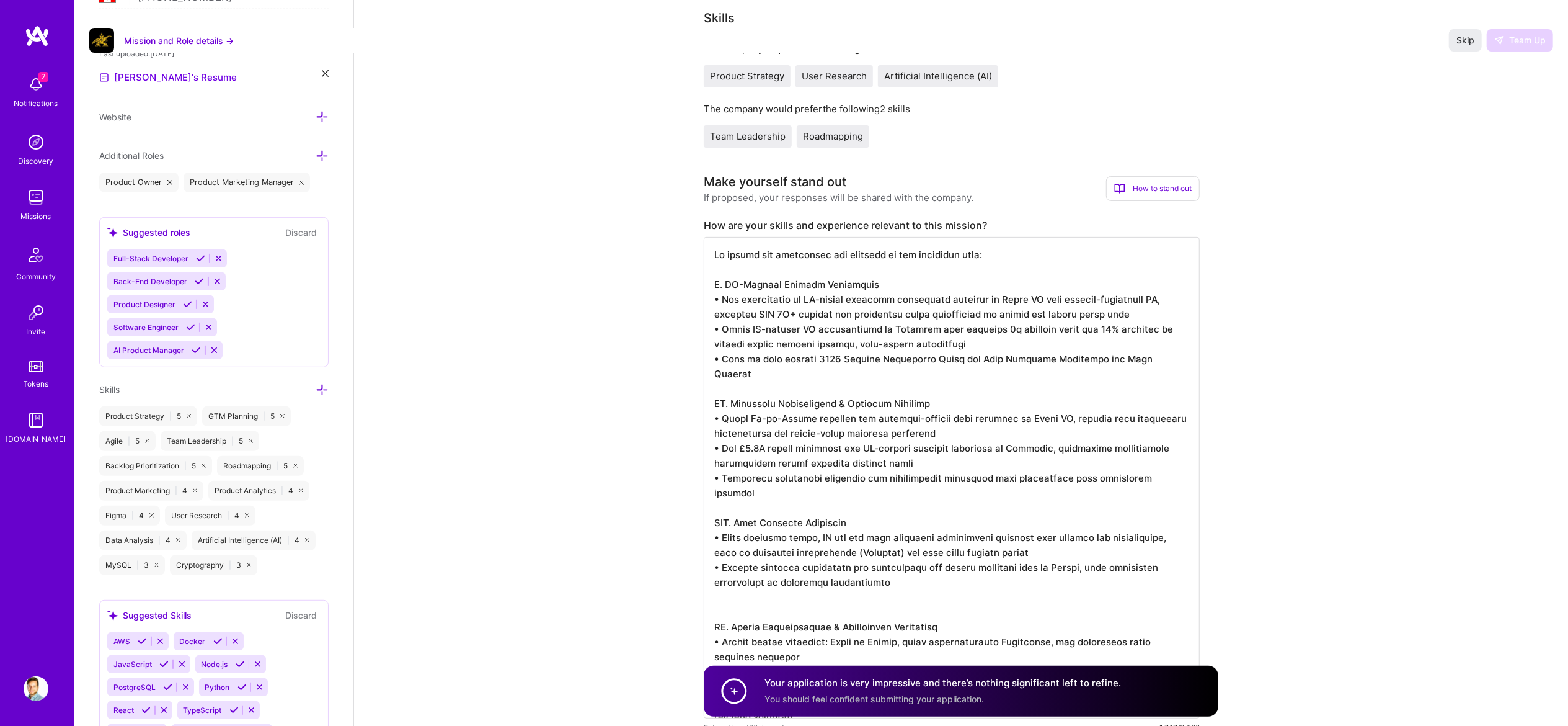
click at [1514, 29] on div "Skip Team Up" at bounding box center [1501, 40] width 104 height 23
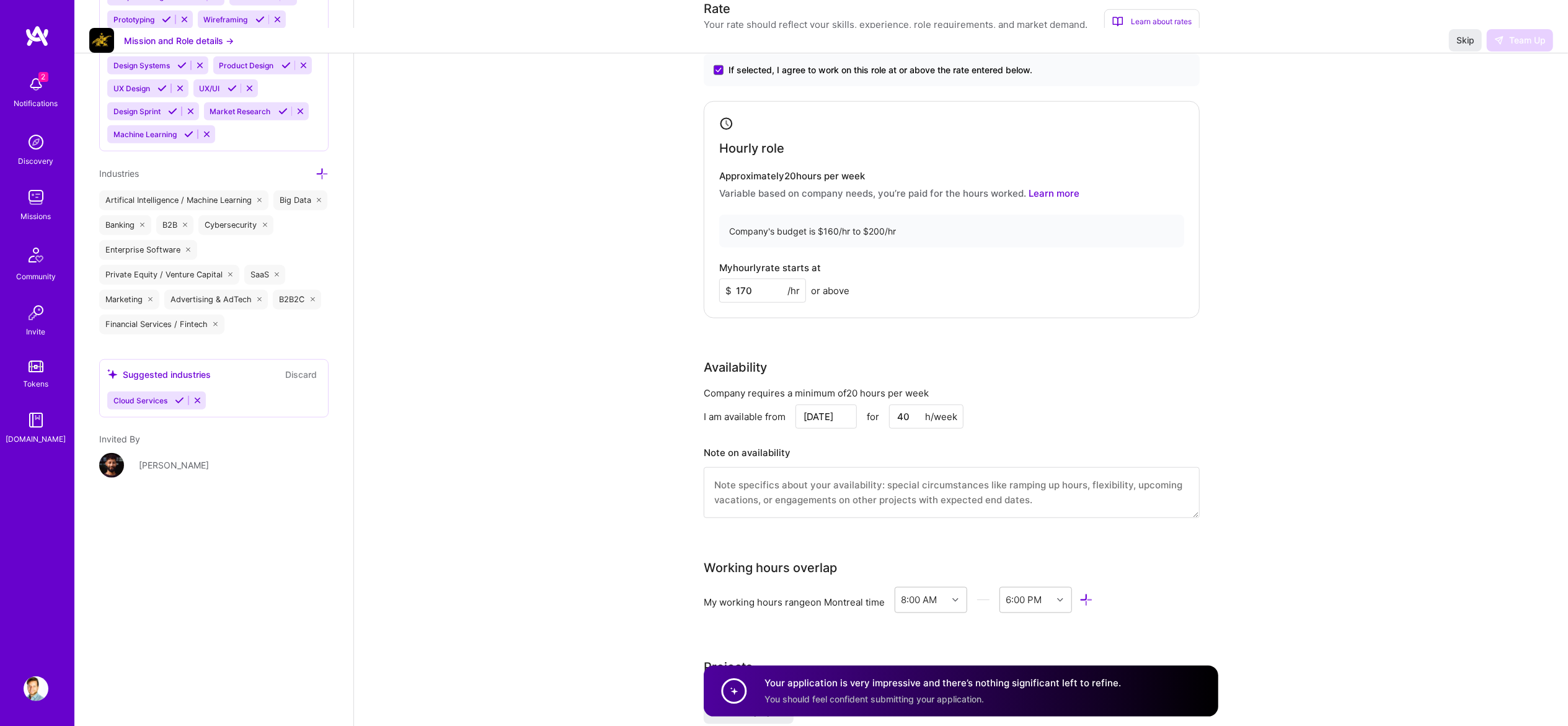
scroll to position [0, 0]
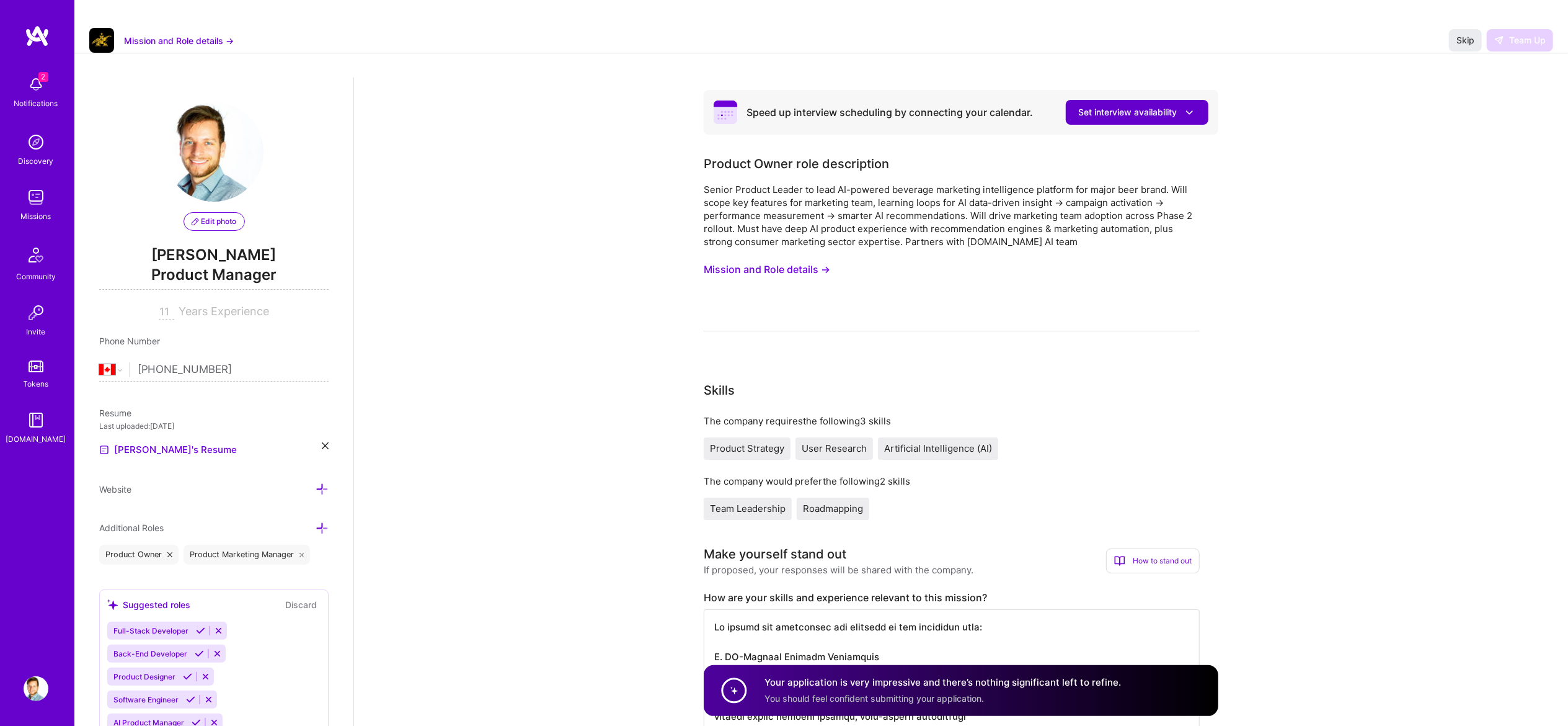
click at [1094, 106] on span "Set interview availability" at bounding box center [1137, 113] width 118 height 13
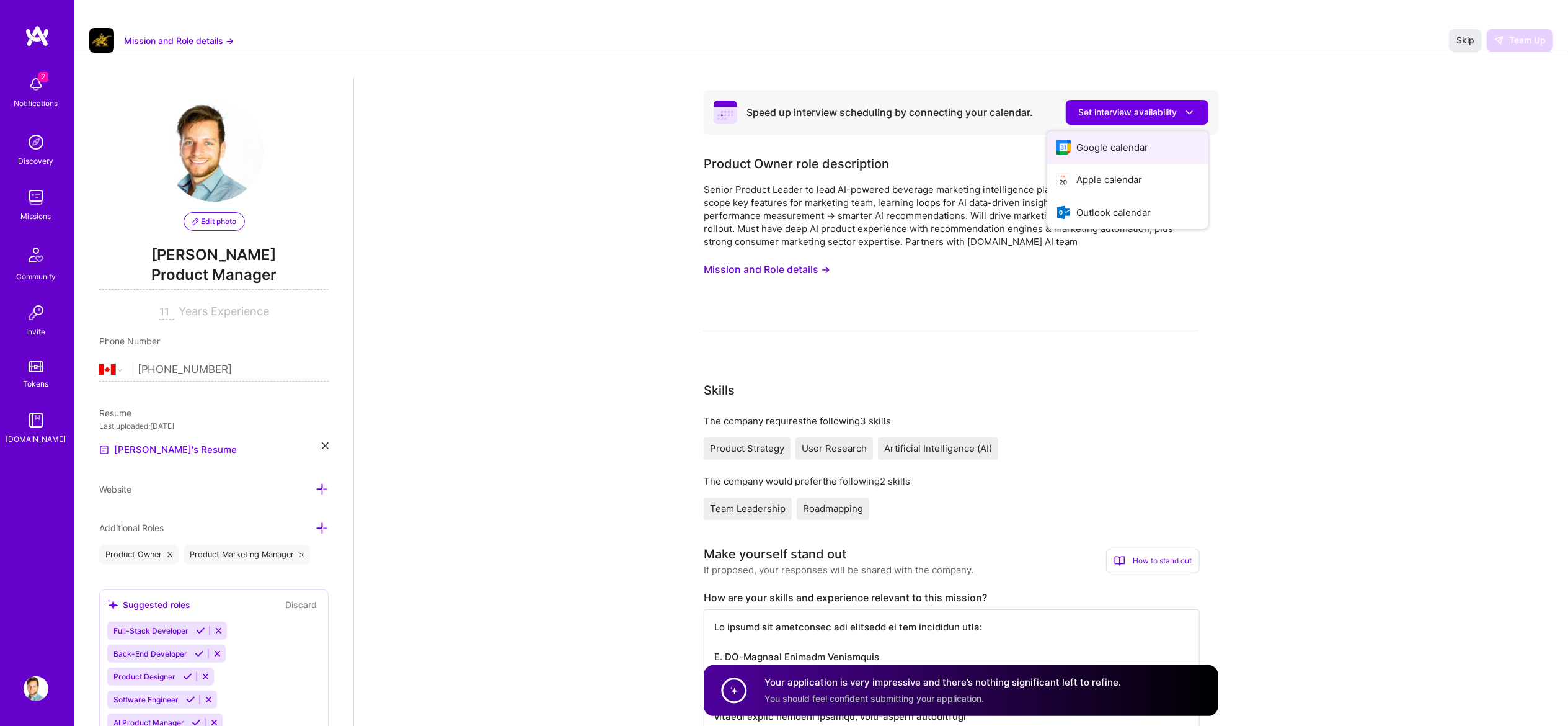
click at [1098, 131] on button "Google calendar" at bounding box center [1128, 147] width 162 height 33
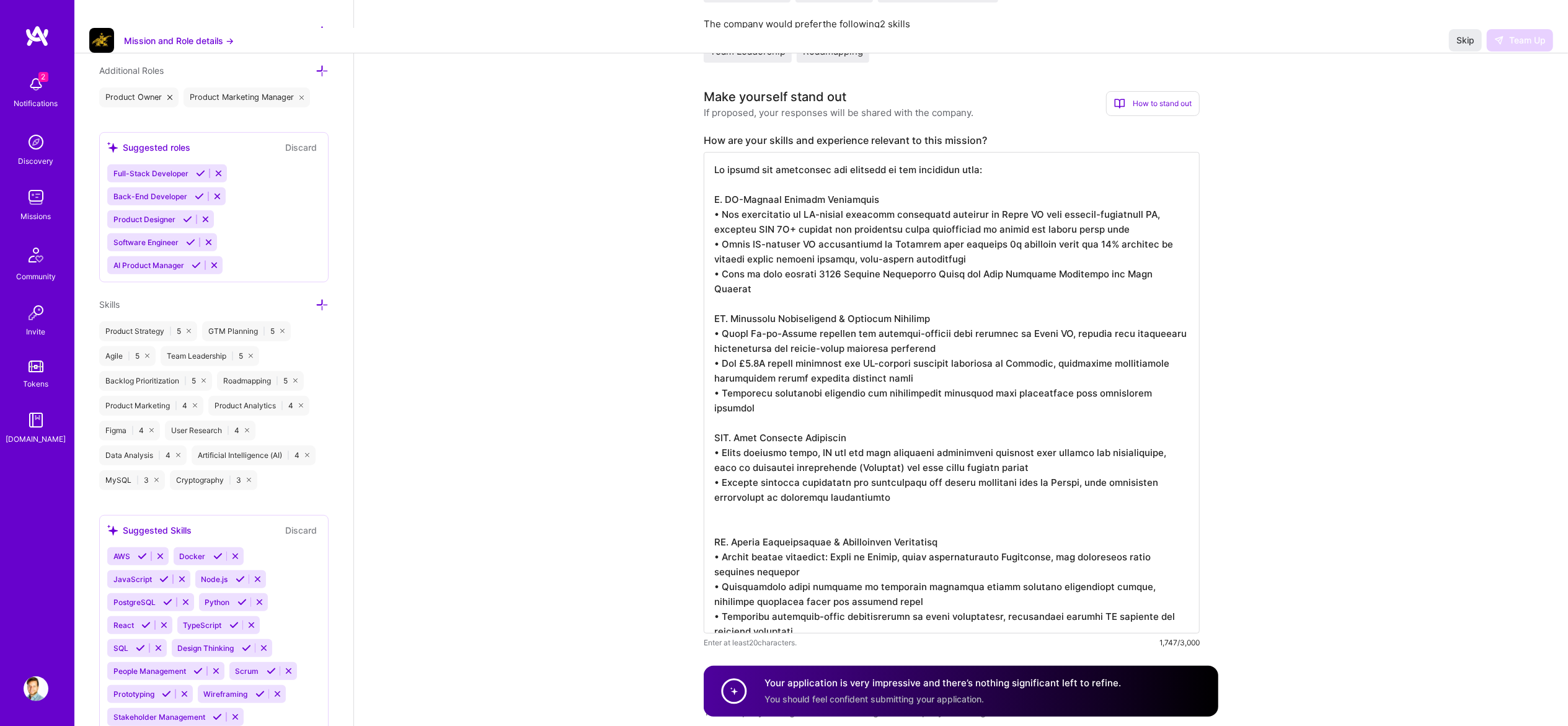
scroll to position [496, 0]
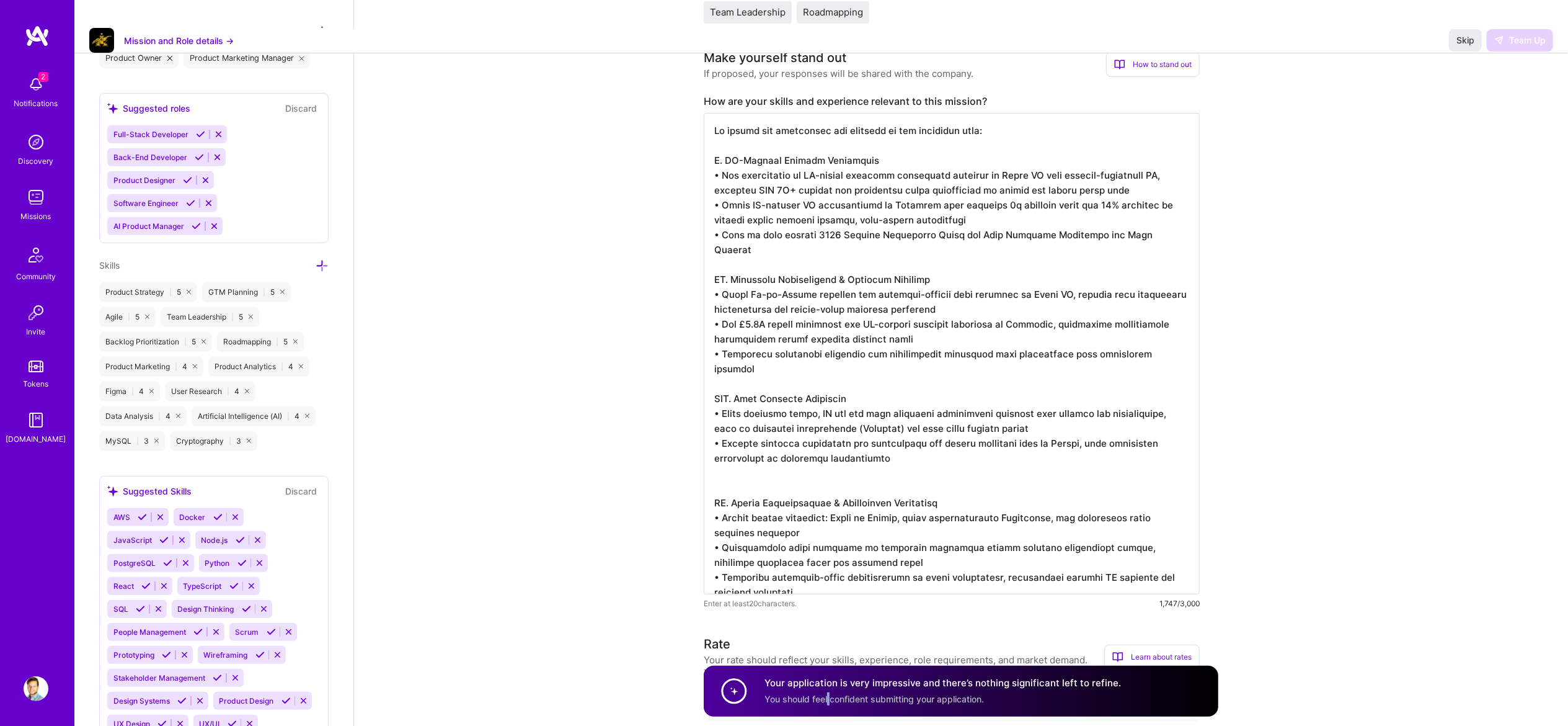
click at [829, 696] on span "You should feel confident submitting your application." at bounding box center [875, 698] width 220 height 11
click at [819, 692] on span "You should feel confident submitting your application." at bounding box center [875, 698] width 220 height 11
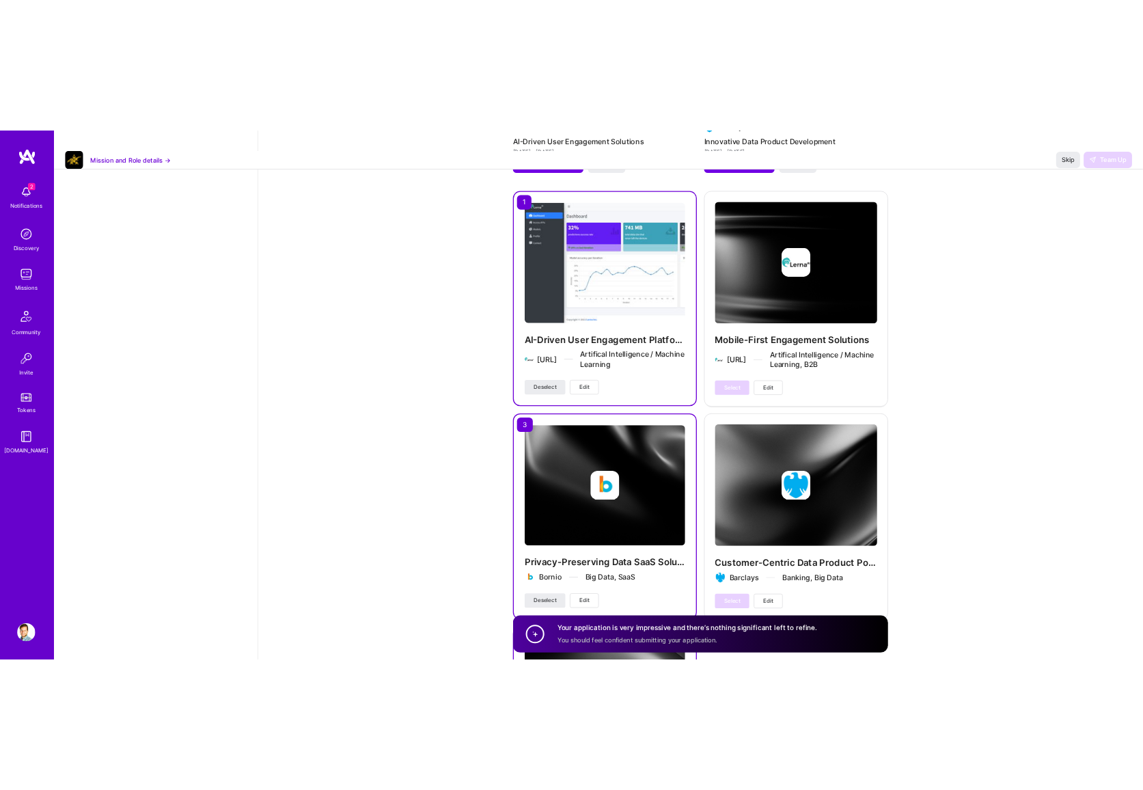
scroll to position [2653, 0]
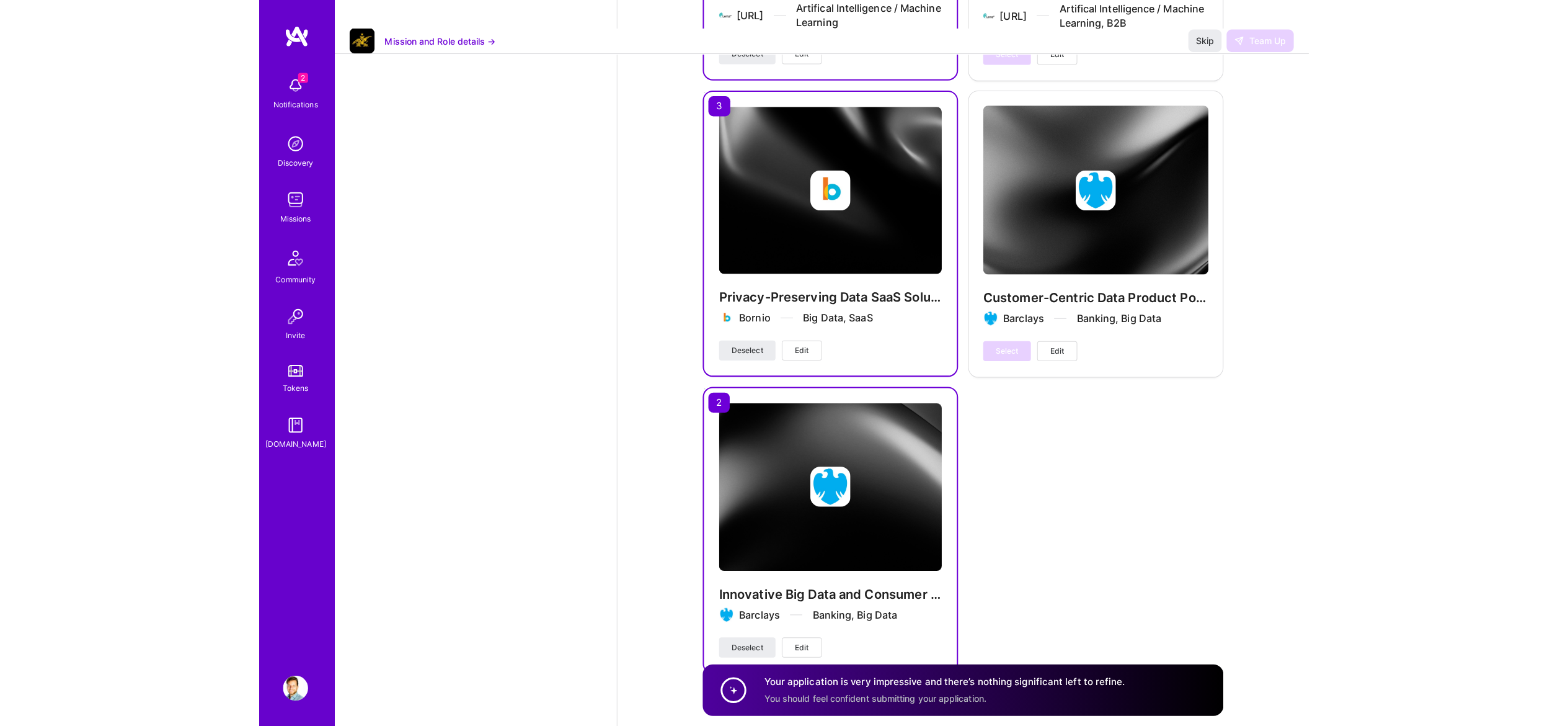
scroll to position [2332, 0]
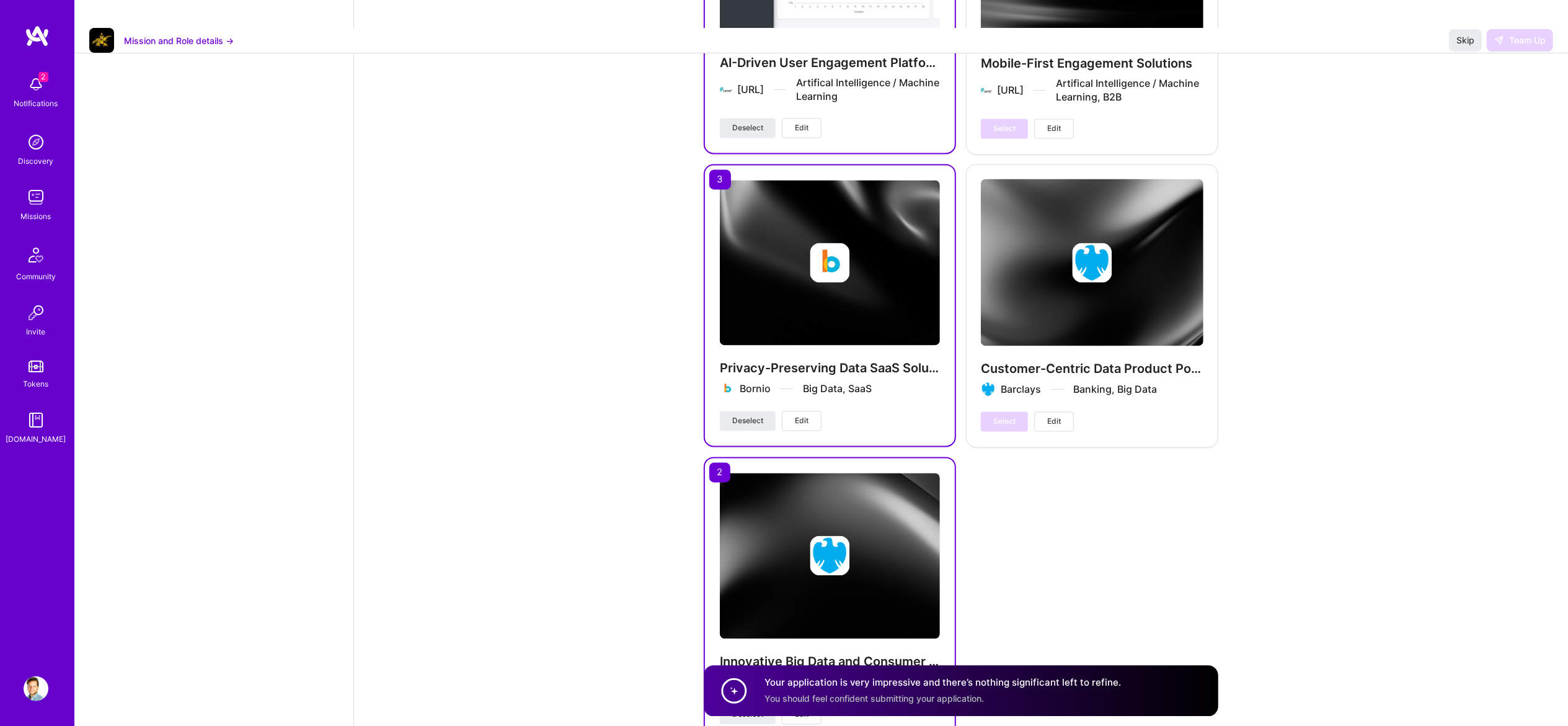
click at [54, 205] on link "Missions" at bounding box center [35, 204] width 77 height 38
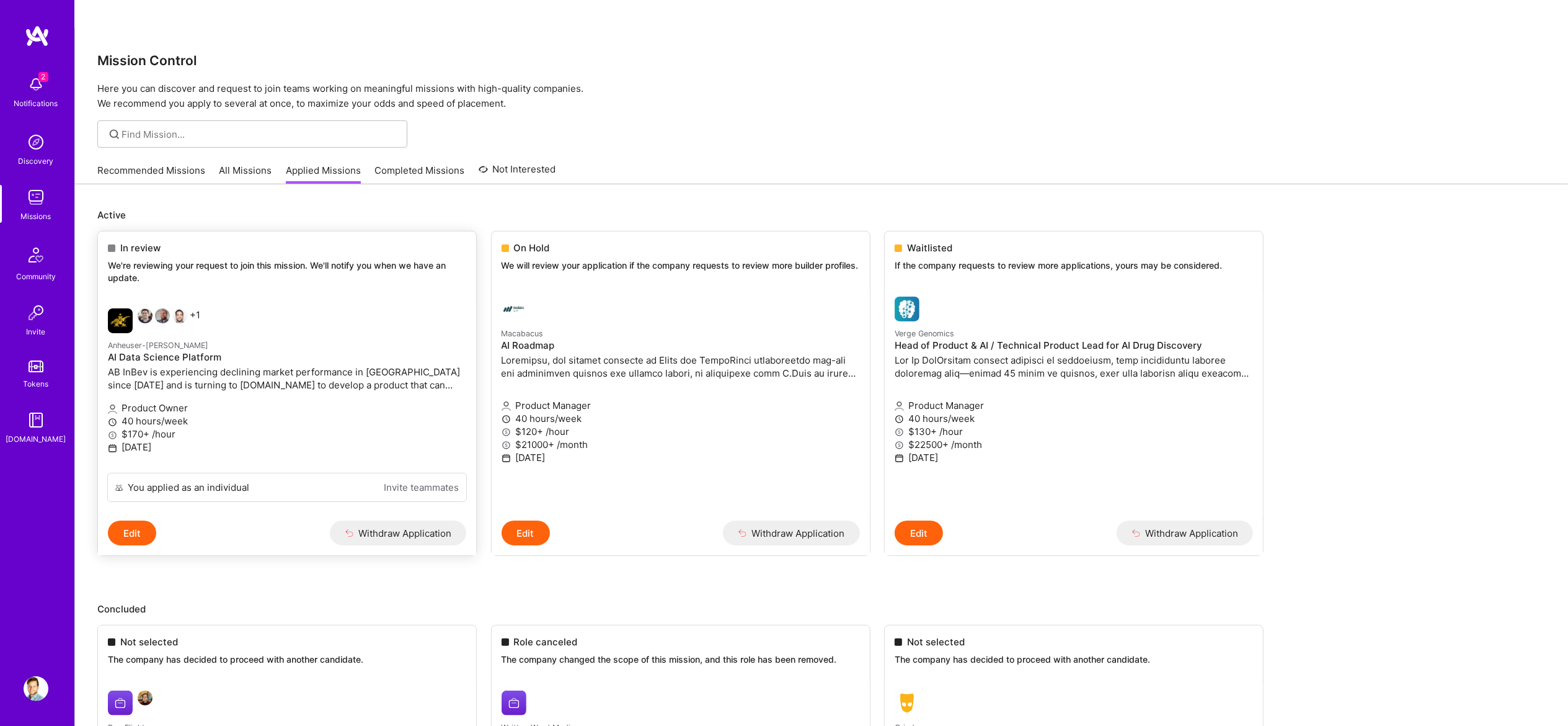
click at [395, 481] on link "Invite teammates" at bounding box center [421, 487] width 75 height 13
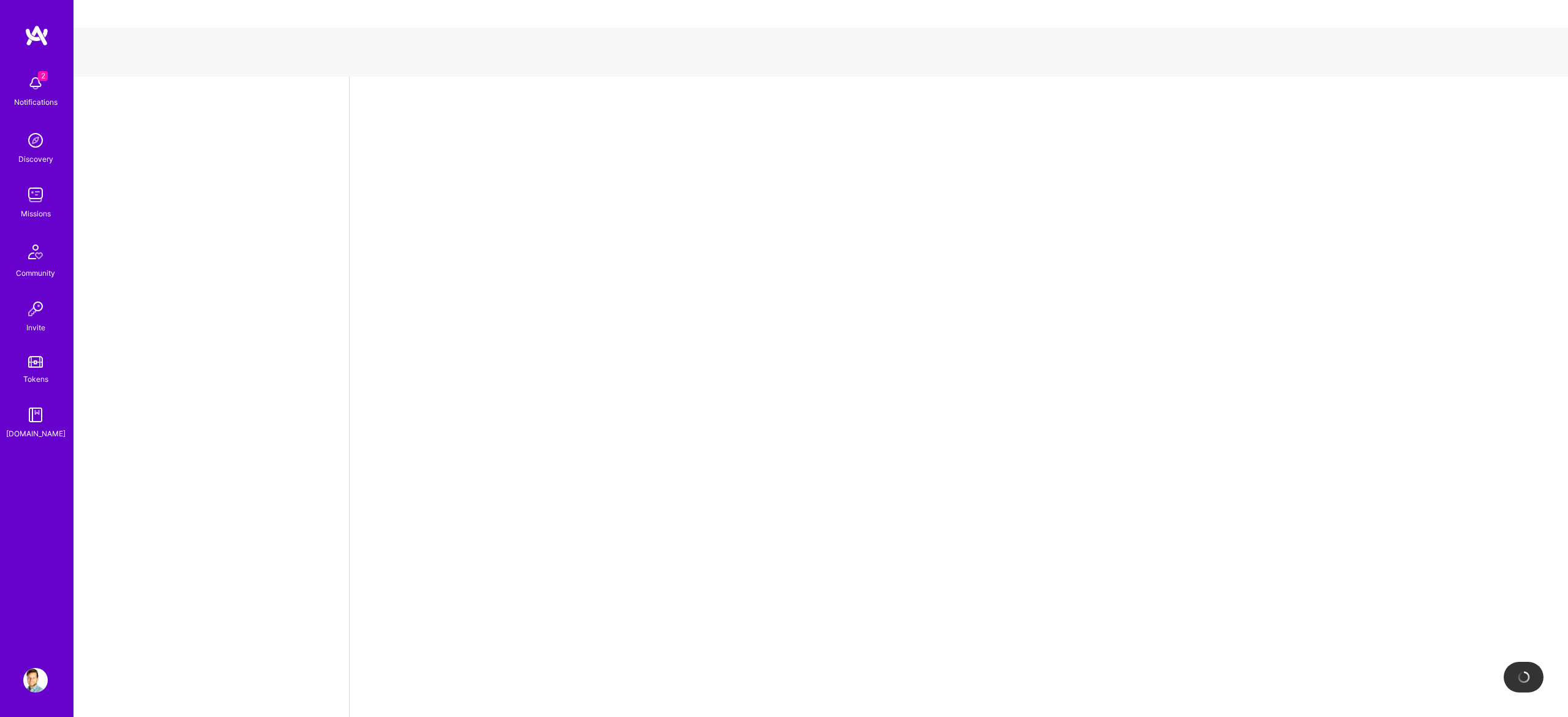
select select "CA"
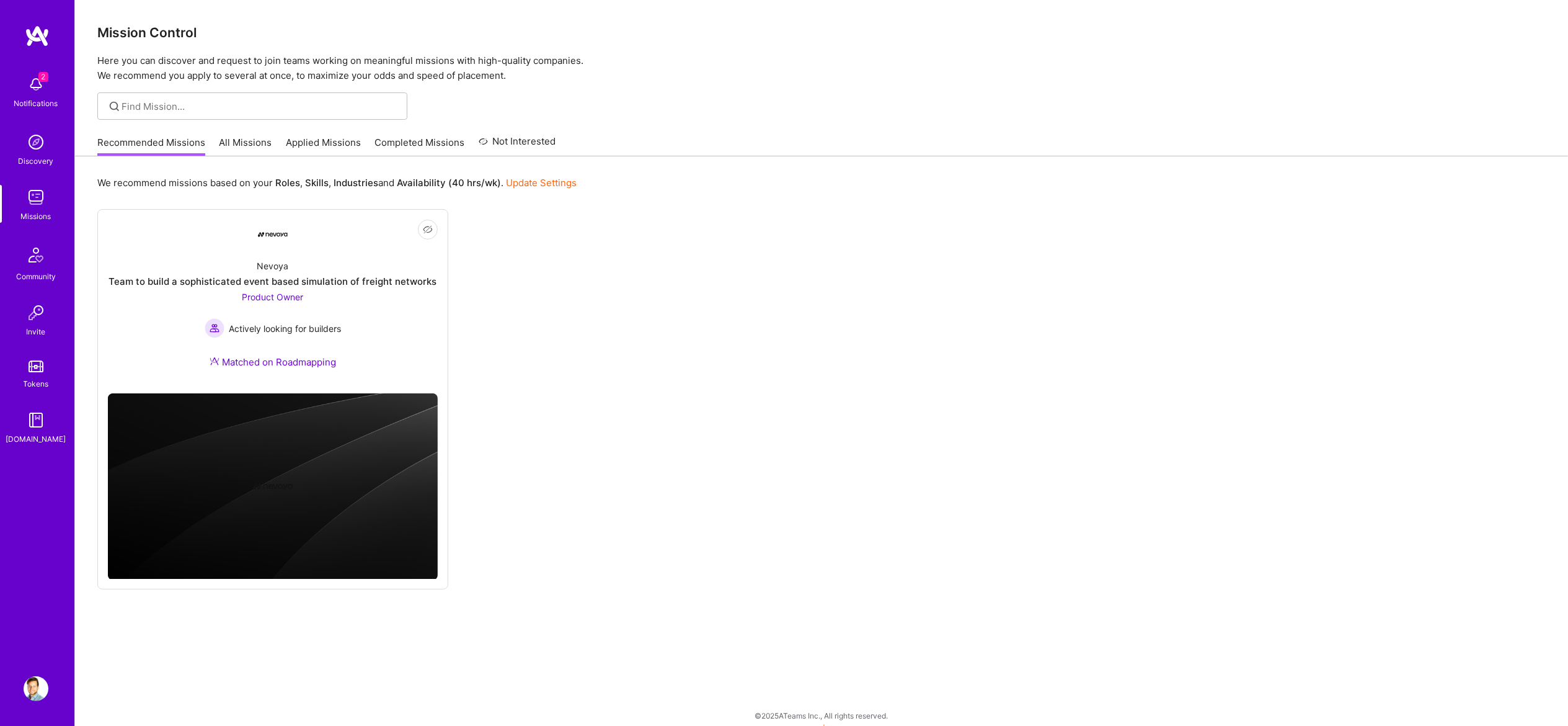
click at [326, 144] on link "Applied Missions" at bounding box center [323, 146] width 75 height 21
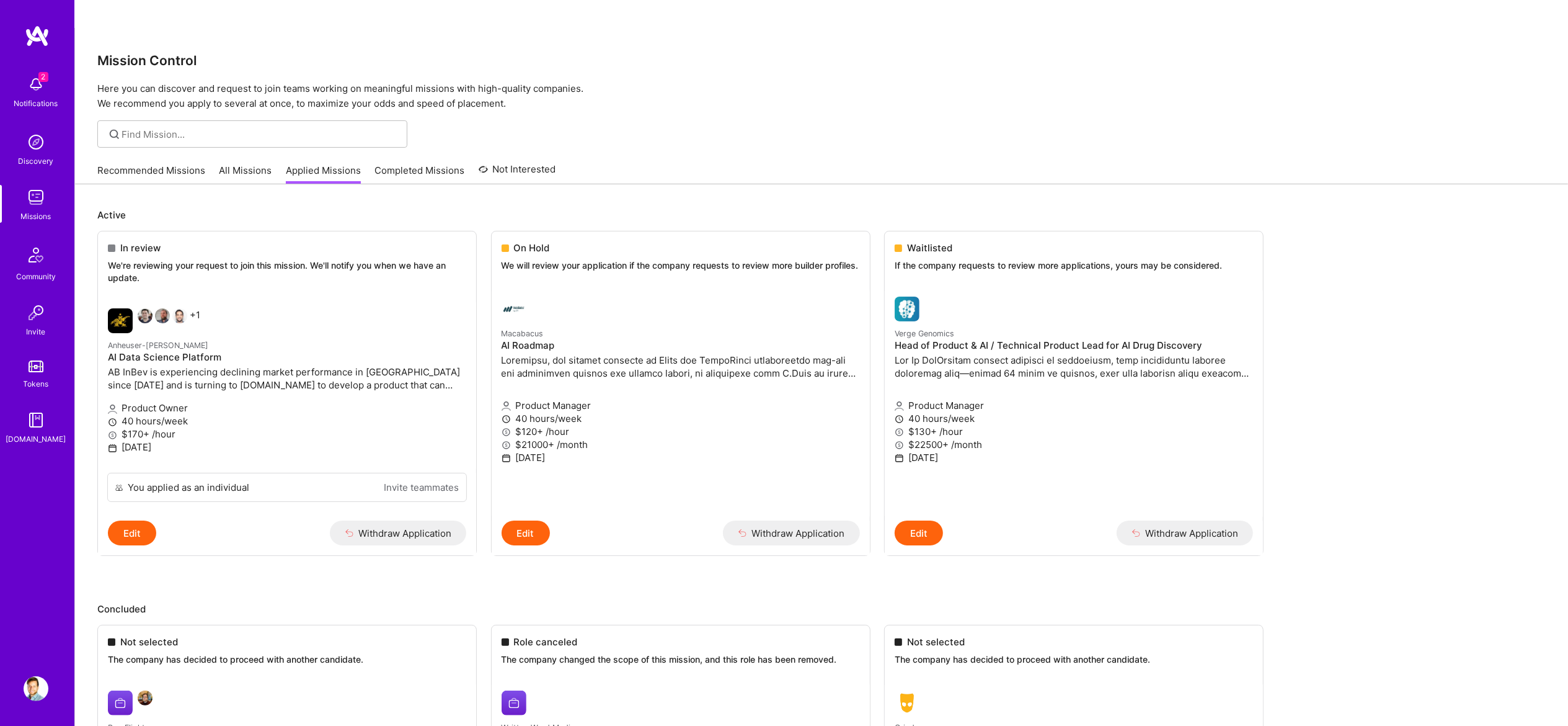
click at [42, 689] on img at bounding box center [35, 688] width 24 height 25
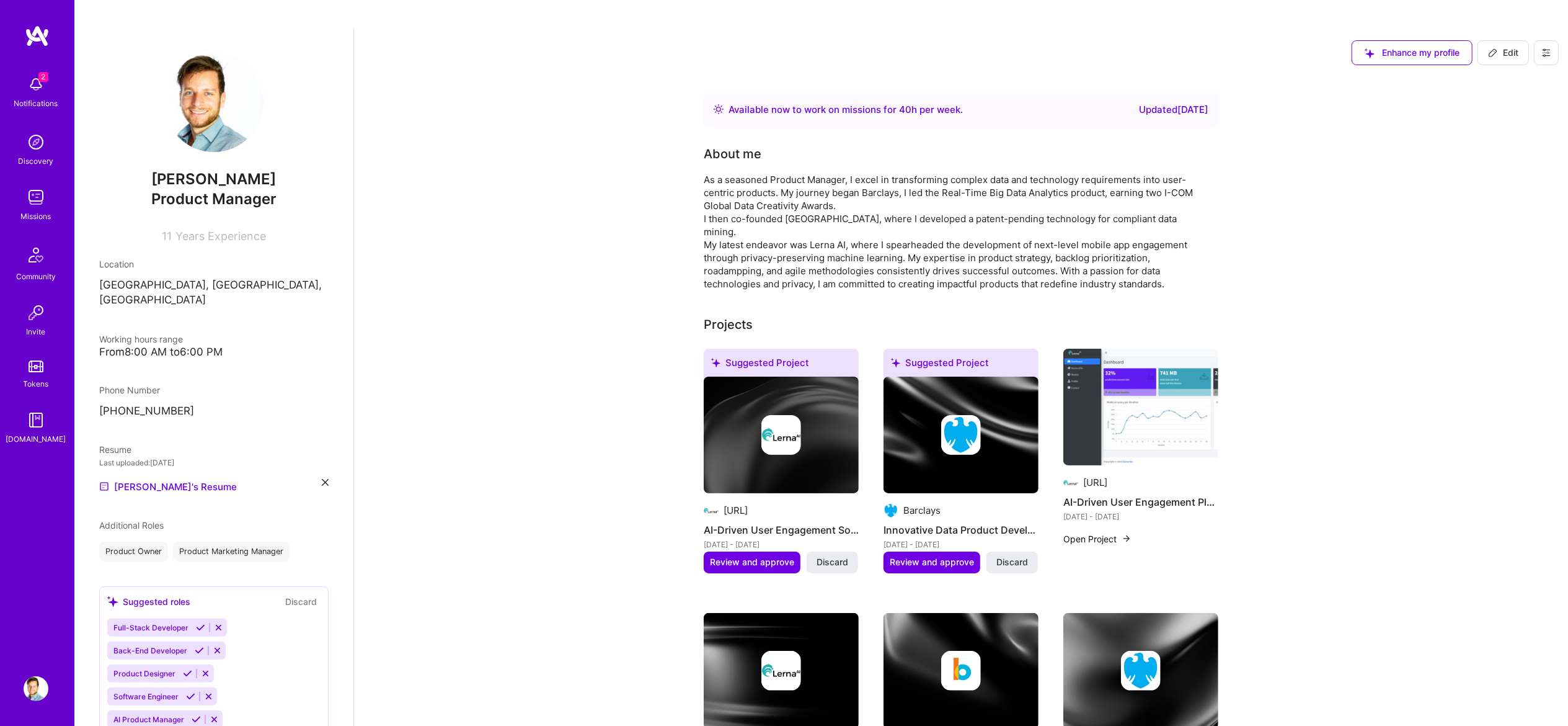
click at [1514, 46] on span "Edit" at bounding box center [1503, 53] width 30 height 13
select select "CA"
select select "Right Now"
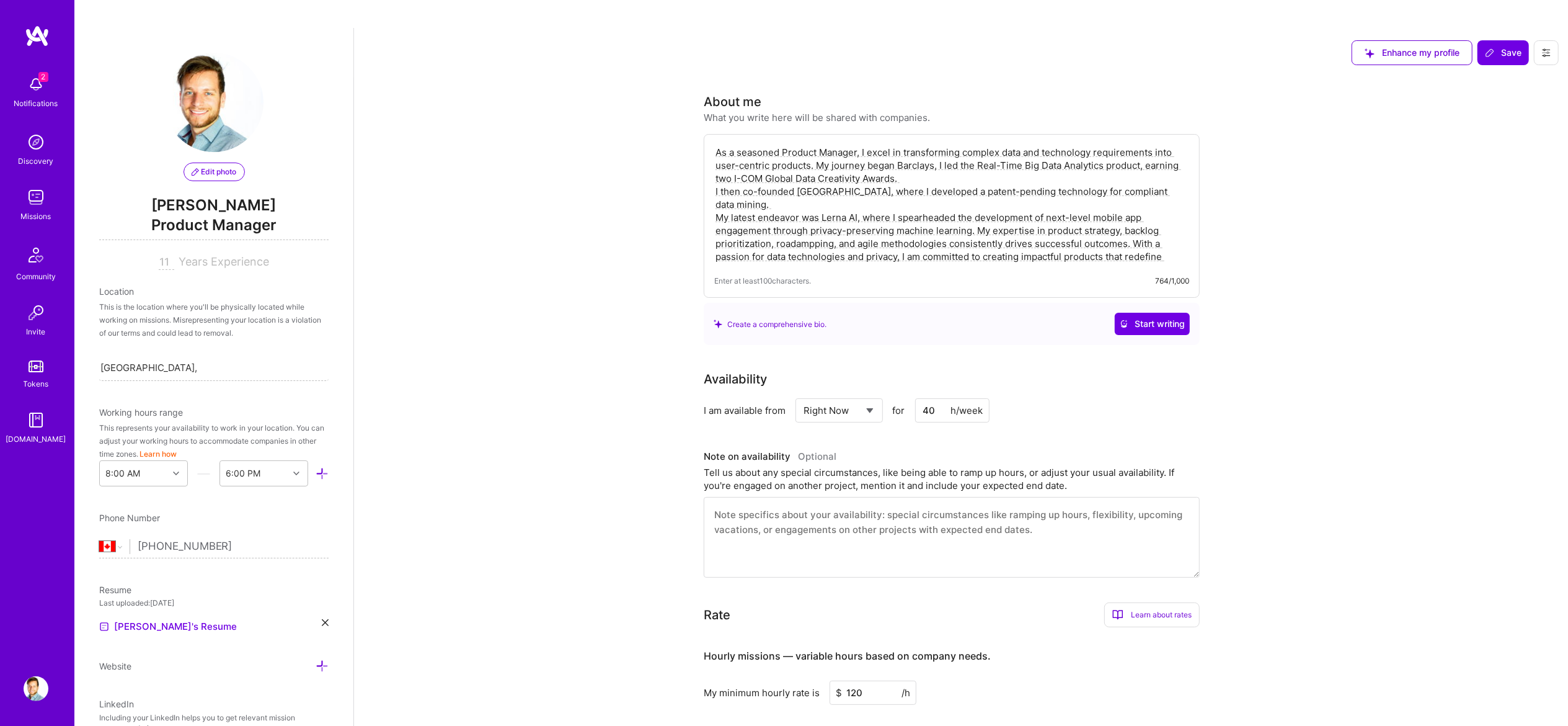
scroll to position [13, 0]
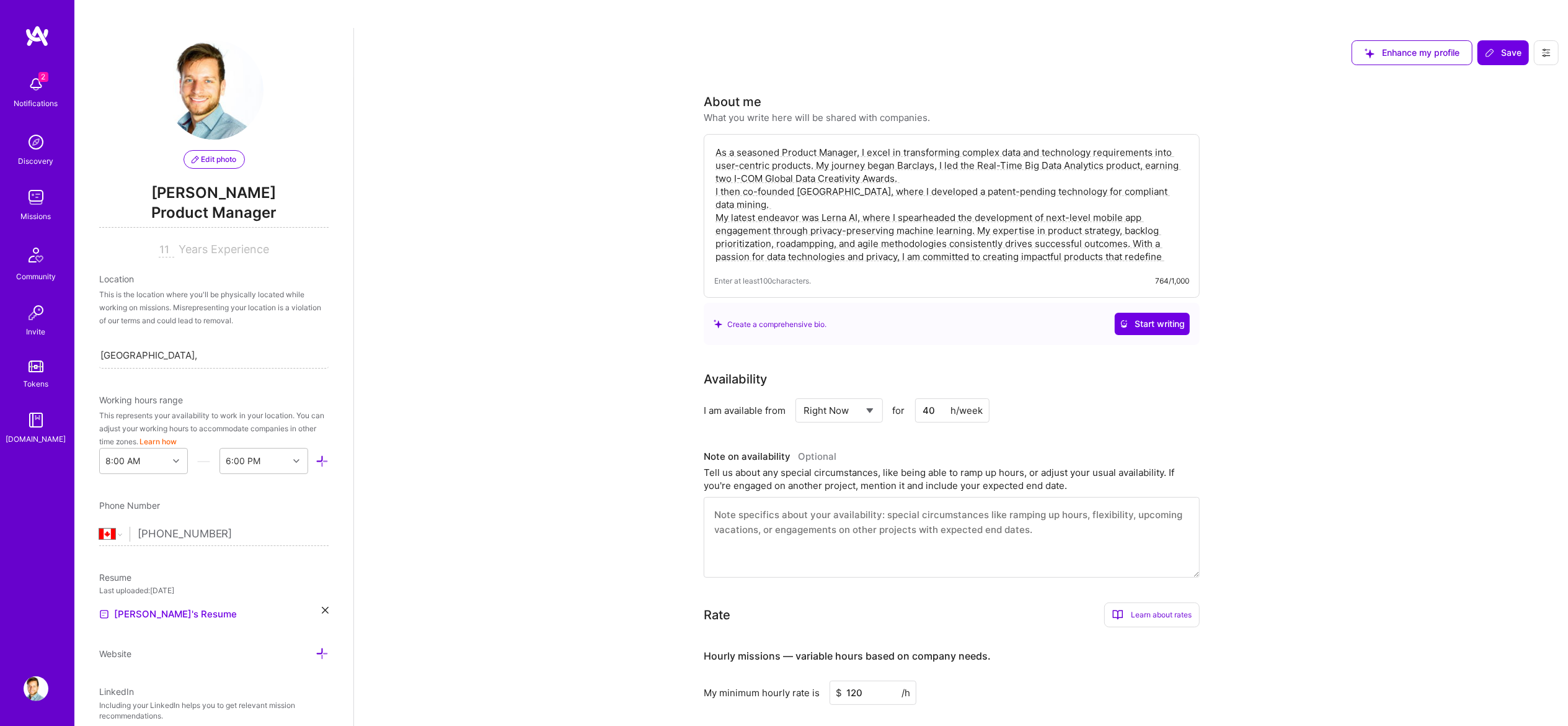
click at [892, 144] on textarea "As a seasoned Product Manager, I excel in transforming complex data and technol…" at bounding box center [951, 204] width 475 height 120
click at [950, 144] on textarea "As a seasoned Product Manager, I excel in transforming complex data and technol…" at bounding box center [951, 204] width 475 height 120
click at [976, 191] on textarea "As a seasoned Product Manager, I excel in transforming complex data and technol…" at bounding box center [951, 204] width 475 height 120
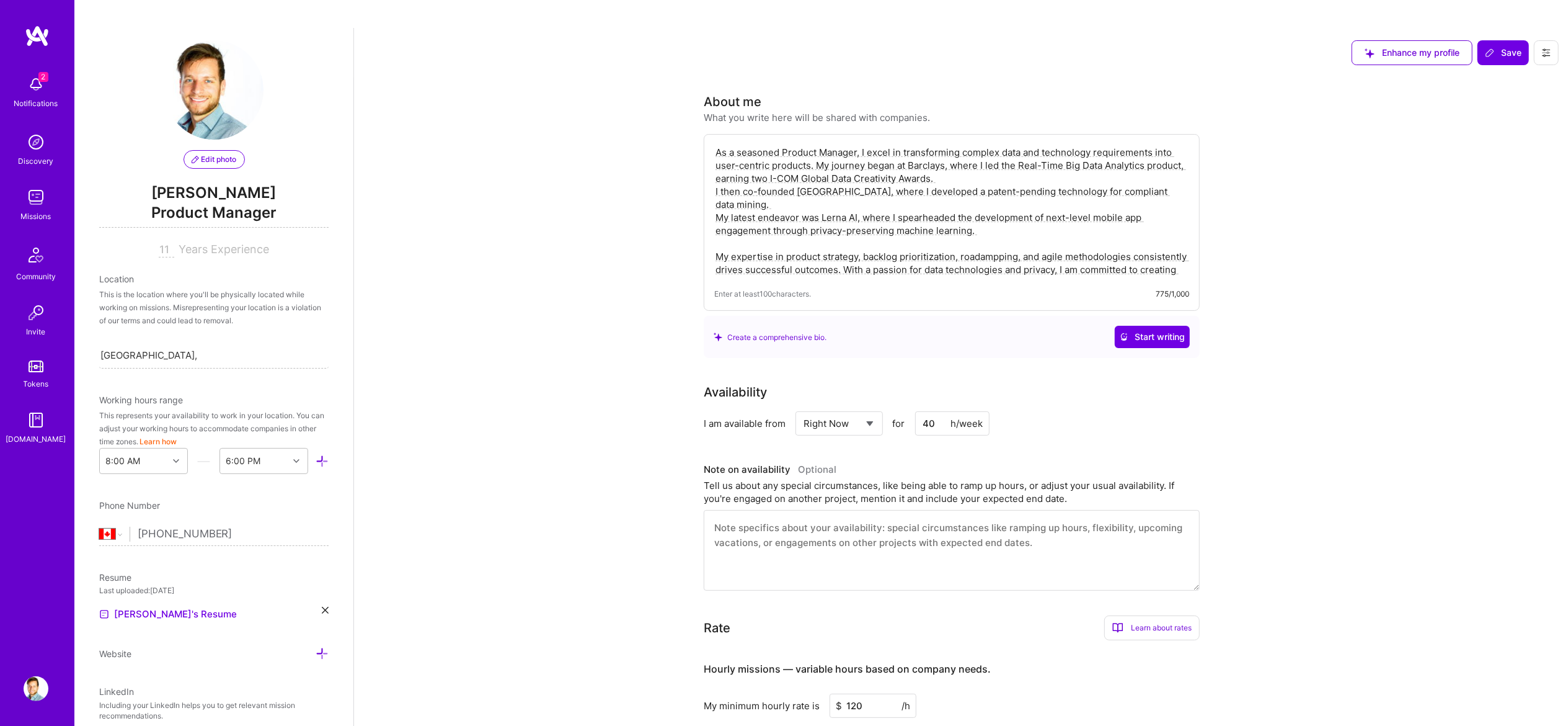
click at [988, 221] on textarea "As a seasoned Product Manager, I excel in transforming complex data and technol…" at bounding box center [951, 211] width 475 height 132
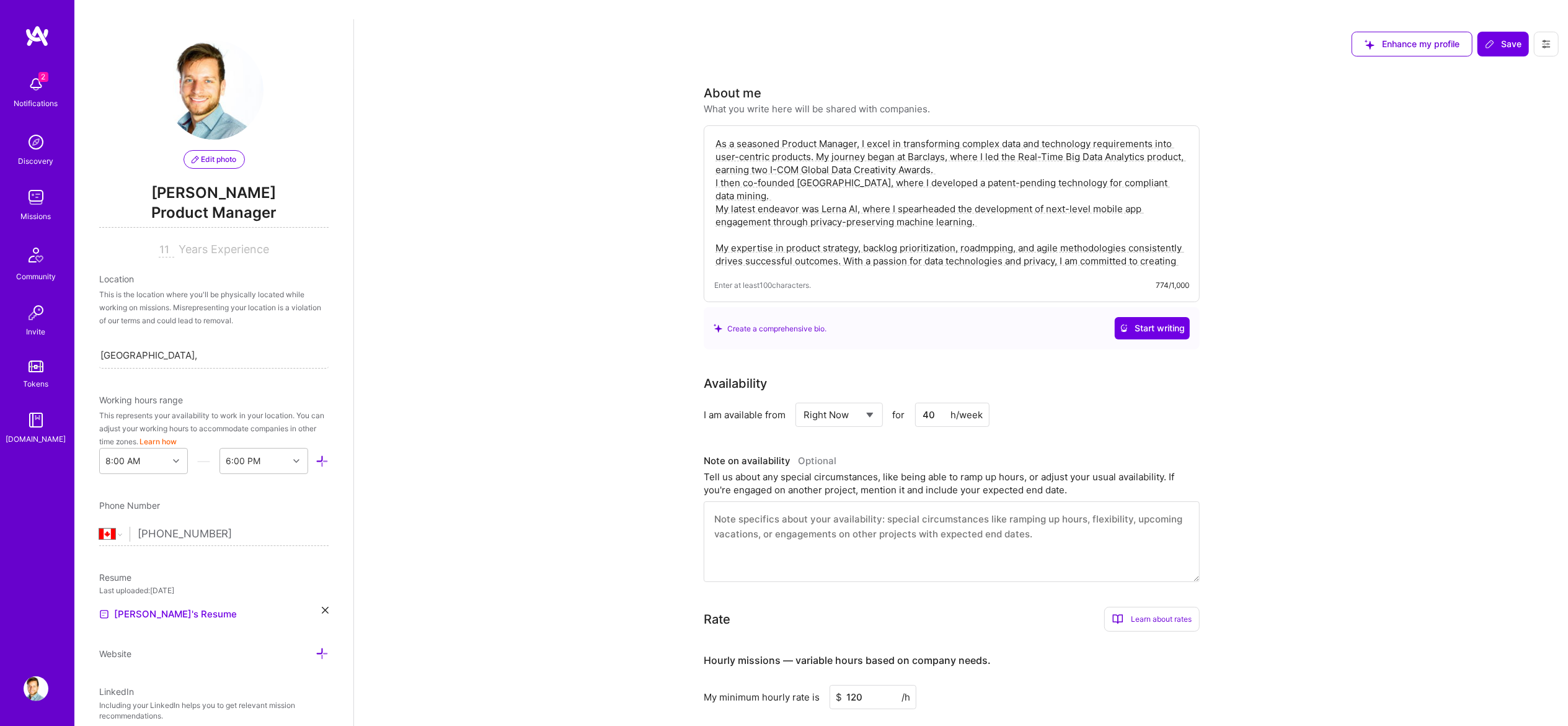
scroll to position [124, 0]
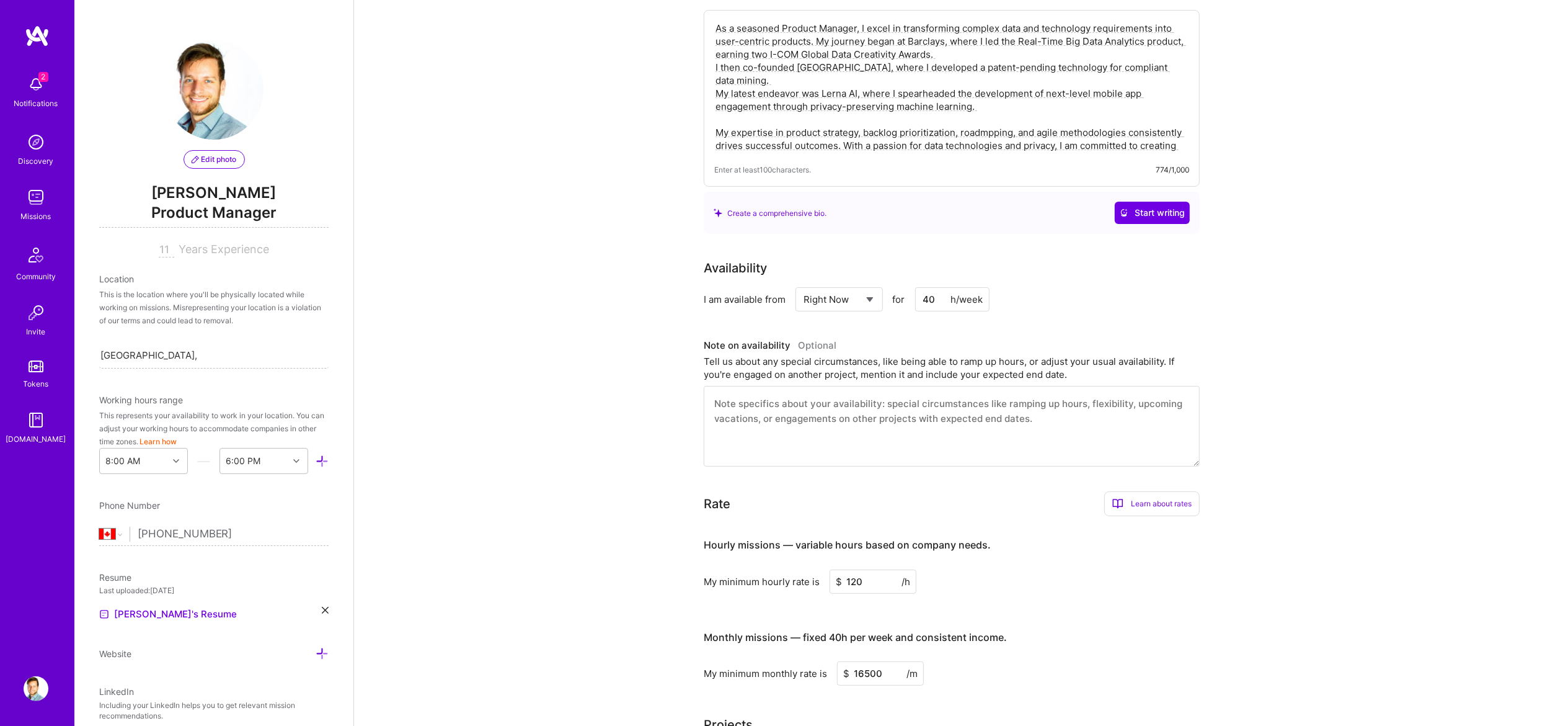
click at [986, 95] on textarea "As a seasoned Product Manager, I excel in transforming complex data and technol…" at bounding box center [951, 87] width 475 height 132
type textarea "As a seasoned Product Manager, I excel in transforming complex data and technol…"
drag, startPoint x: 1146, startPoint y: 190, endPoint x: 1162, endPoint y: 248, distance: 60.2
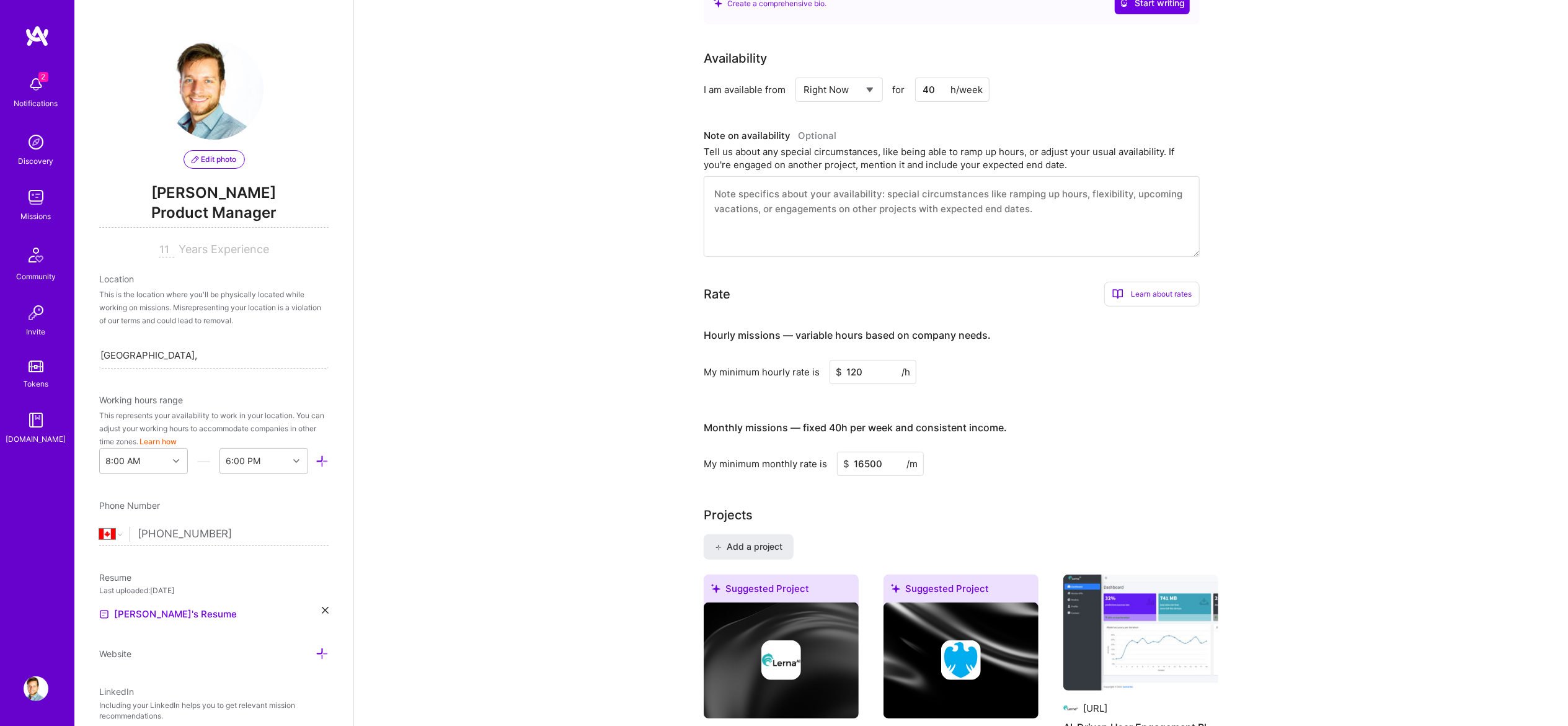
scroll to position [372, 0]
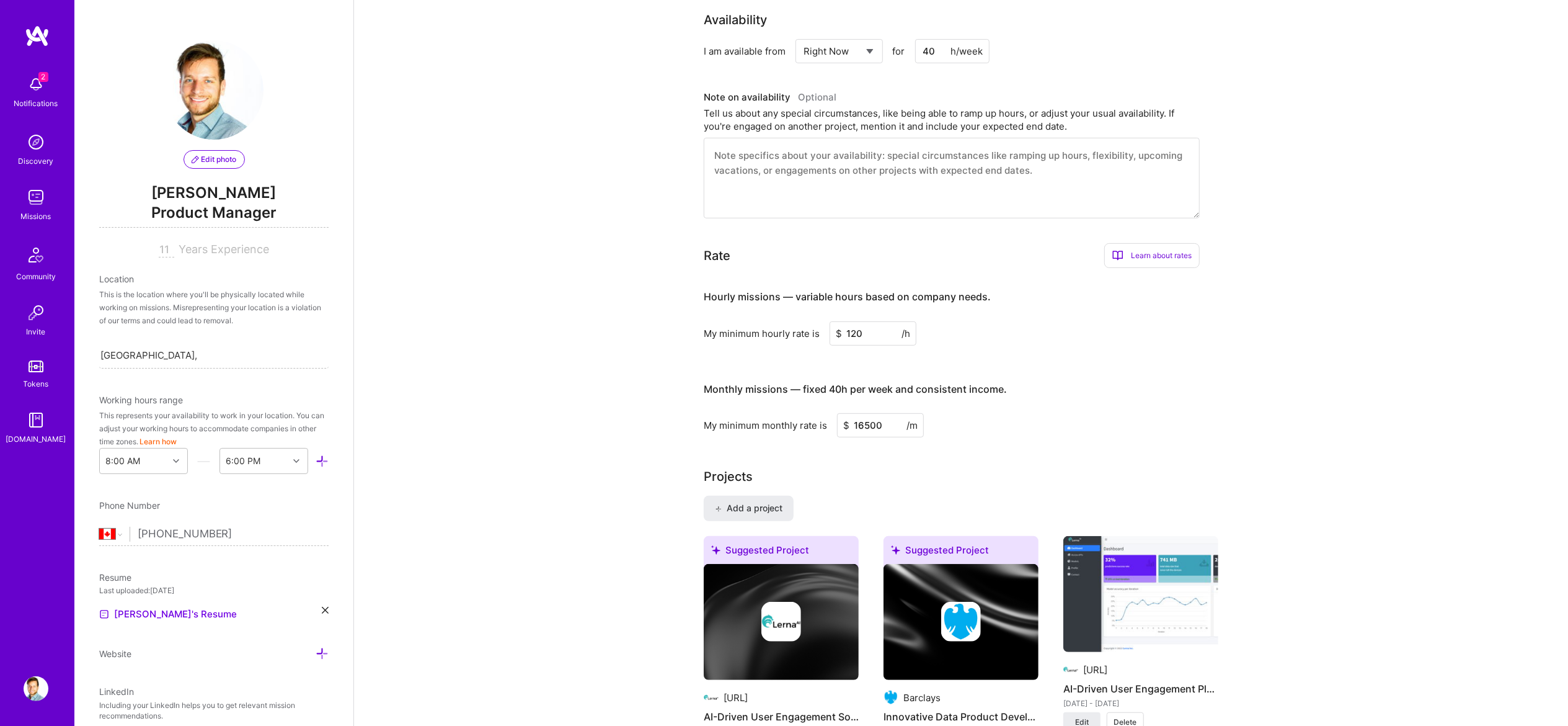
click at [868, 321] on input "120" at bounding box center [873, 333] width 87 height 25
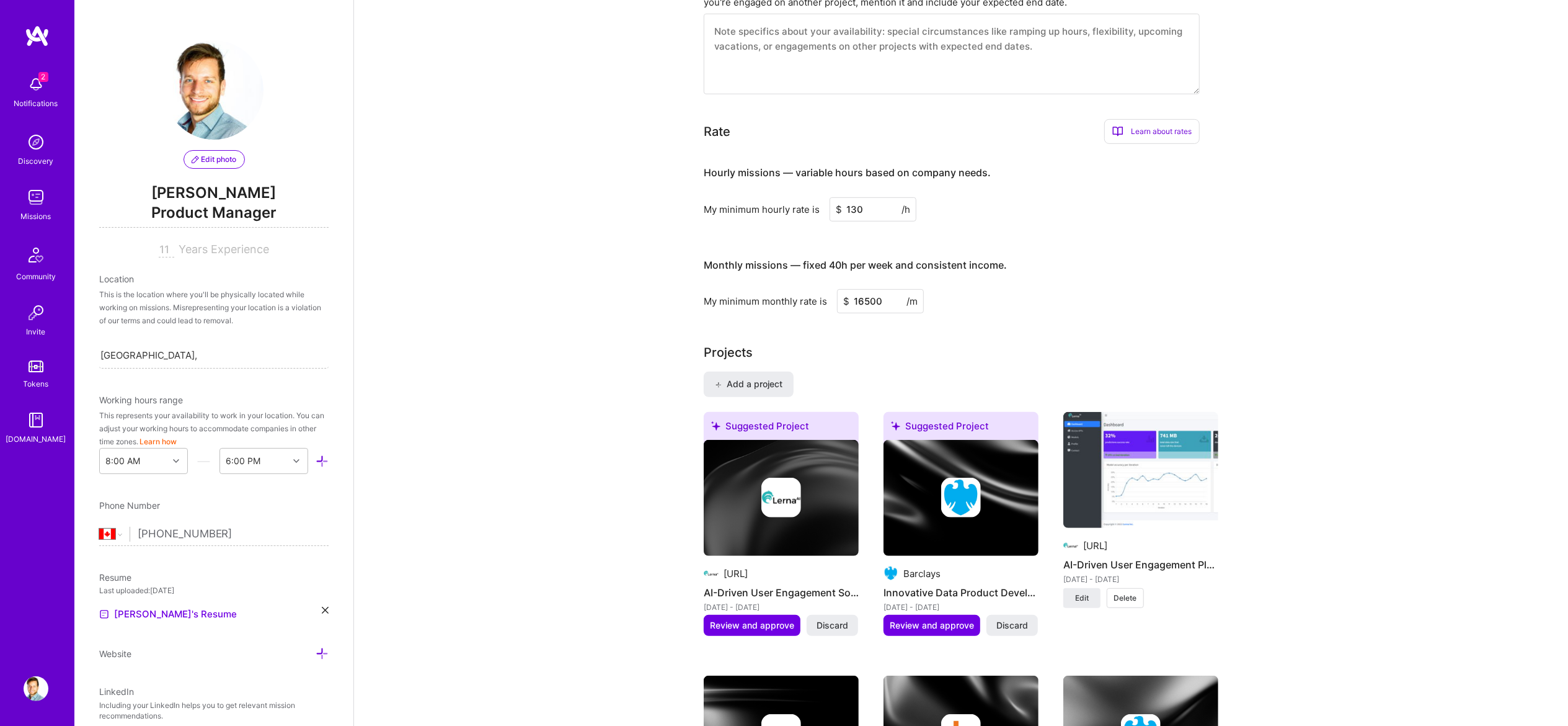
type input "130"
click at [865, 289] on input "16500" at bounding box center [881, 300] width 87 height 25
click at [871, 289] on input "16500" at bounding box center [881, 300] width 87 height 25
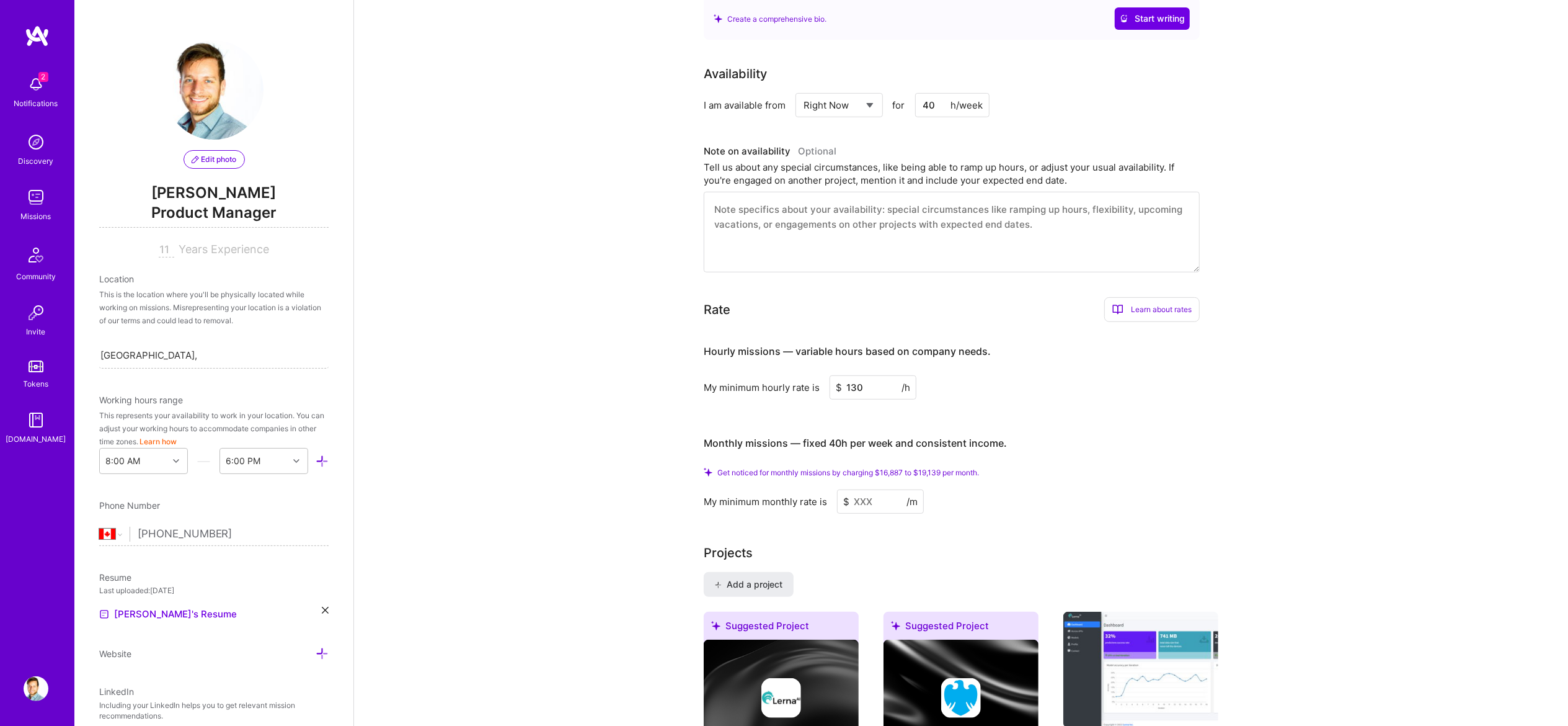
click at [878, 489] on input at bounding box center [881, 501] width 87 height 25
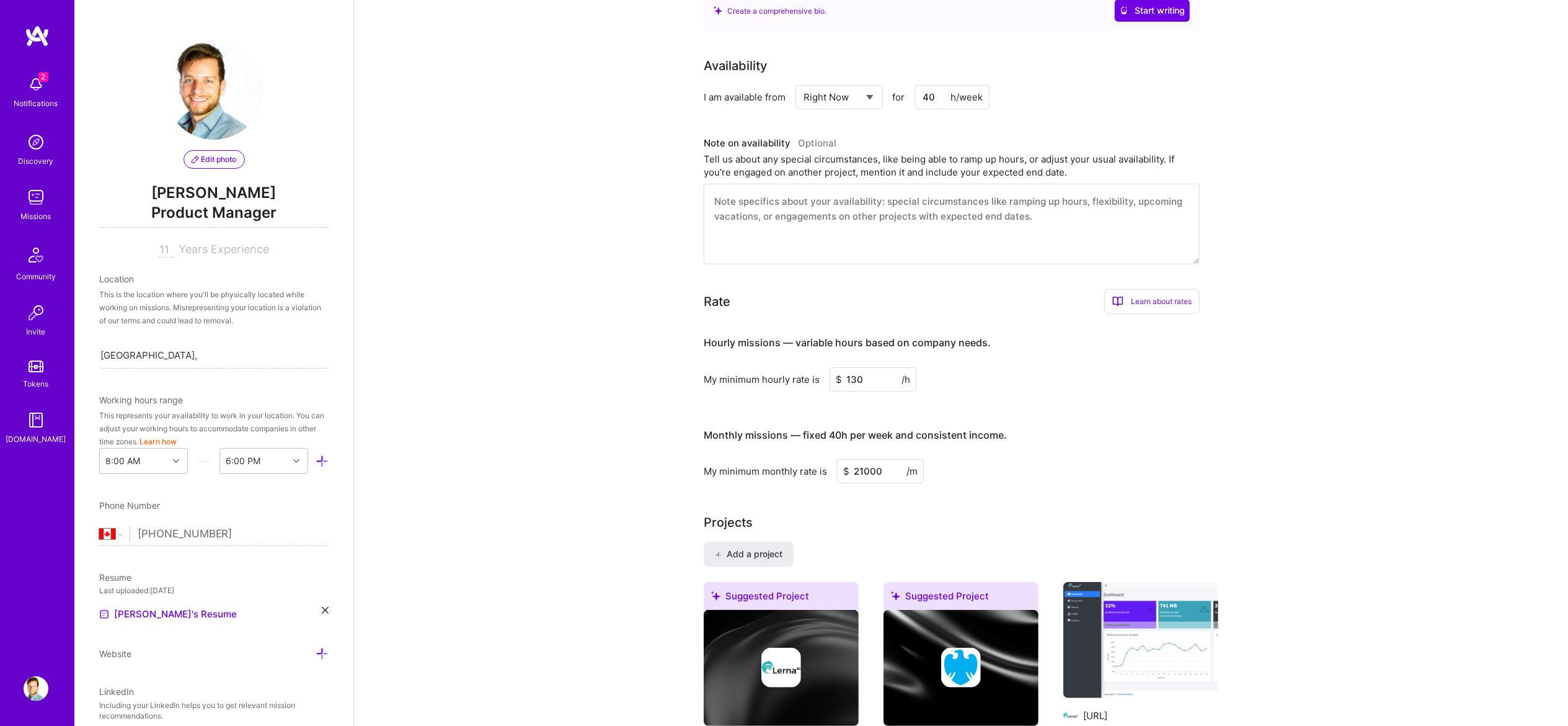
scroll to position [0, 0]
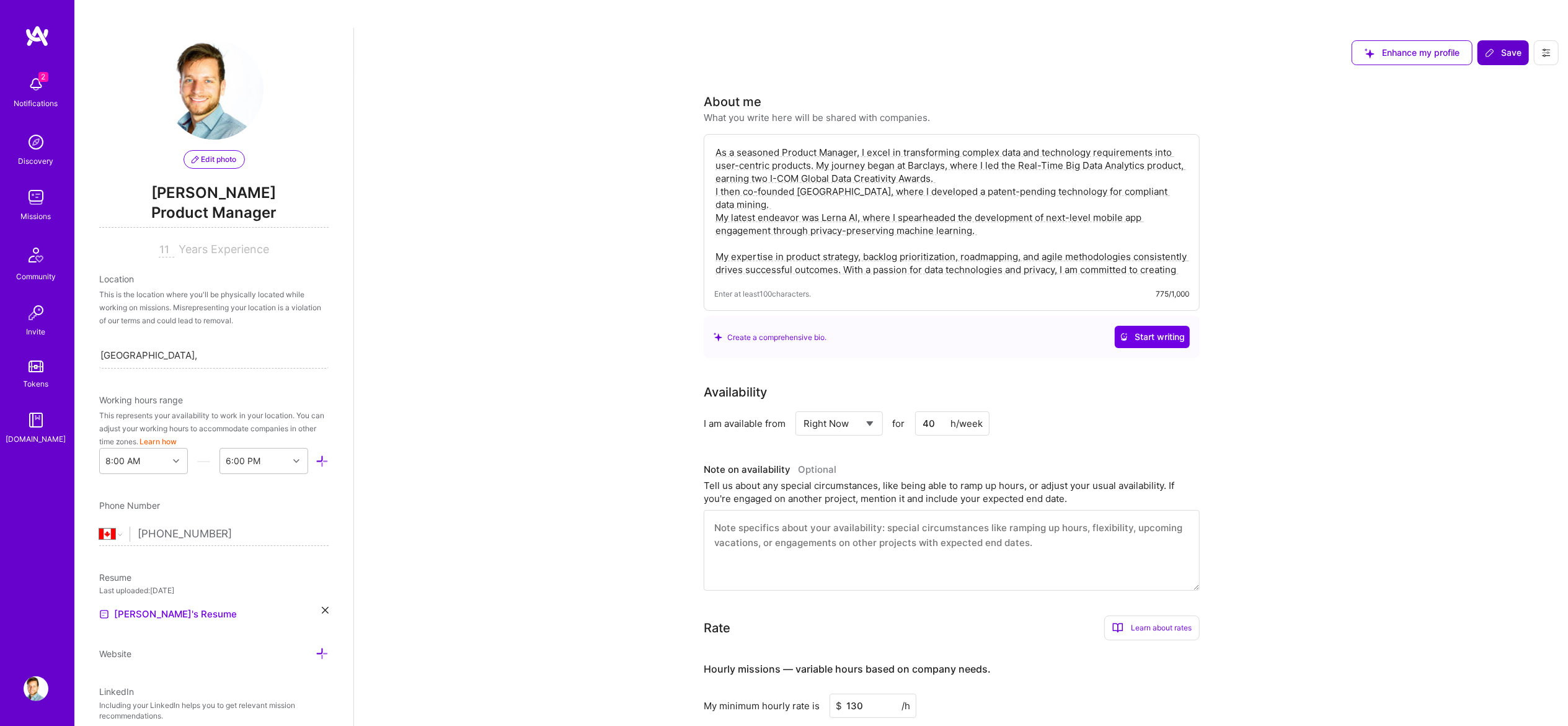
type input "21000"
click at [1502, 46] on span "Save" at bounding box center [1504, 53] width 36 height 13
click at [1417, 46] on span "Enhance my profile" at bounding box center [1412, 53] width 95 height 13
